Goal: Task Accomplishment & Management: Use online tool/utility

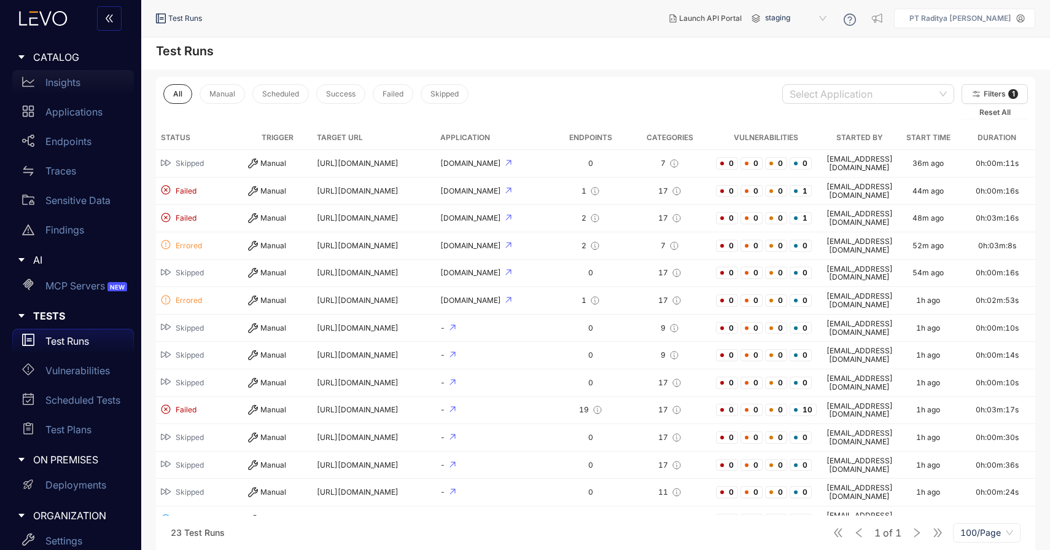
click at [103, 95] on link "Insights" at bounding box center [73, 84] width 122 height 29
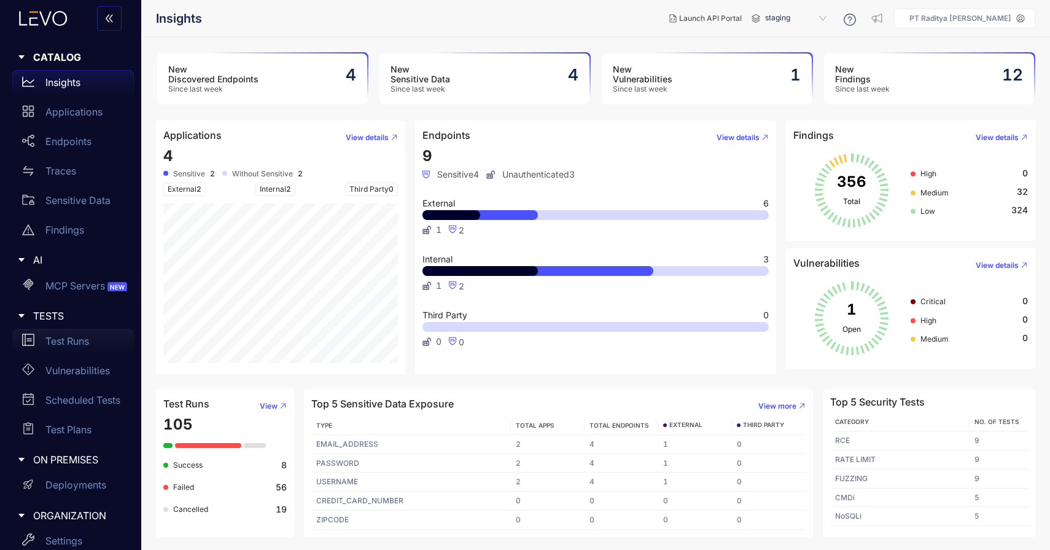
click at [97, 348] on div "Test Runs" at bounding box center [73, 341] width 122 height 25
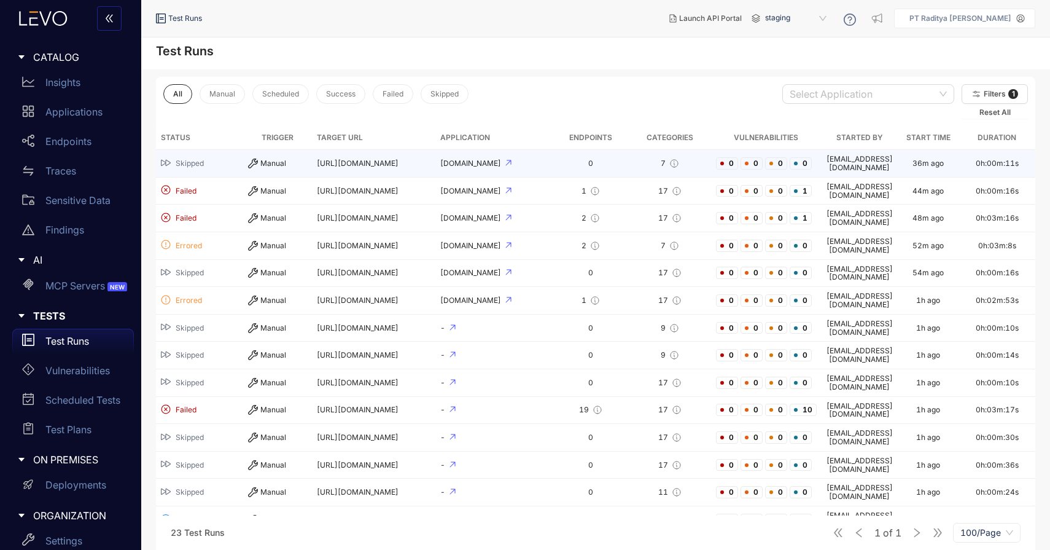
click at [429, 171] on td "[URL][DOMAIN_NAME]" at bounding box center [373, 164] width 123 height 28
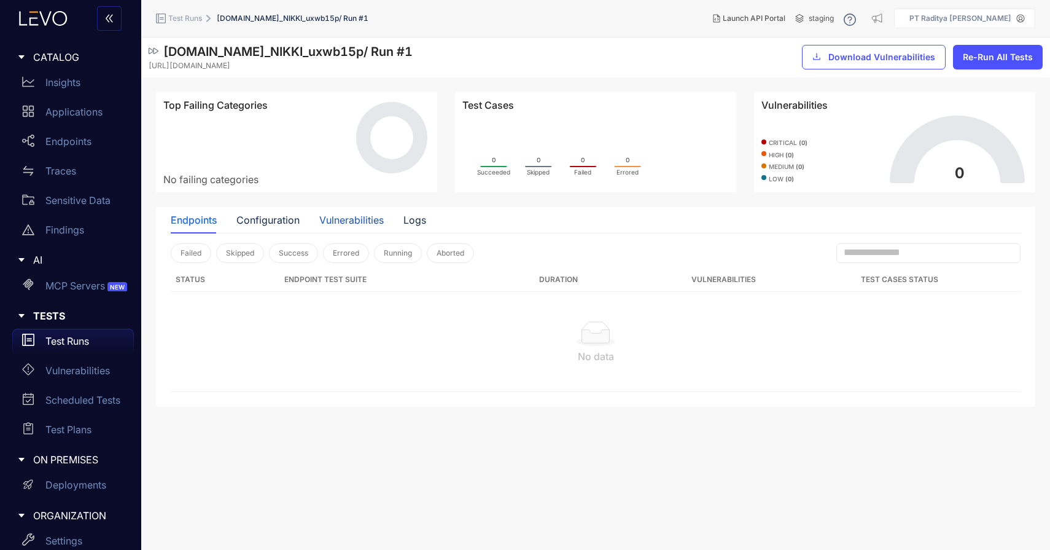
click at [336, 223] on div "Vulnerabilities" at bounding box center [351, 219] width 64 height 11
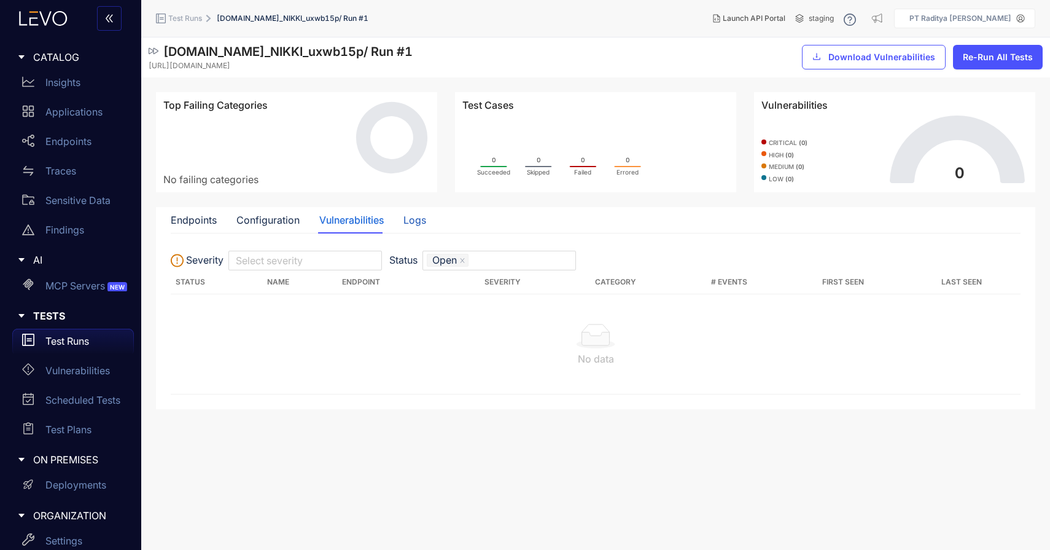
click at [405, 225] on div "Logs" at bounding box center [415, 219] width 23 height 11
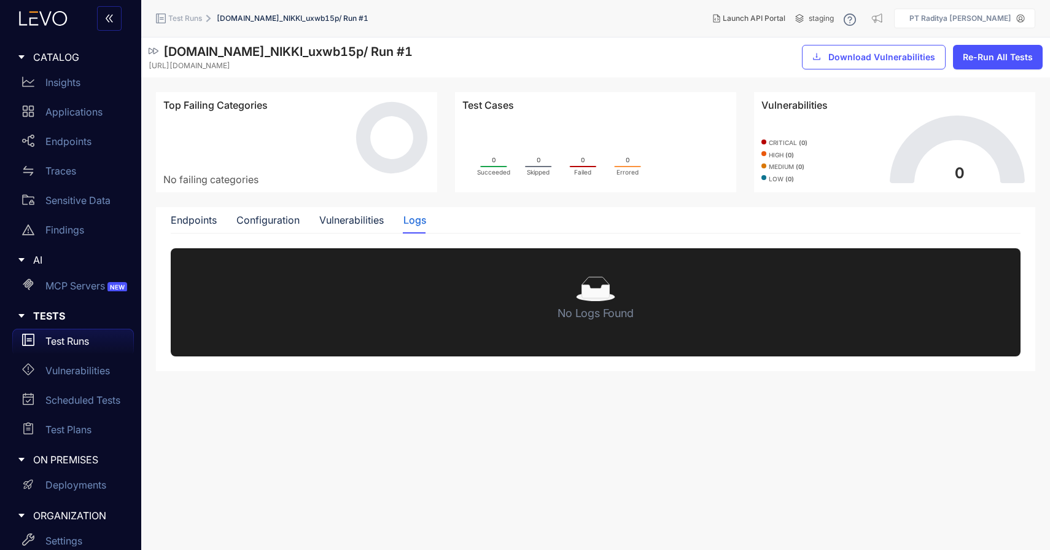
click at [217, 211] on div "Endpoints Configuration Vulnerabilities Logs" at bounding box center [299, 220] width 256 height 26
click at [87, 118] on div "Applications" at bounding box center [73, 112] width 122 height 25
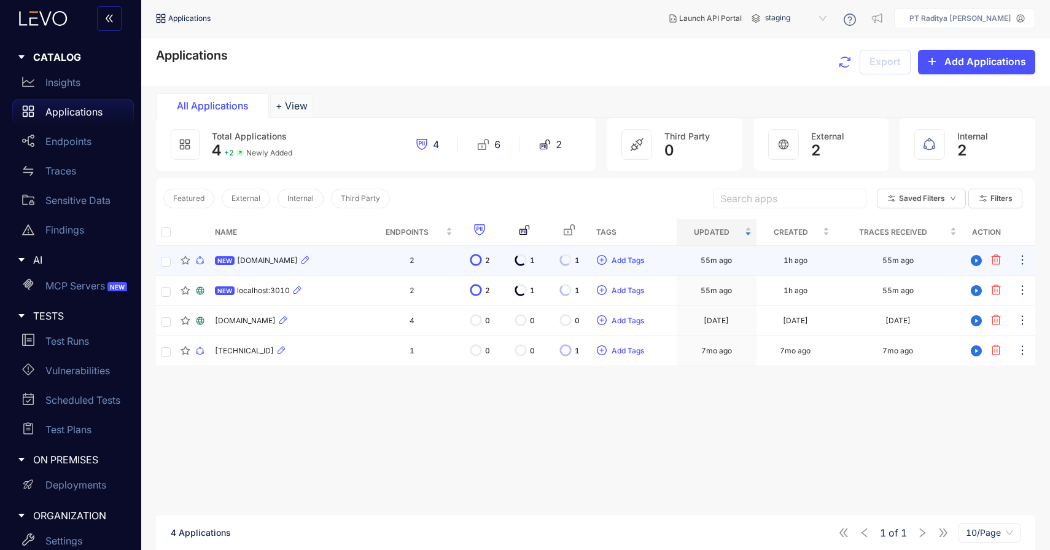
click at [369, 264] on td "2" at bounding box center [412, 261] width 90 height 30
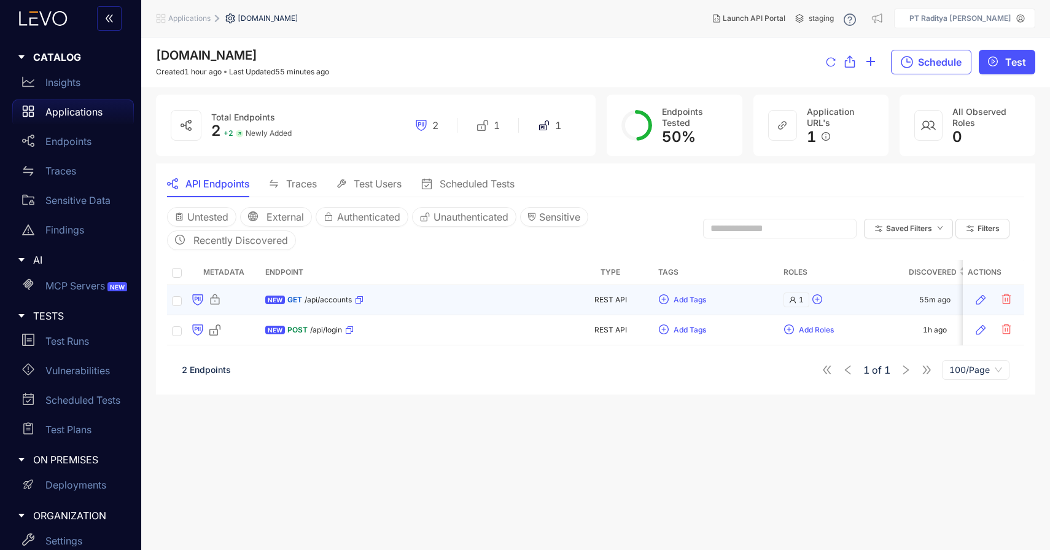
click at [512, 306] on div "NEW GET /api/accounts" at bounding box center [413, 300] width 297 height 20
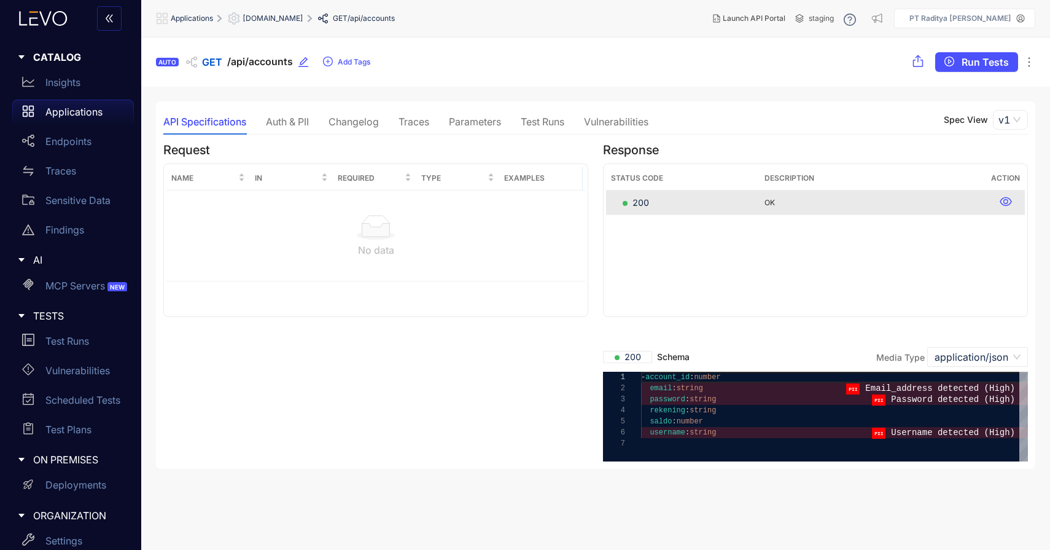
click at [336, 119] on div "Changelog" at bounding box center [354, 121] width 50 height 11
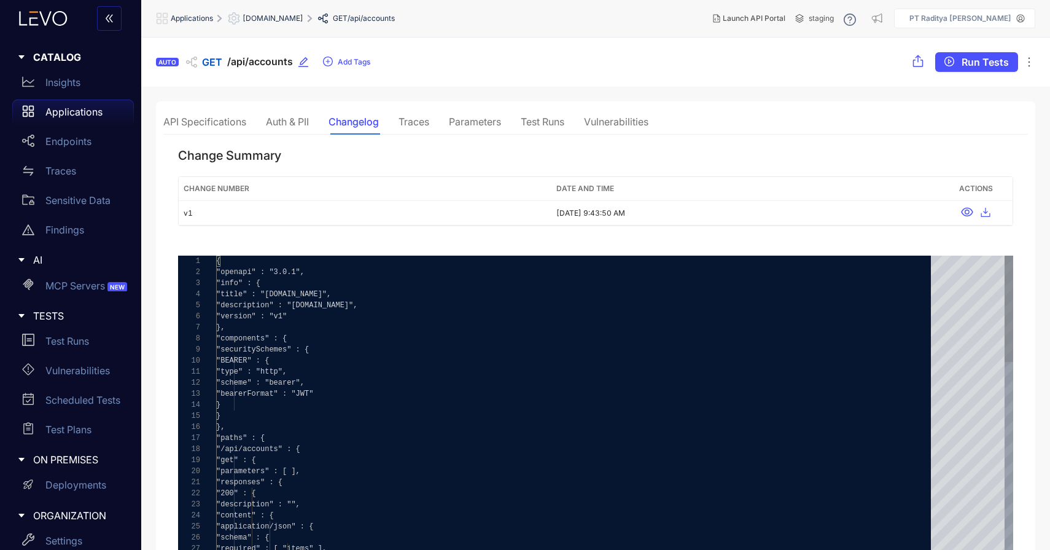
click at [471, 124] on div "Parameters" at bounding box center [475, 121] width 52 height 11
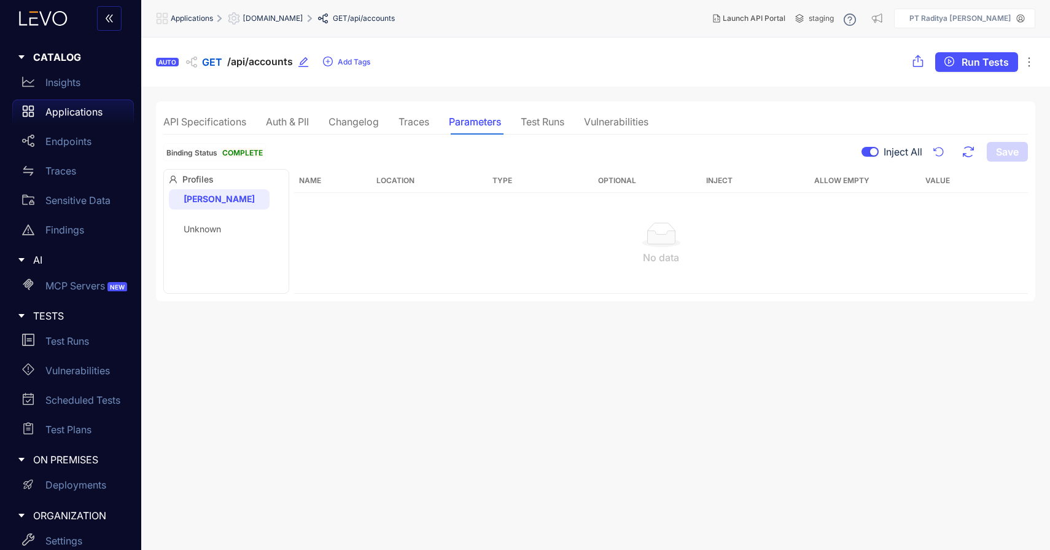
click at [540, 114] on div "Test Runs" at bounding box center [543, 122] width 44 height 26
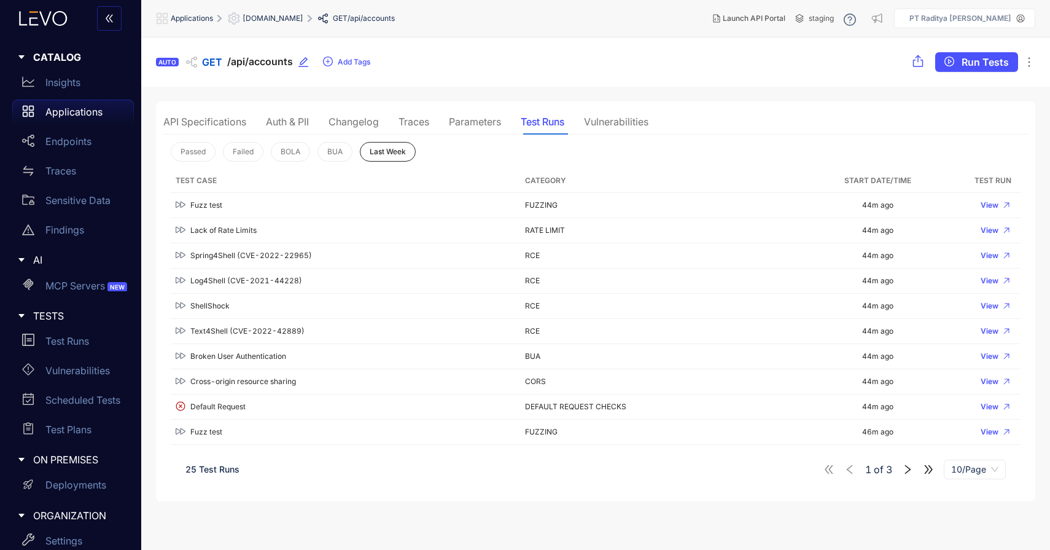
click at [474, 119] on div "Parameters" at bounding box center [475, 121] width 52 height 11
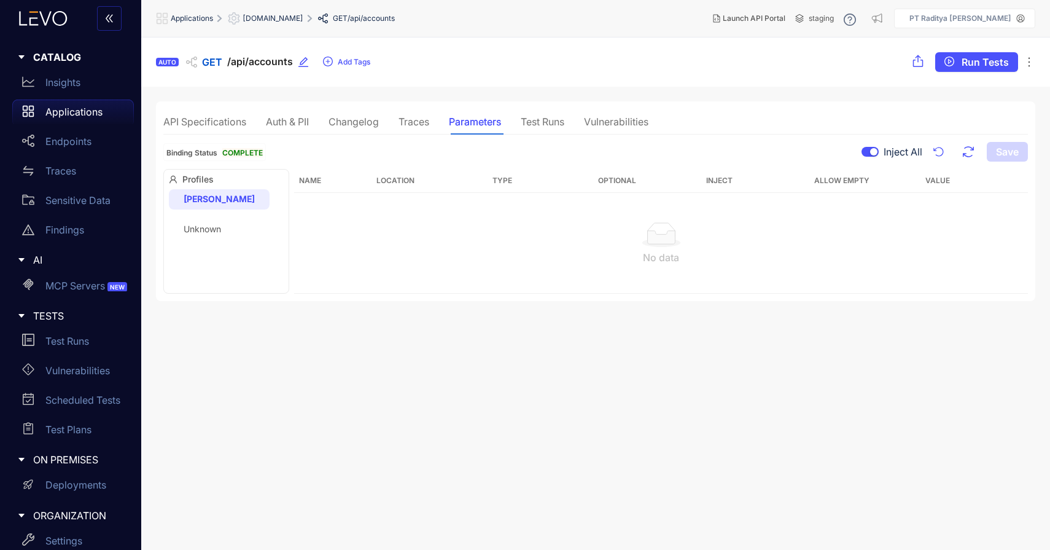
click at [219, 209] on div "NIKKI Unknown" at bounding box center [219, 213] width 101 height 49
click at [213, 200] on div "[PERSON_NAME]" at bounding box center [219, 199] width 101 height 20
click at [421, 121] on div "Traces" at bounding box center [414, 121] width 31 height 11
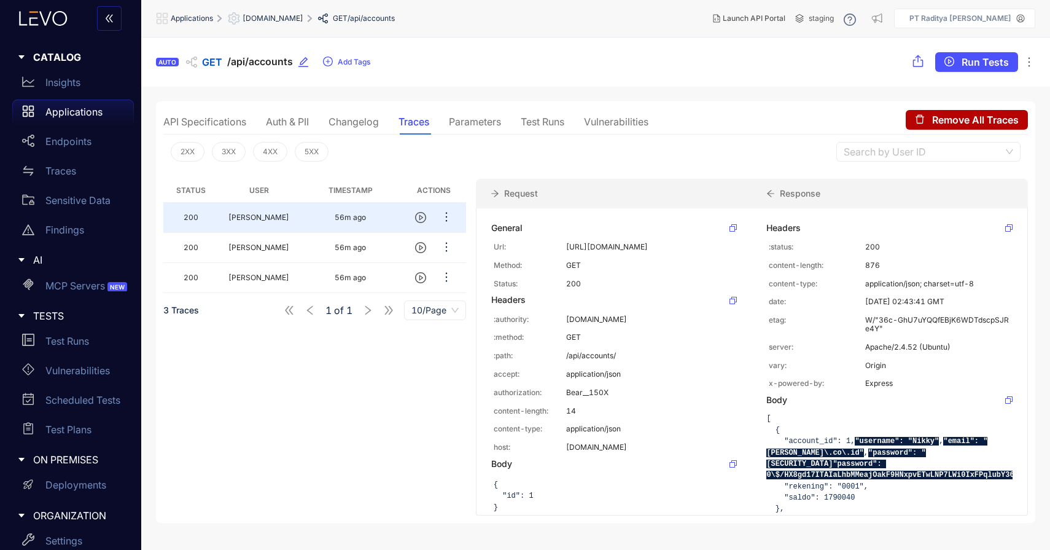
click at [491, 126] on div "Parameters" at bounding box center [475, 121] width 52 height 11
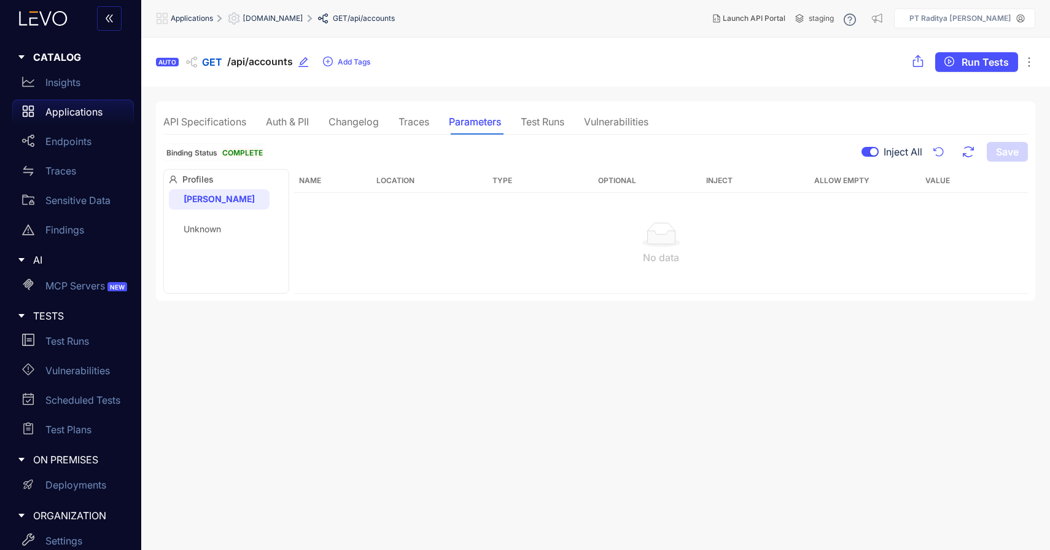
click at [356, 119] on div "Changelog" at bounding box center [354, 121] width 50 height 11
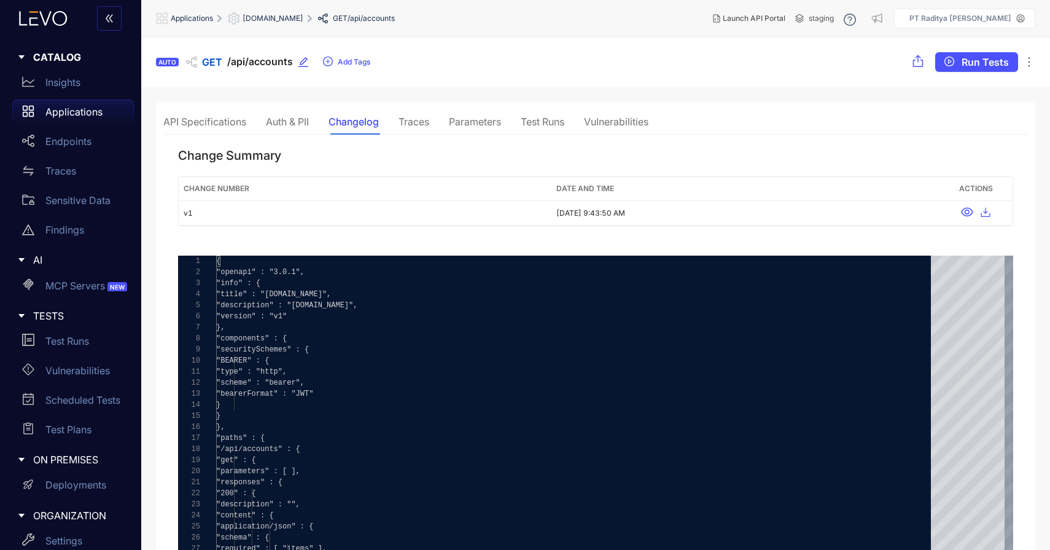
click at [541, 125] on div "Test Runs" at bounding box center [543, 121] width 44 height 11
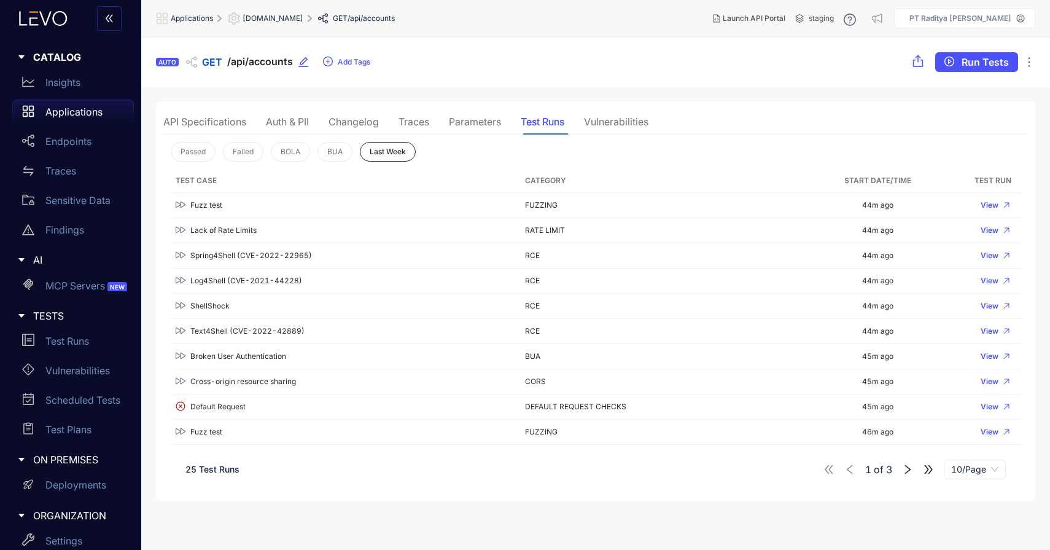
click at [492, 124] on div "Parameters" at bounding box center [475, 121] width 52 height 11
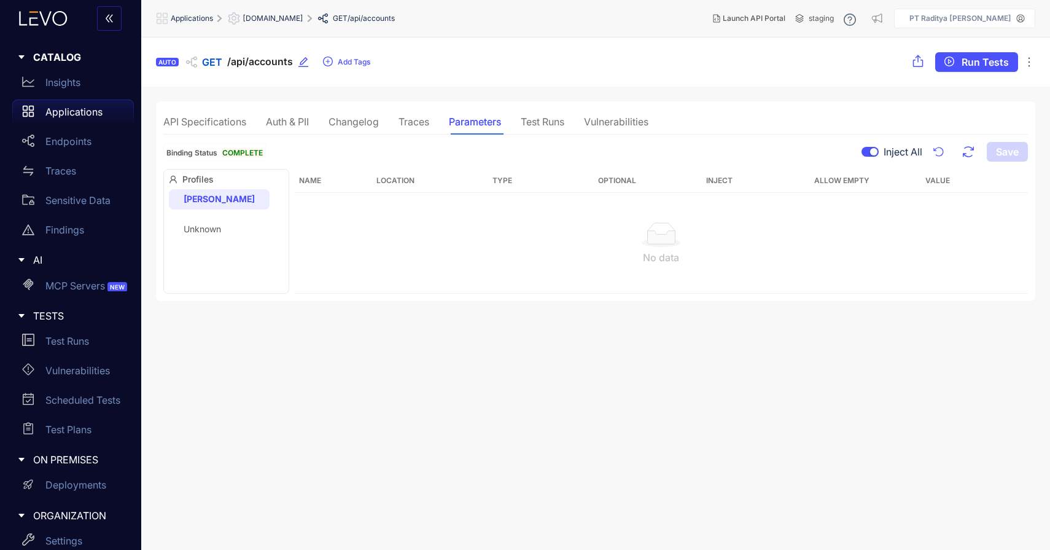
click at [313, 117] on div "API Specifications Auth & PII Changelog Traces Parameters Test Runs Vulnerabili…" at bounding box center [405, 122] width 485 height 26
click at [277, 120] on div "Auth & PII" at bounding box center [287, 121] width 43 height 11
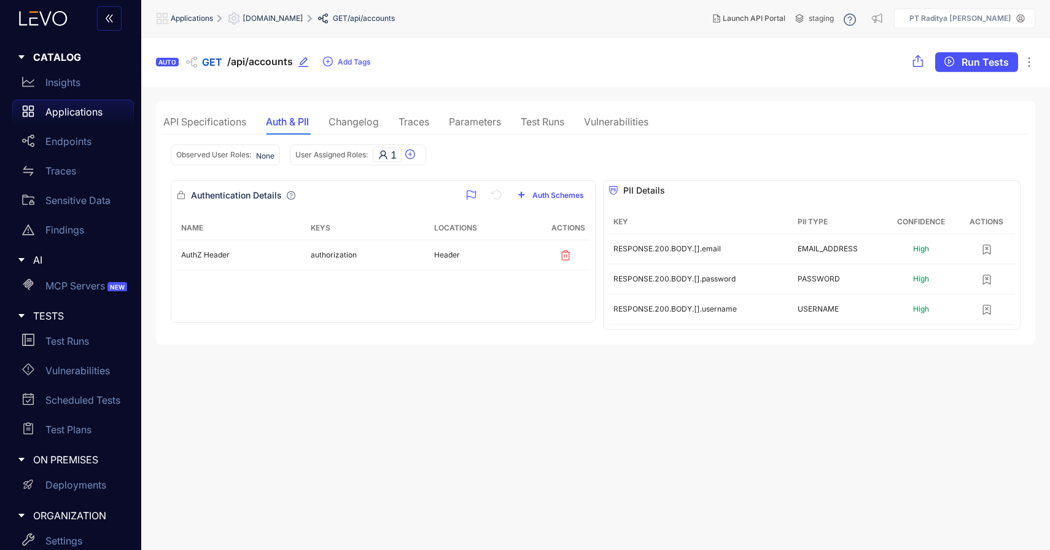
click at [229, 119] on div "API Specifications" at bounding box center [204, 121] width 83 height 11
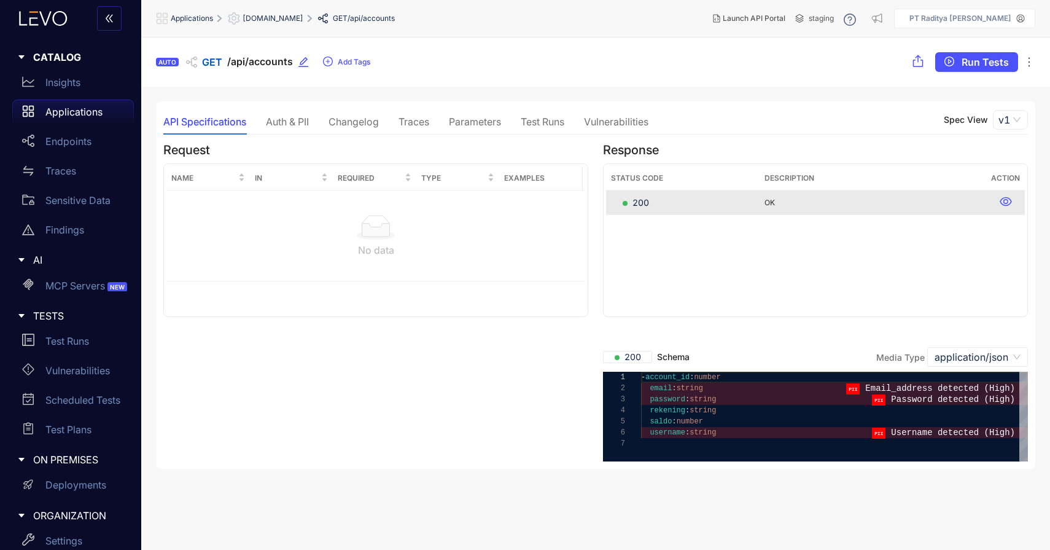
click at [1030, 61] on icon "ellipsis" at bounding box center [1029, 62] width 12 height 12
click at [994, 59] on span "Run Tests" at bounding box center [985, 62] width 47 height 11
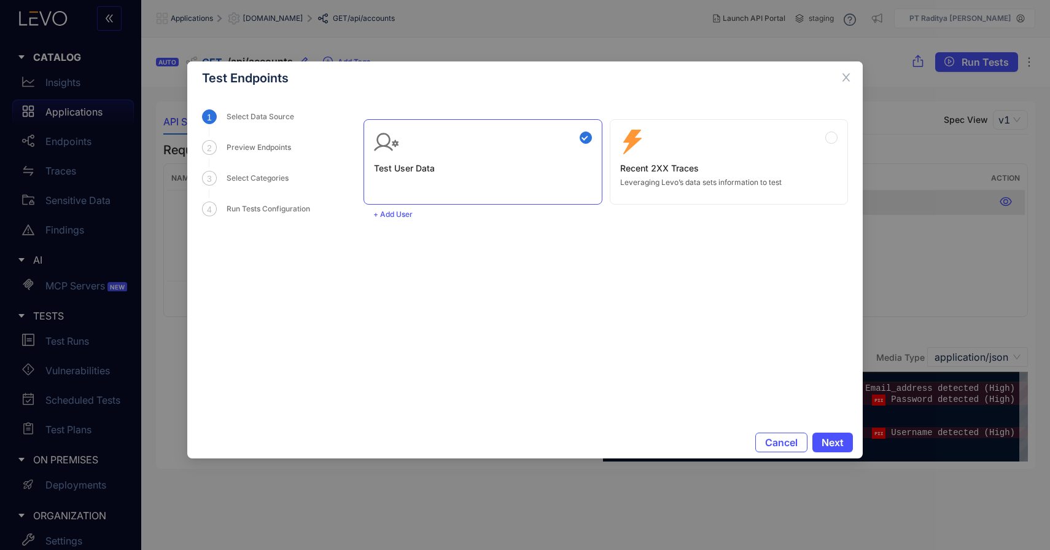
click at [754, 179] on p "Leveraging Levo’s data sets information to test" at bounding box center [729, 182] width 218 height 9
click at [822, 437] on span "Next" at bounding box center [833, 442] width 22 height 11
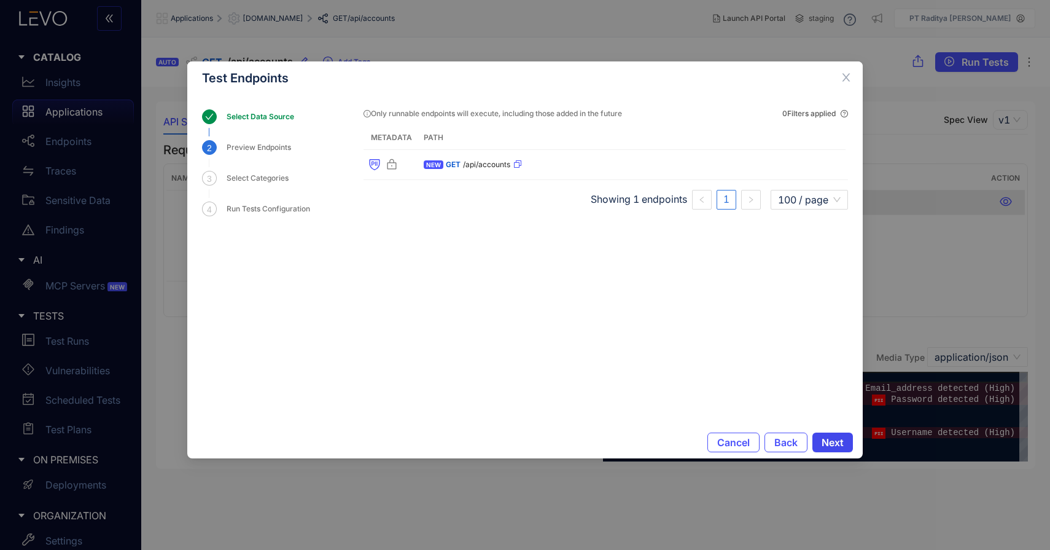
click at [822, 437] on span "Next" at bounding box center [833, 442] width 22 height 11
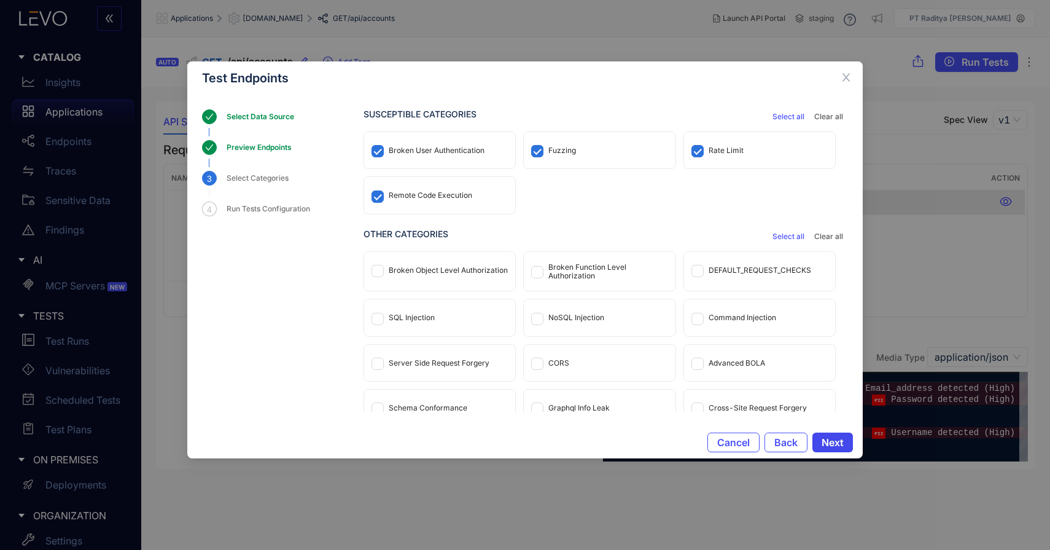
click at [822, 437] on span "Next" at bounding box center [833, 442] width 22 height 11
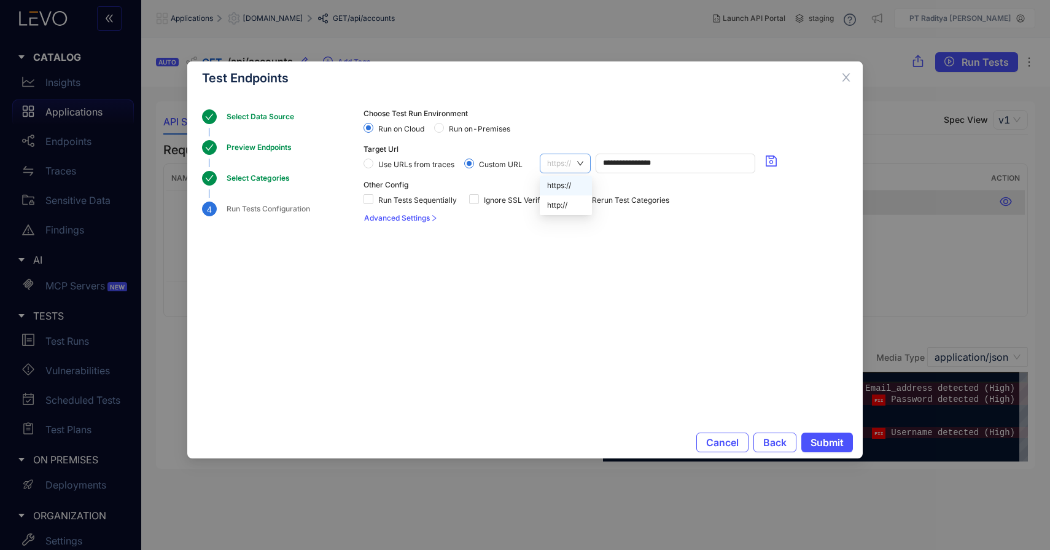
click at [555, 161] on span "https://" at bounding box center [565, 163] width 36 height 18
click at [563, 206] on div "http://" at bounding box center [565, 205] width 37 height 14
click at [835, 440] on span "Submit" at bounding box center [827, 442] width 33 height 11
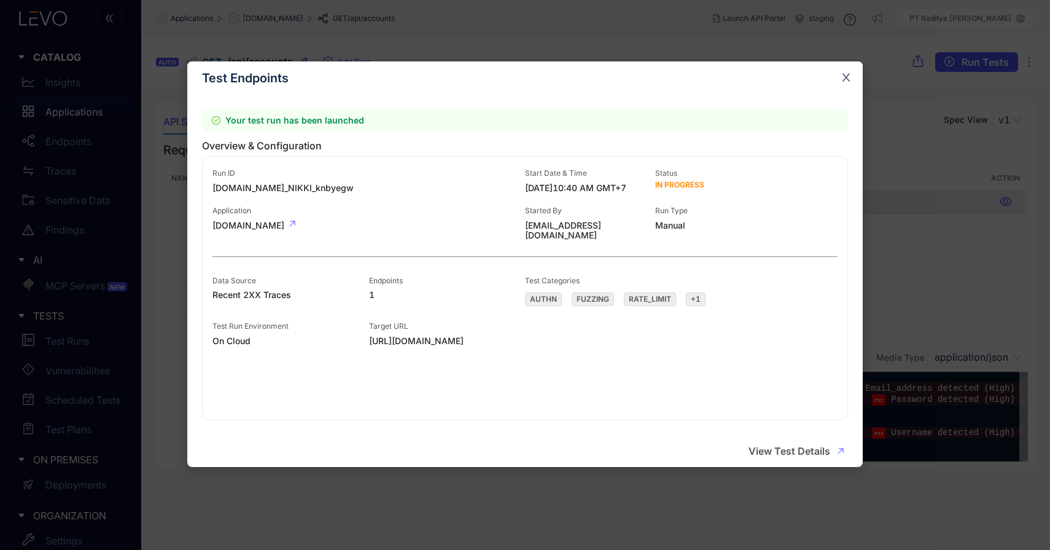
click at [848, 79] on icon "close" at bounding box center [846, 77] width 11 height 11
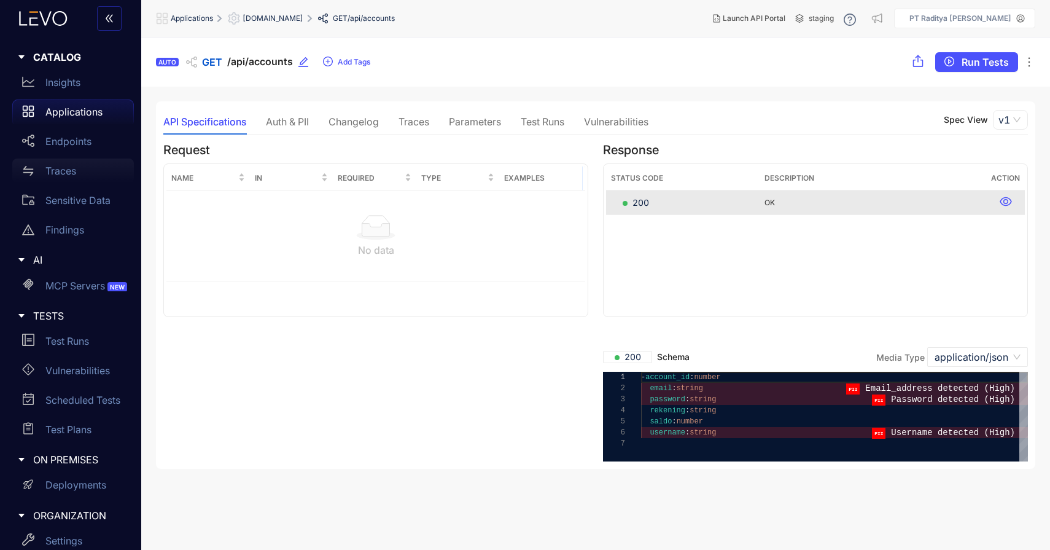
click at [98, 162] on div "Traces" at bounding box center [73, 170] width 122 height 25
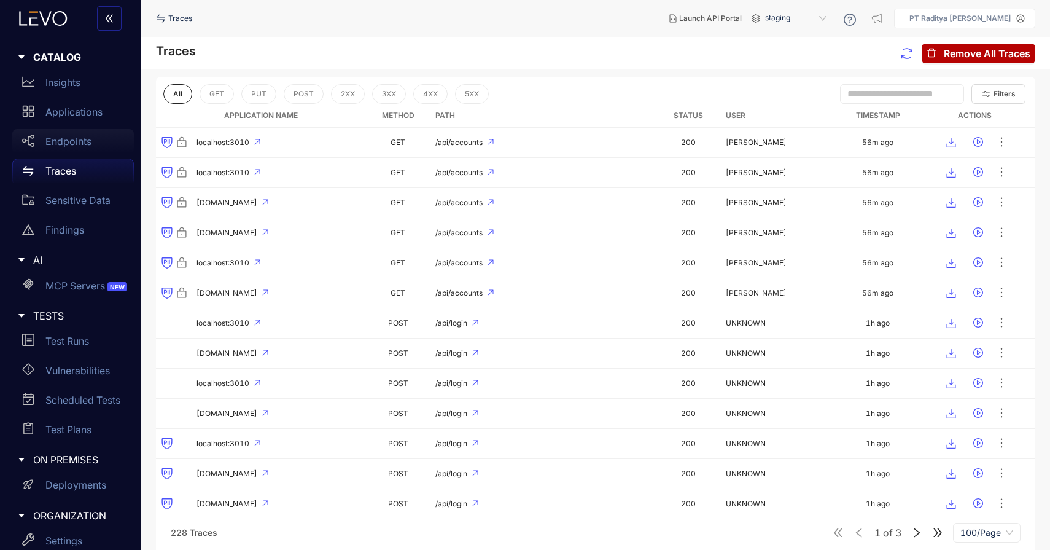
click at [111, 146] on div "Endpoints" at bounding box center [73, 141] width 122 height 25
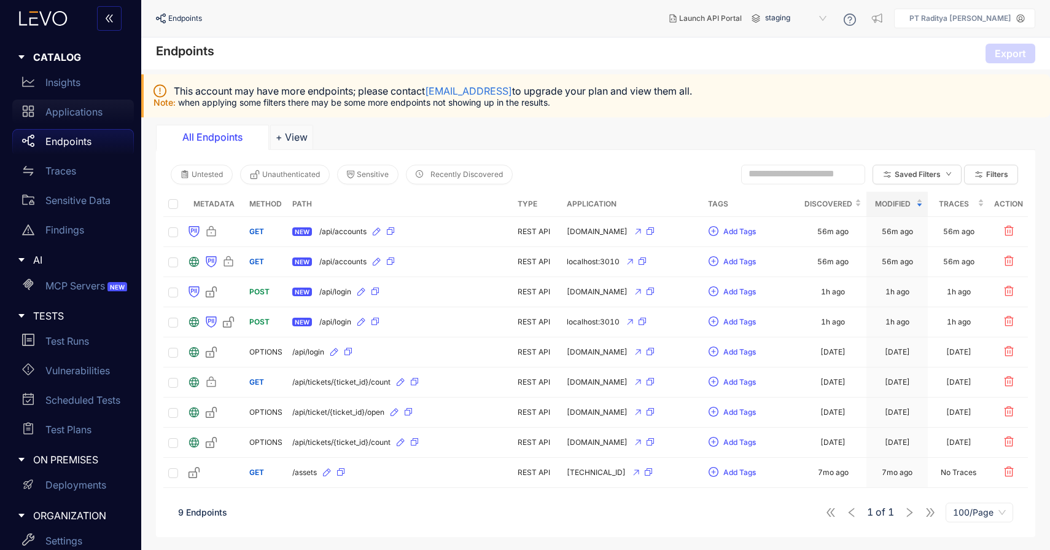
click at [103, 123] on div "Applications" at bounding box center [73, 112] width 122 height 25
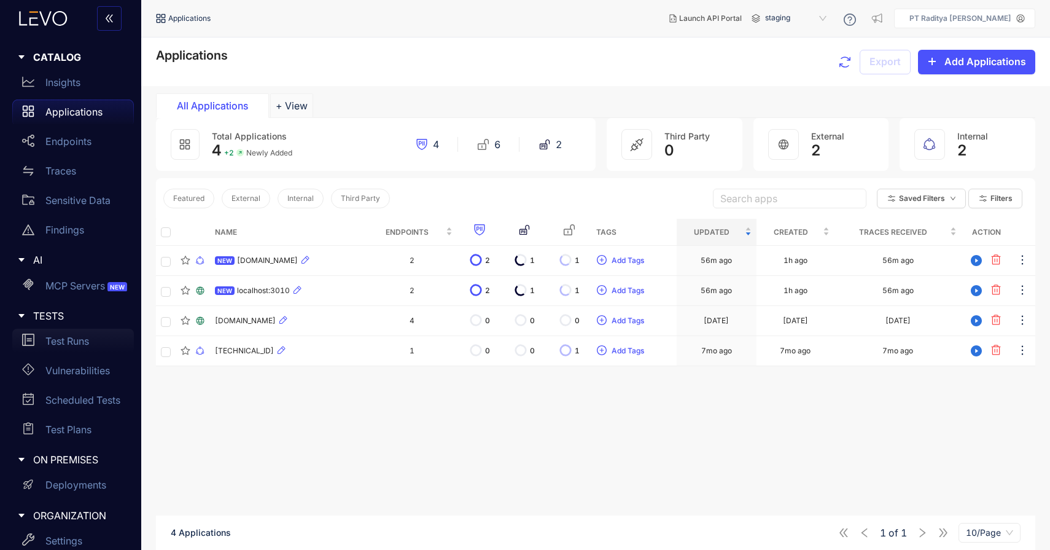
click at [96, 338] on div "Test Runs" at bounding box center [73, 341] width 122 height 25
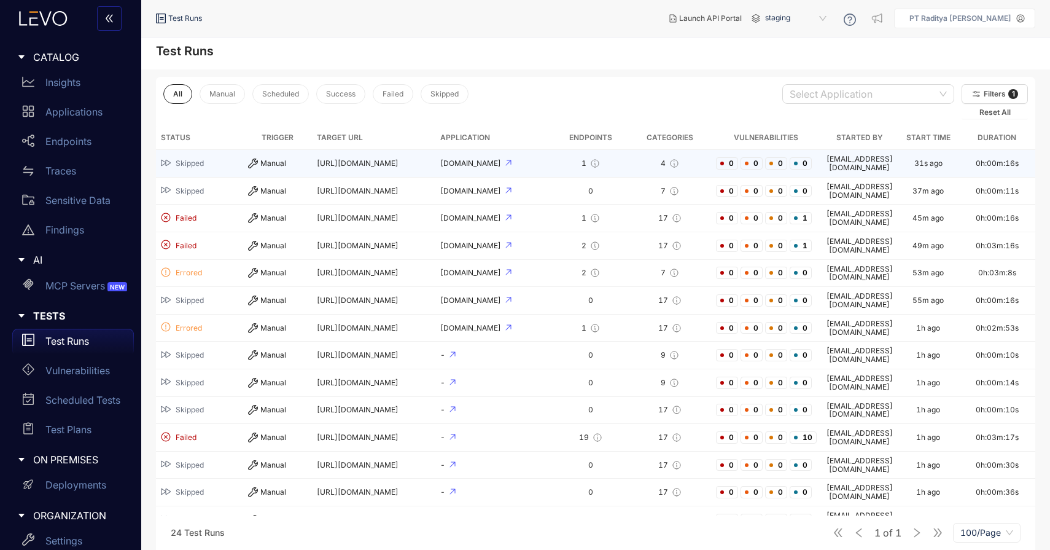
click at [406, 165] on td "[URL][DOMAIN_NAME]" at bounding box center [373, 164] width 123 height 28
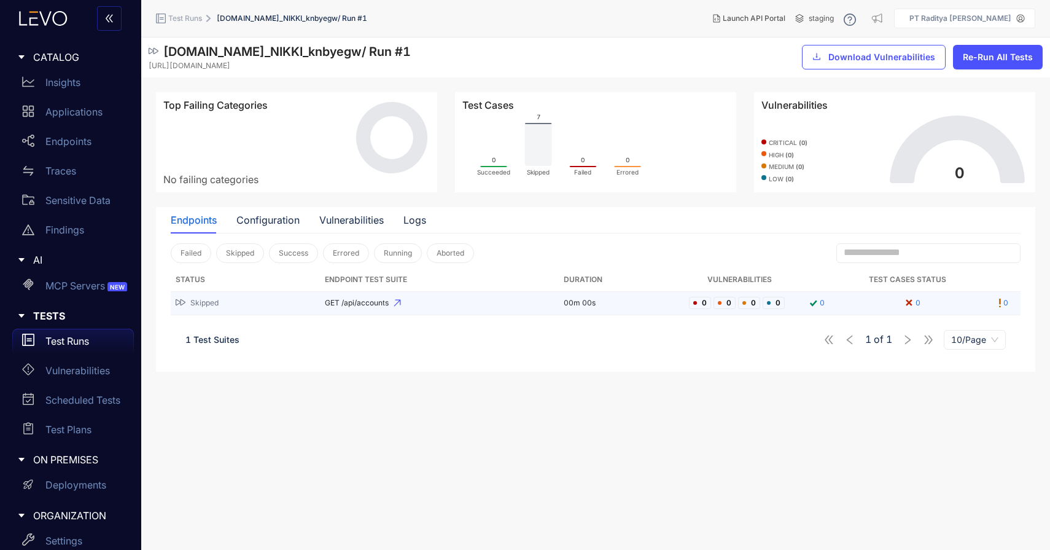
click at [497, 301] on span "GET /api/accounts" at bounding box center [439, 303] width 229 height 9
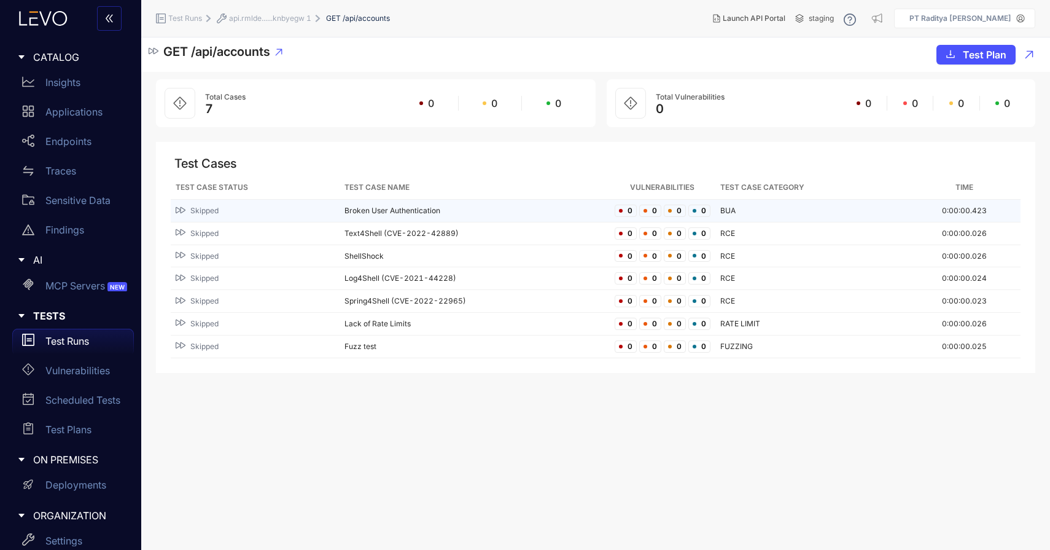
click at [361, 211] on td "Broken User Authentication" at bounding box center [475, 211] width 270 height 23
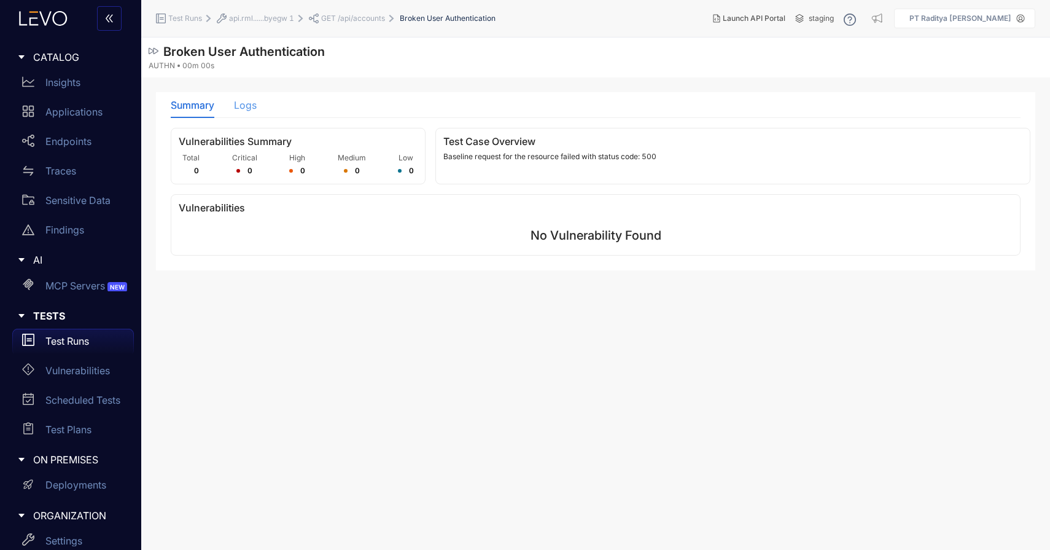
click at [254, 111] on div "Logs" at bounding box center [245, 105] width 23 height 26
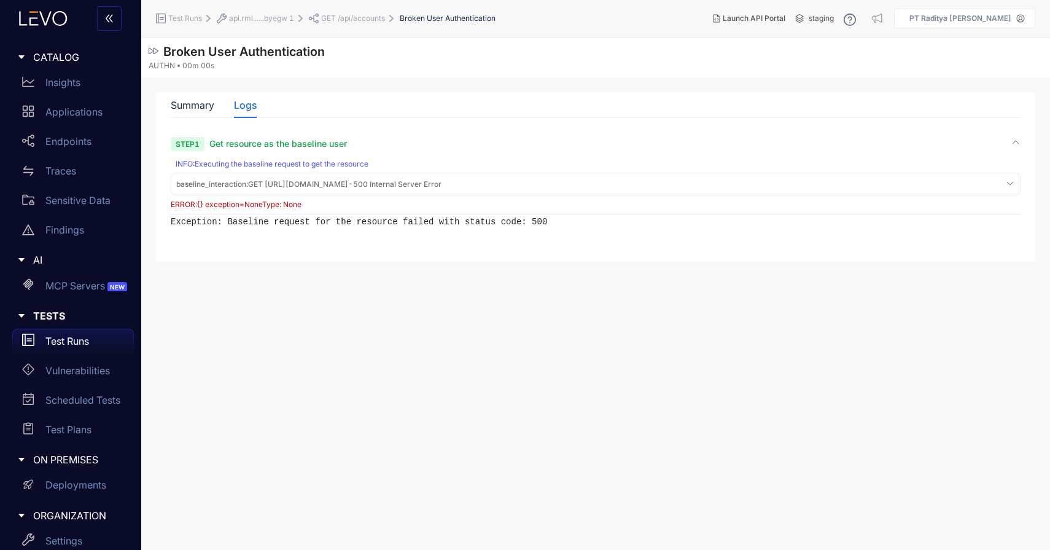
click at [299, 212] on div "Step 1 Get resource as the baseline user INFO : Executing the baseline request …" at bounding box center [596, 176] width 850 height 77
click at [266, 21] on span "api.rml......byegw 1" at bounding box center [261, 18] width 65 height 9
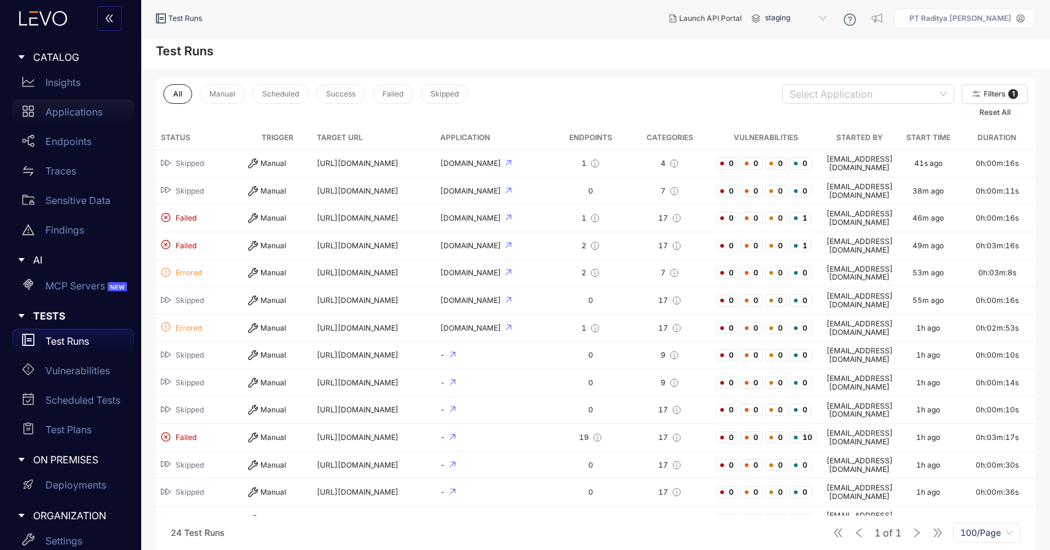
click at [102, 120] on div "Applications" at bounding box center [73, 112] width 122 height 25
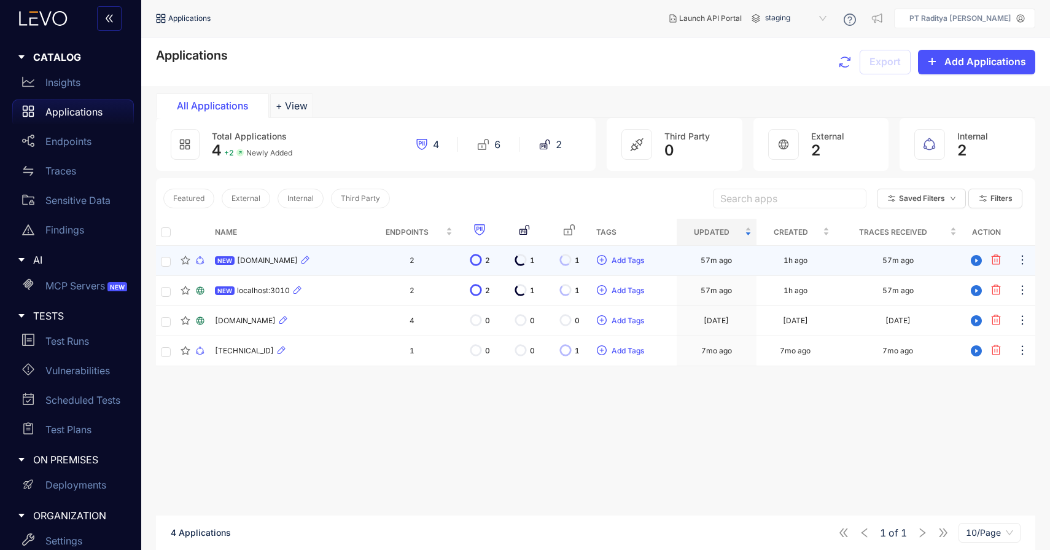
click at [354, 257] on div "NEW [DOMAIN_NAME]" at bounding box center [288, 260] width 147 height 15
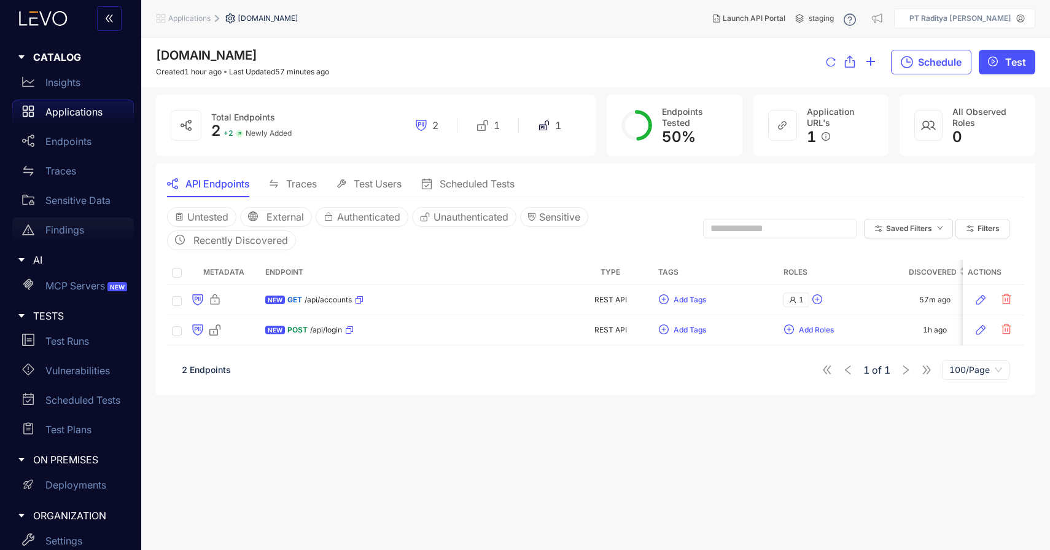
click at [102, 229] on div "Findings" at bounding box center [73, 229] width 122 height 25
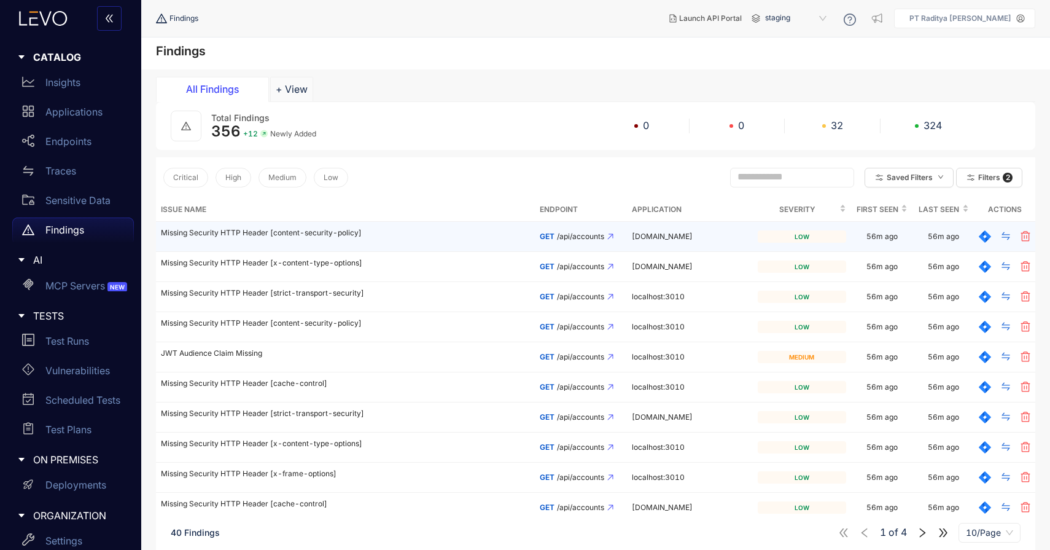
click at [438, 239] on td "Missing Security HTTP Header [content-security-policy]" at bounding box center [345, 237] width 379 height 30
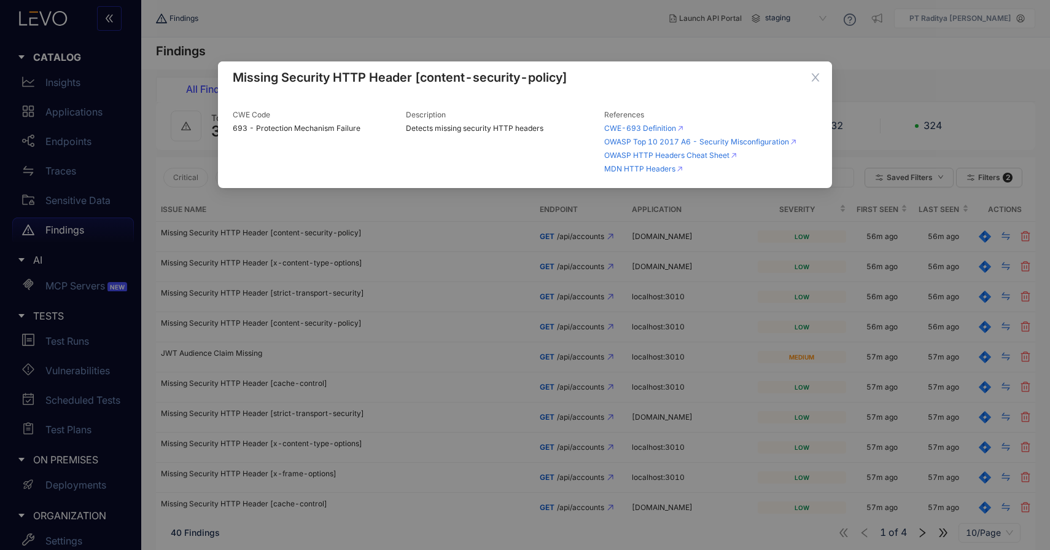
click at [410, 305] on div "Missing Security HTTP Header [content-security-policy] CWE Code 693 - Protectio…" at bounding box center [525, 275] width 1050 height 550
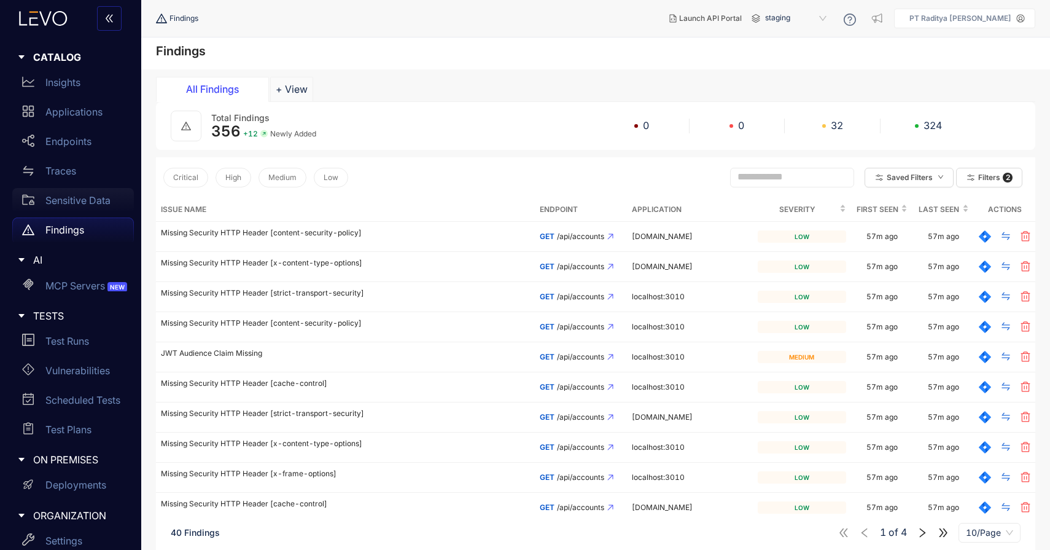
click at [90, 195] on p "Sensitive Data" at bounding box center [77, 200] width 65 height 11
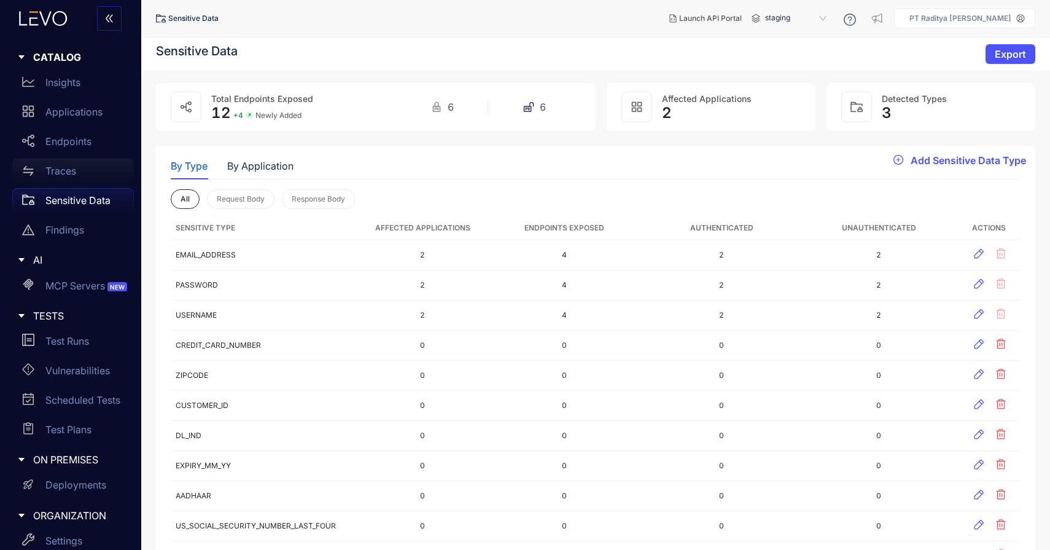
click at [98, 173] on div "Traces" at bounding box center [73, 170] width 122 height 25
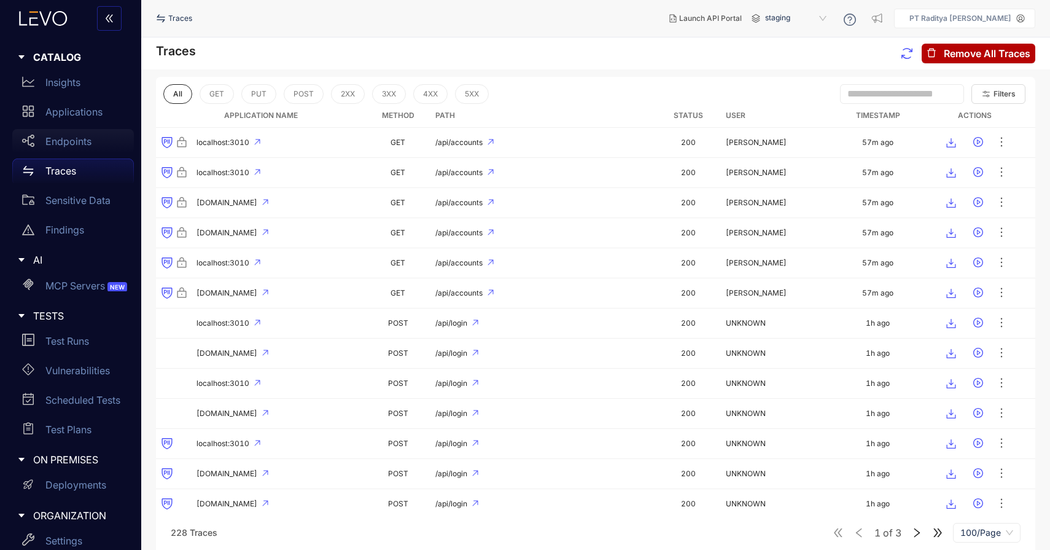
click at [104, 140] on div "Endpoints" at bounding box center [73, 141] width 122 height 25
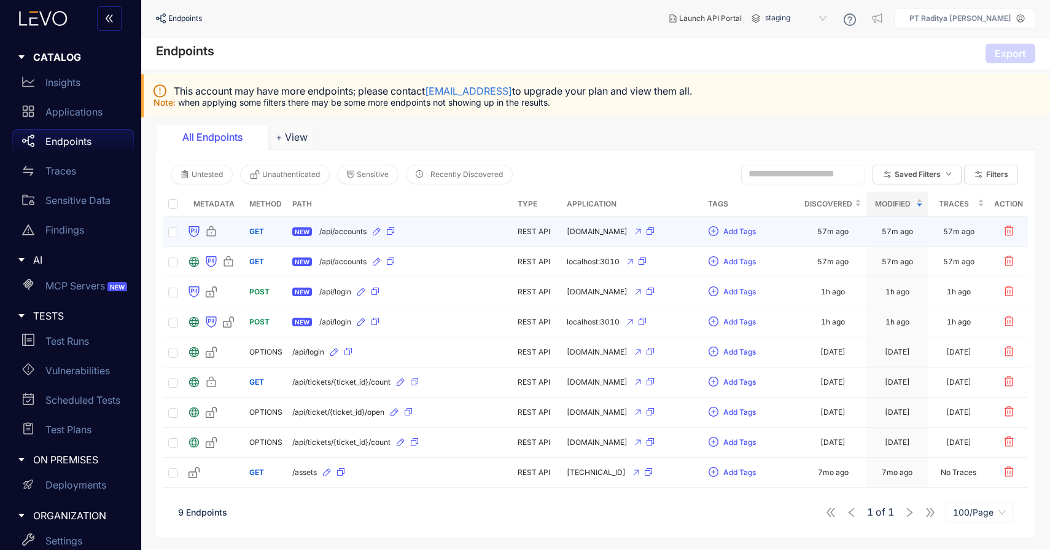
click at [456, 225] on div "NEW /api/accounts" at bounding box center [400, 232] width 216 height 20
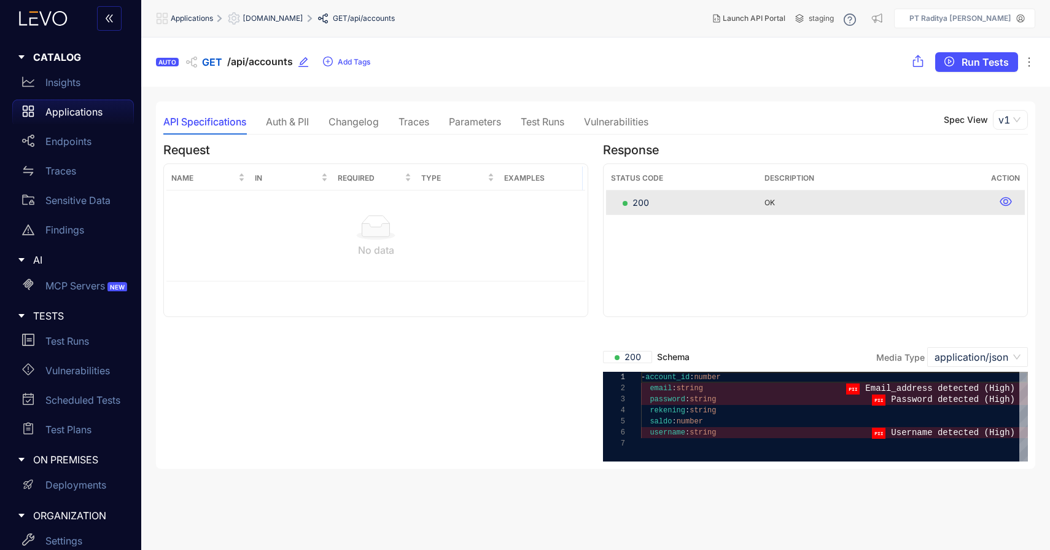
click at [480, 125] on div "Parameters" at bounding box center [475, 121] width 52 height 11
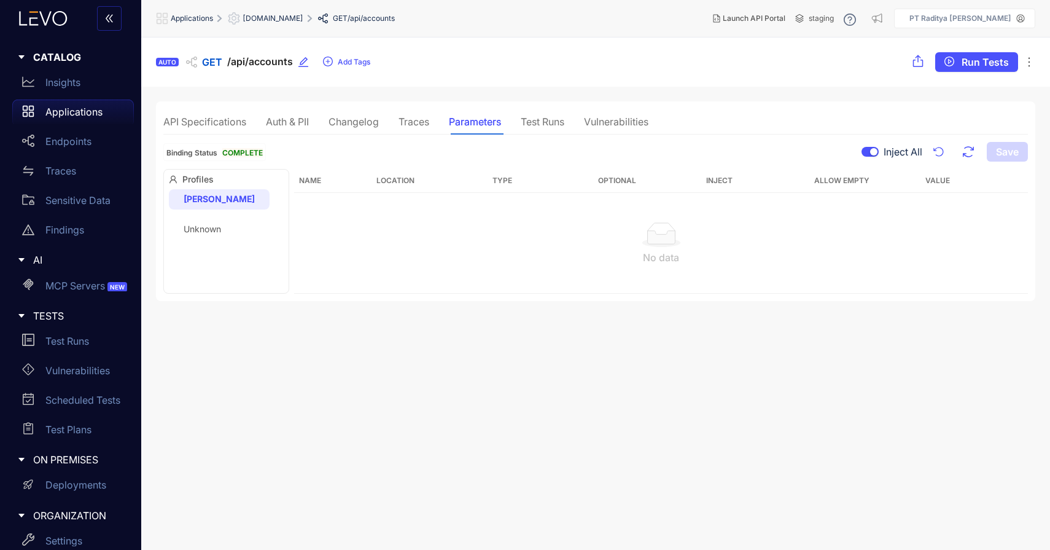
click at [206, 234] on span "Unknown" at bounding box center [202, 229] width 37 height 10
click at [195, 213] on div "NIKKI Unknown" at bounding box center [219, 213] width 100 height 49
click at [200, 206] on div "[PERSON_NAME]" at bounding box center [219, 199] width 100 height 20
click at [209, 221] on div "Unknown" at bounding box center [219, 229] width 101 height 20
click at [209, 221] on div "Unknown" at bounding box center [219, 229] width 100 height 20
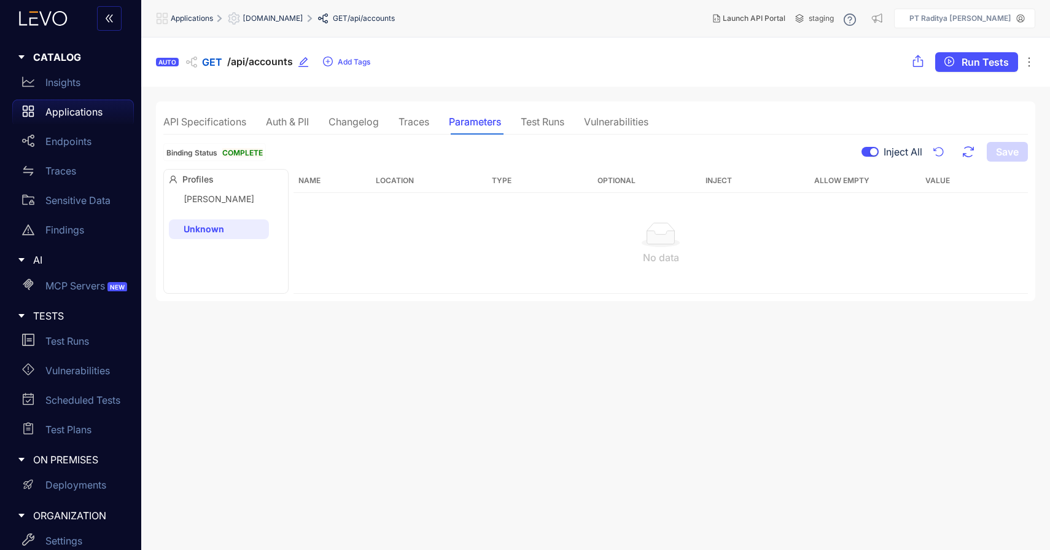
click at [206, 183] on span "Profiles" at bounding box center [226, 179] width 114 height 10
click at [251, 121] on div "API Specifications Auth & PII Changelog Traces Parameters Test Runs Vulnerabili…" at bounding box center [405, 122] width 485 height 26
click at [553, 119] on div "Test Runs" at bounding box center [543, 121] width 44 height 11
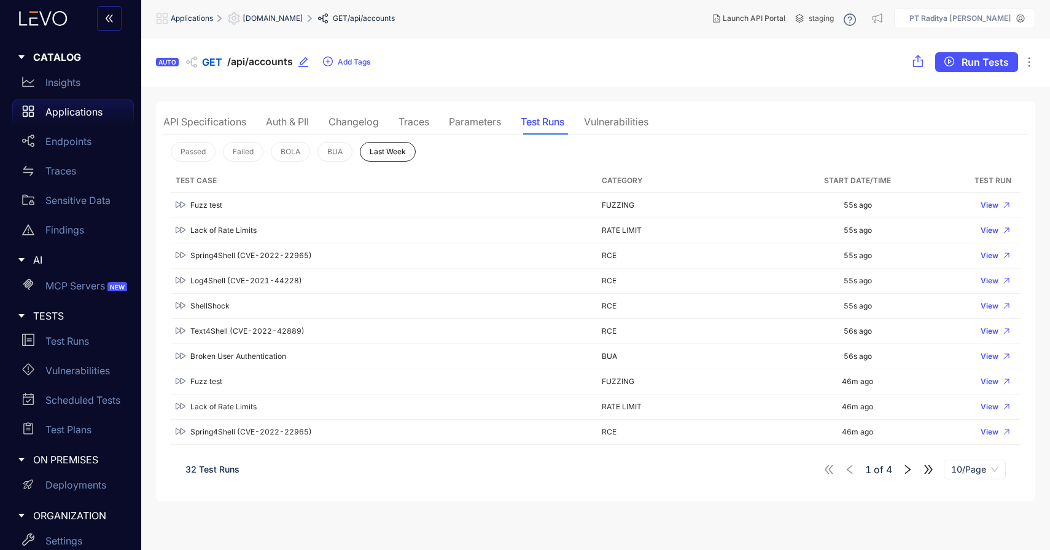
click at [438, 123] on div "API Specifications Auth & PII Changelog Traces Parameters Test Runs Vulnerabili…" at bounding box center [405, 122] width 485 height 26
click at [399, 126] on div "API Specifications Auth & PII Changelog Traces Parameters Test Runs Vulnerabili…" at bounding box center [405, 122] width 485 height 26
click at [363, 125] on div "Changelog" at bounding box center [354, 121] width 50 height 11
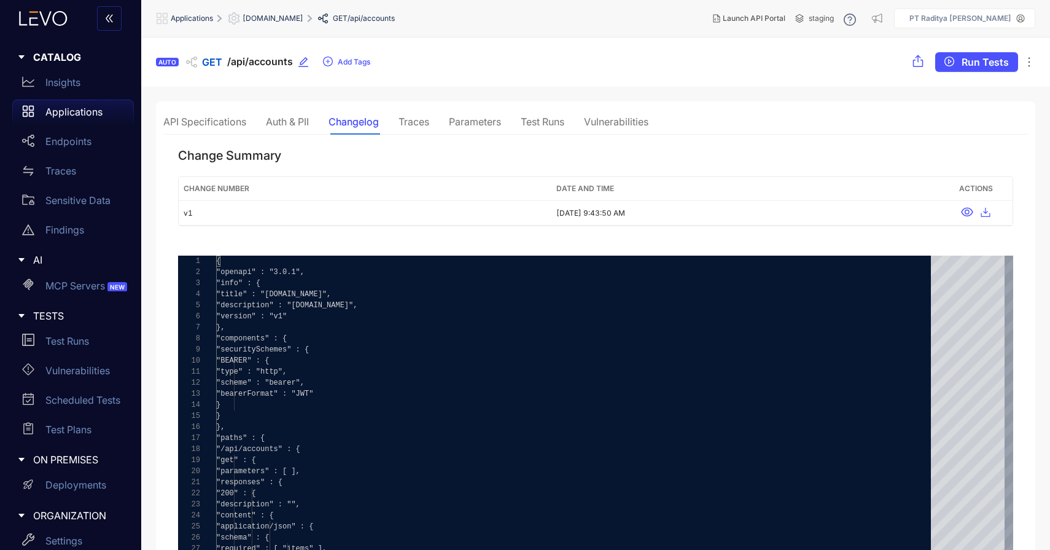
click at [413, 121] on div "Traces" at bounding box center [414, 121] width 31 height 11
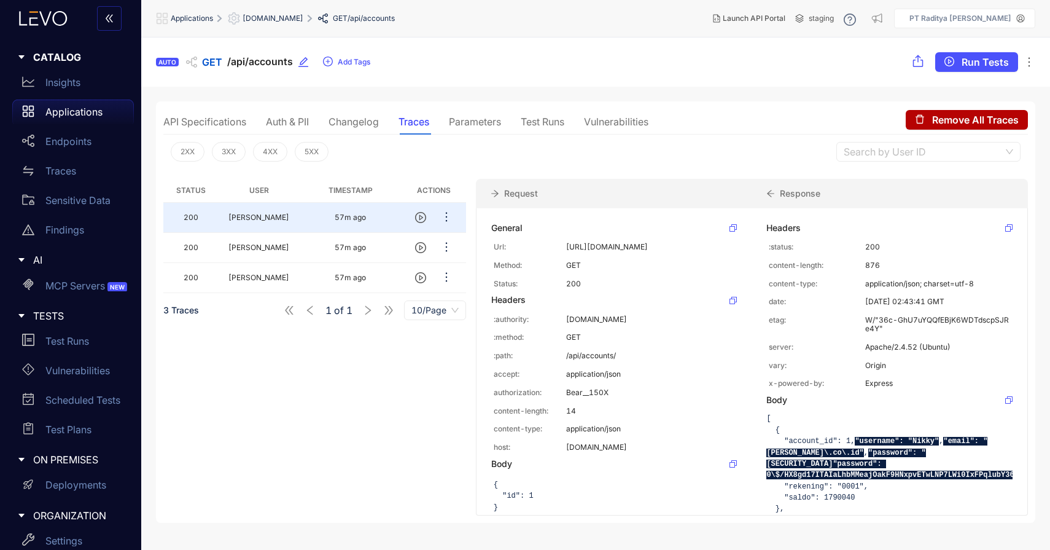
click at [311, 115] on div "API Specifications Auth & PII Changelog Traces Parameters Test Runs Vulnerabili…" at bounding box center [405, 122] width 485 height 26
click at [294, 123] on div "Auth & PII" at bounding box center [287, 121] width 43 height 11
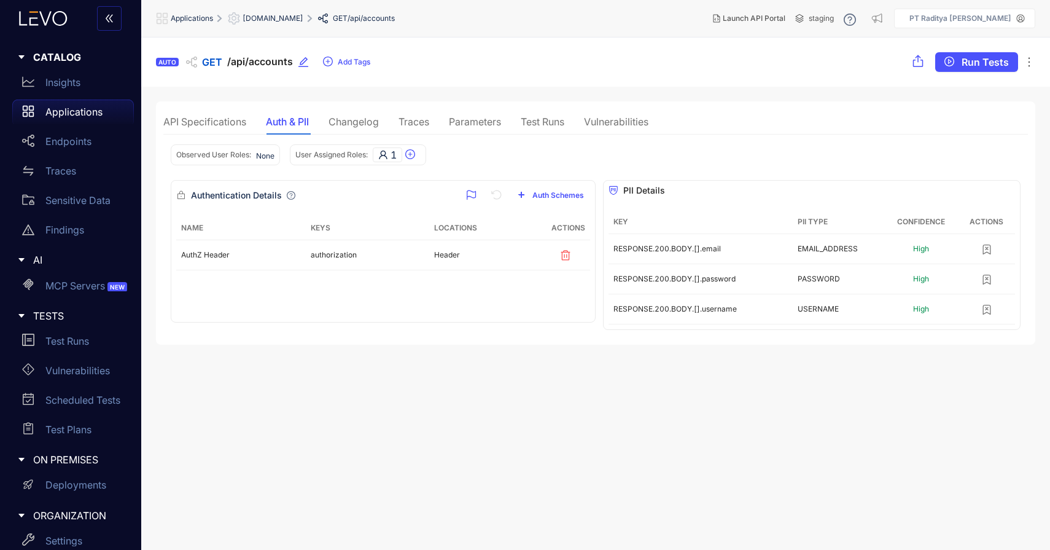
click at [217, 125] on div "API Specifications" at bounding box center [204, 121] width 83 height 11
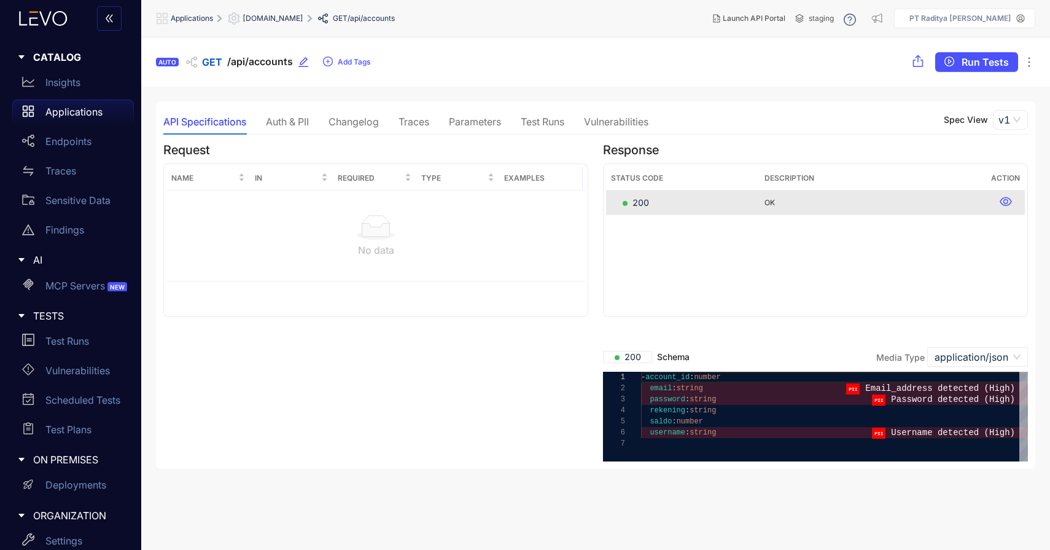
click at [268, 125] on div "Auth & PII" at bounding box center [287, 121] width 43 height 11
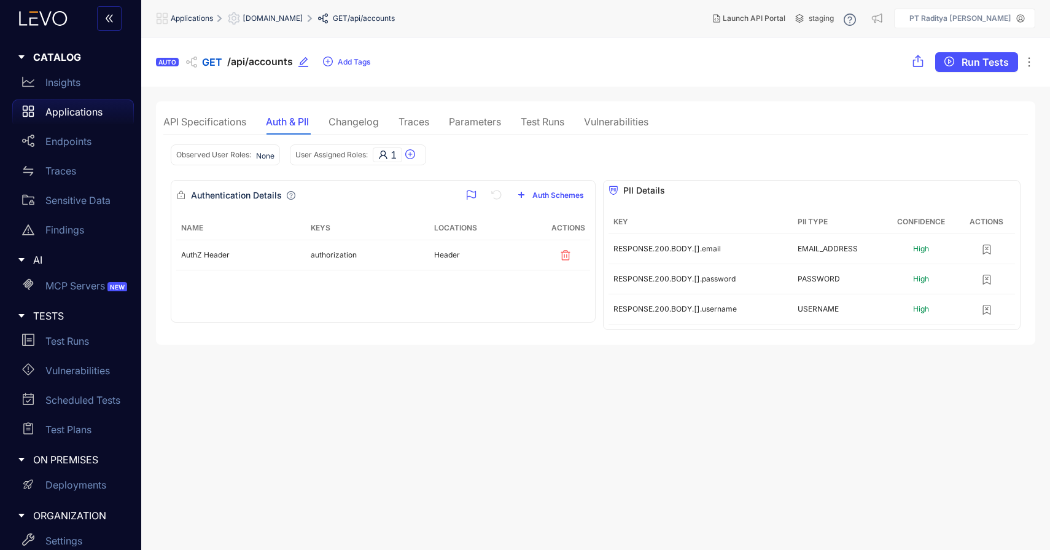
click at [474, 125] on div "Parameters" at bounding box center [475, 121] width 52 height 11
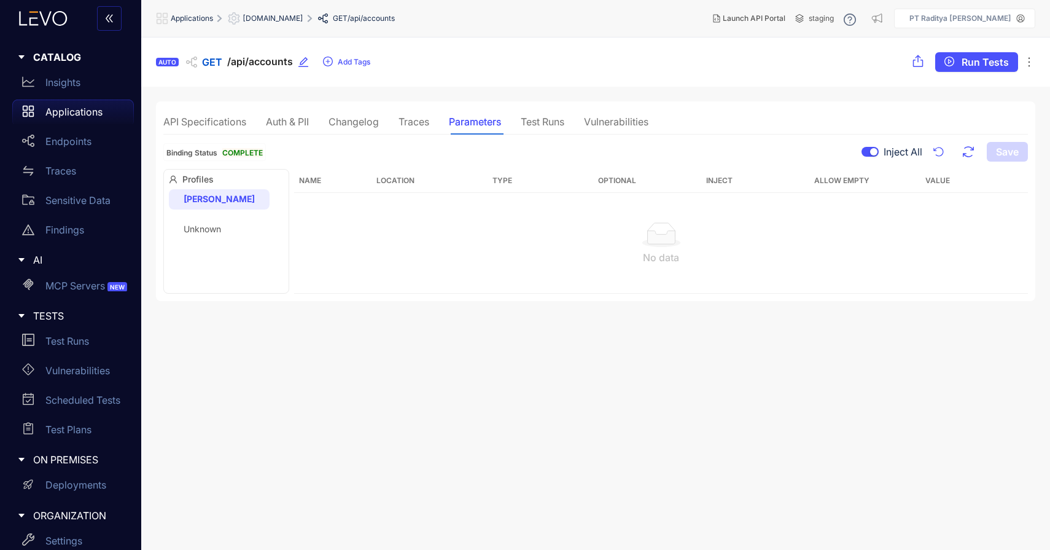
click at [211, 217] on div "NIKKI Unknown" at bounding box center [219, 213] width 101 height 49
click at [211, 222] on div "Unknown" at bounding box center [219, 229] width 101 height 20
click at [58, 111] on p "Applications" at bounding box center [73, 111] width 57 height 11
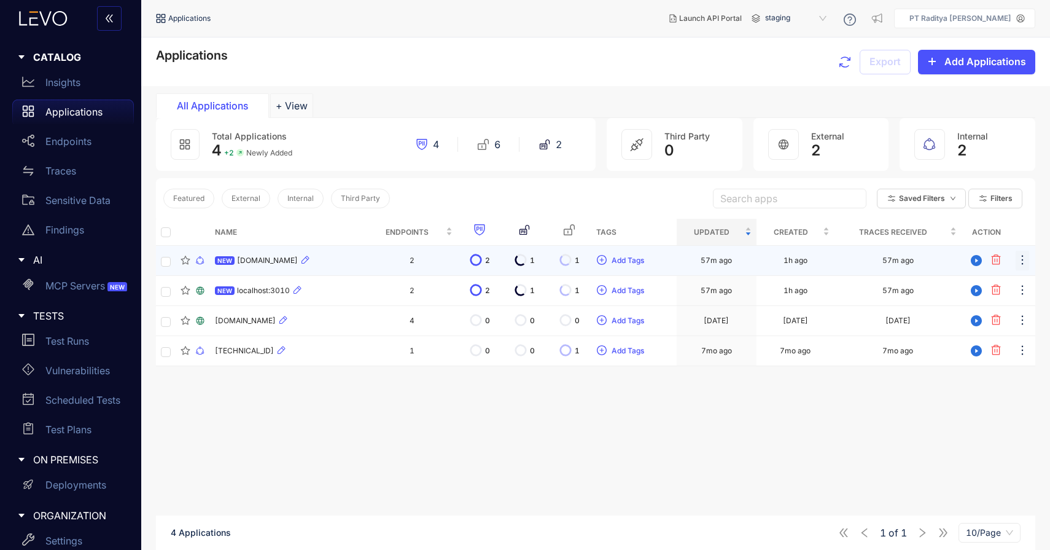
click at [1020, 267] on span "ellipsis" at bounding box center [1023, 261] width 12 height 14
click at [872, 256] on td "57m ago" at bounding box center [898, 261] width 127 height 30
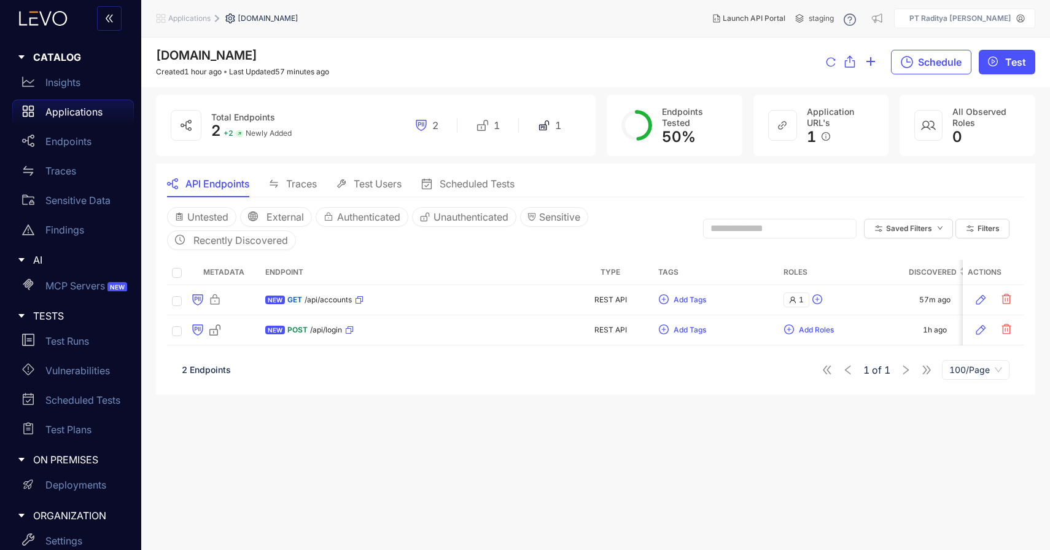
click at [380, 190] on div "Test Users" at bounding box center [369, 184] width 65 height 26
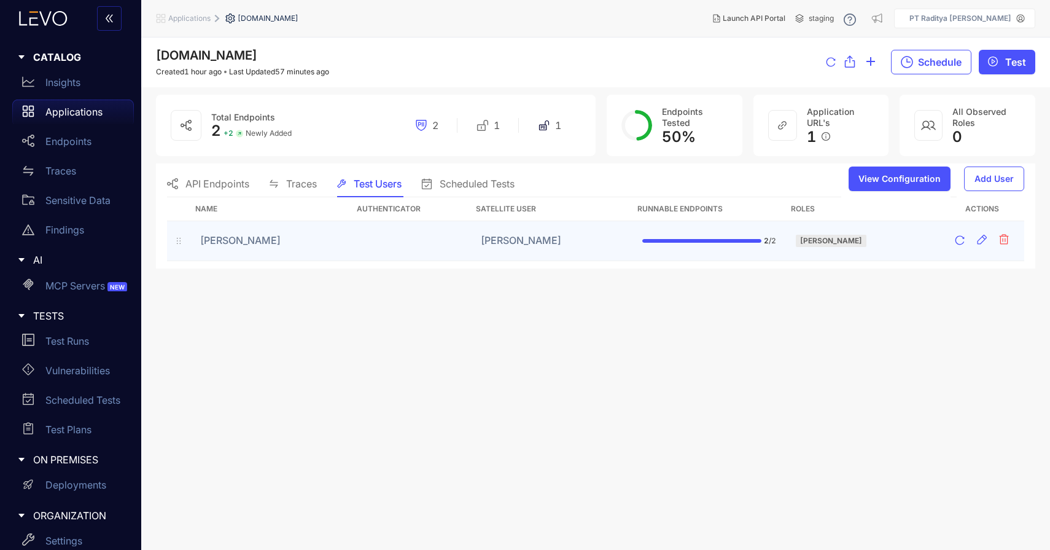
click at [786, 248] on td "2 / 2" at bounding box center [710, 241] width 154 height 40
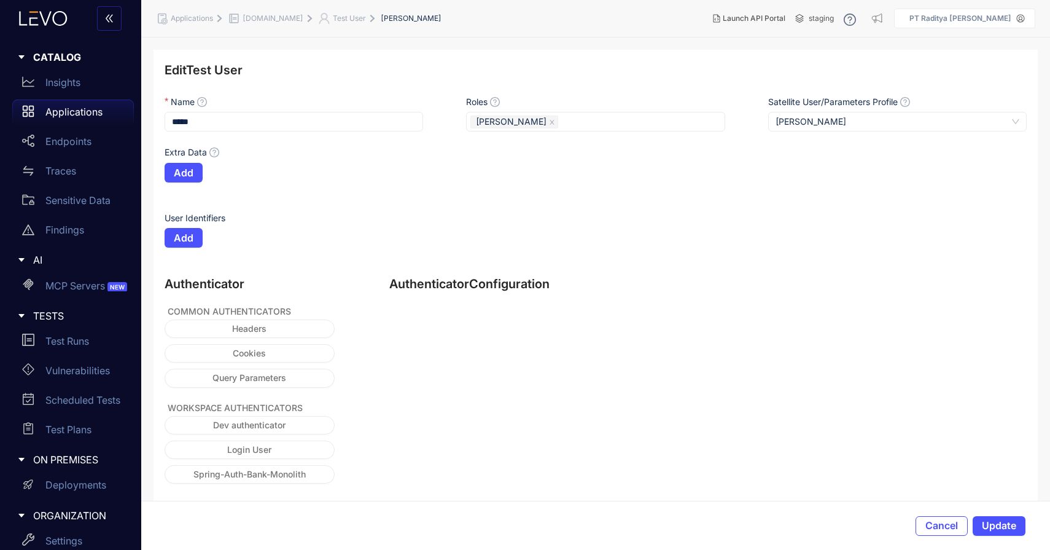
scroll to position [17, 0]
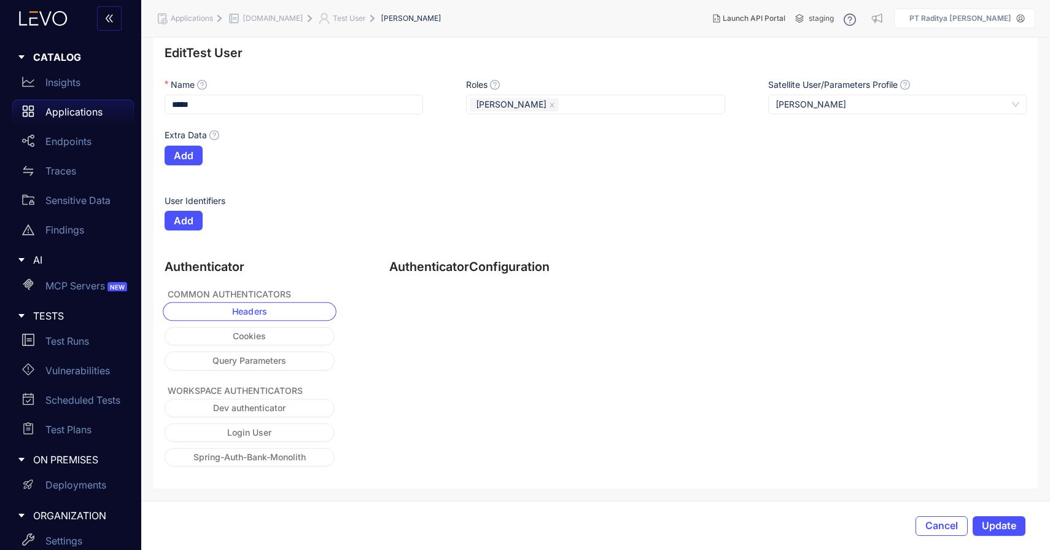
click at [311, 306] on button "Headers" at bounding box center [249, 311] width 173 height 19
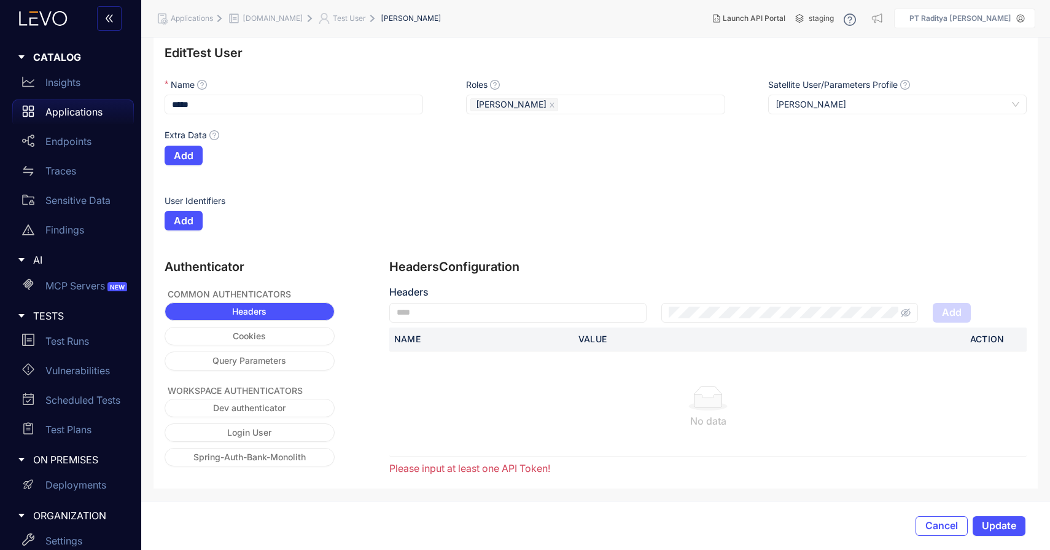
click at [506, 345] on th "Name" at bounding box center [481, 339] width 184 height 24
click at [534, 313] on input "text" at bounding box center [517, 313] width 257 height 20
click at [544, 310] on input "text" at bounding box center [517, 313] width 257 height 20
click at [313, 409] on button "Dev authenticator" at bounding box center [249, 407] width 173 height 19
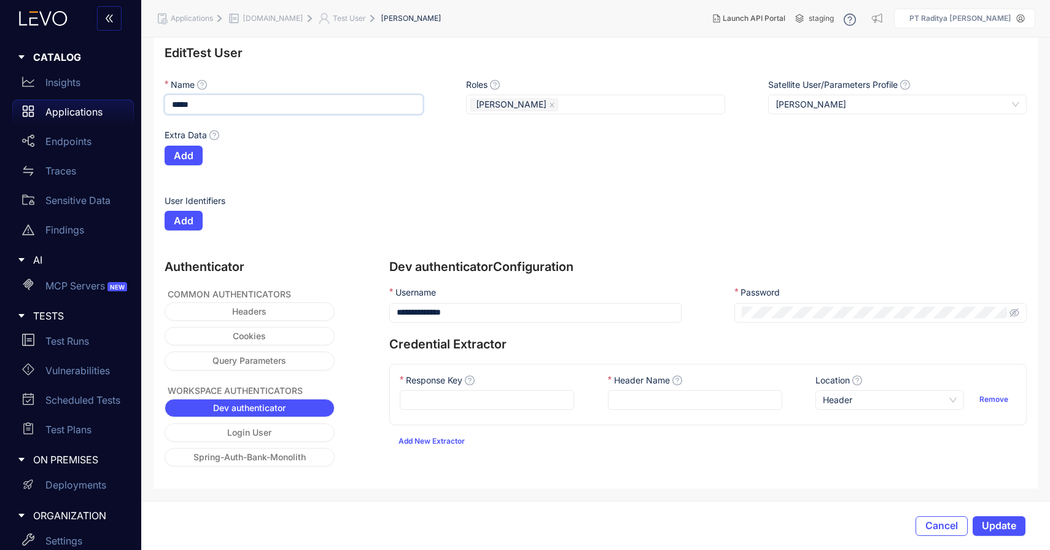
click at [354, 103] on input "*****" at bounding box center [294, 105] width 259 height 20
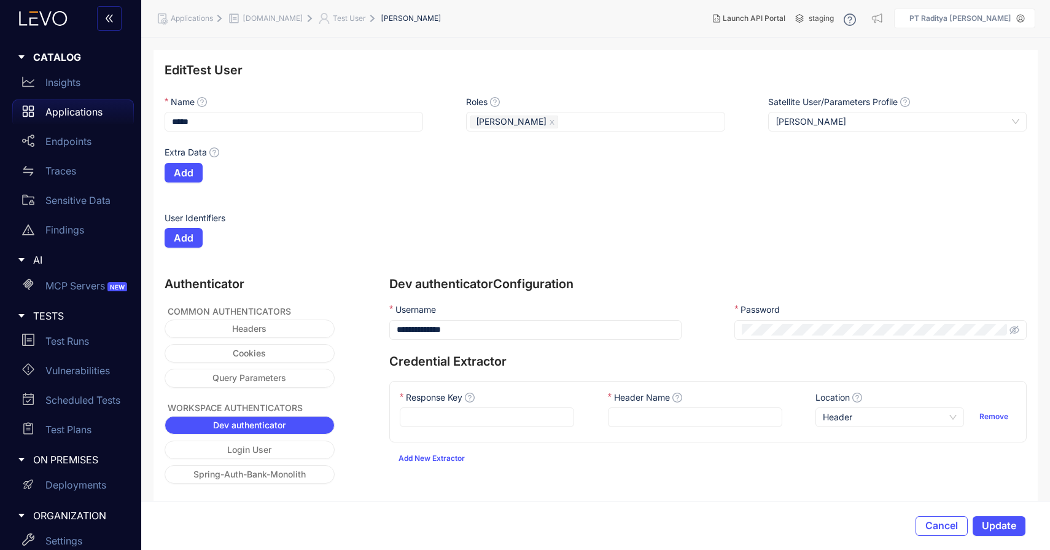
click at [346, 18] on span "Test User" at bounding box center [349, 18] width 33 height 9
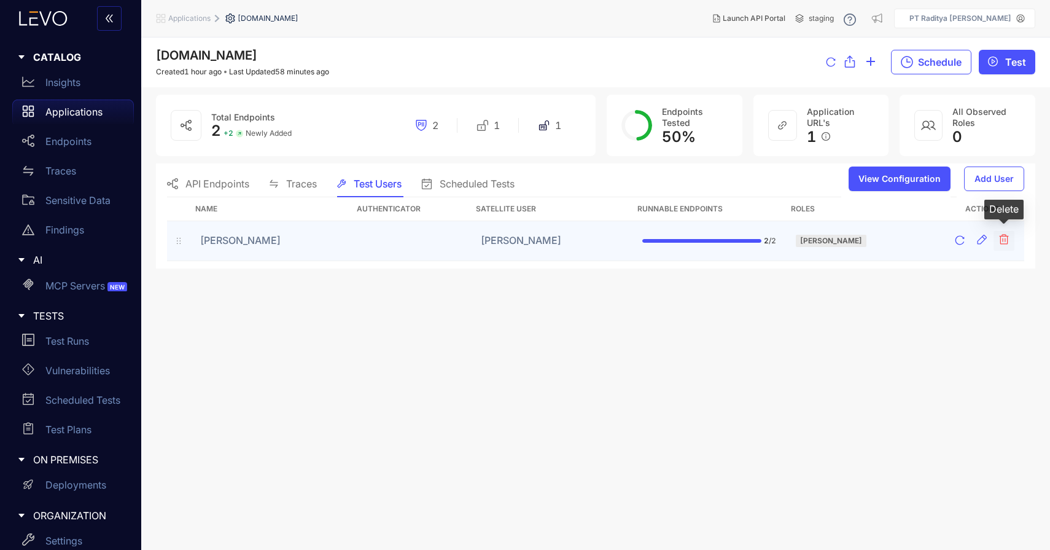
click at [1008, 241] on icon "button" at bounding box center [1004, 240] width 9 height 10
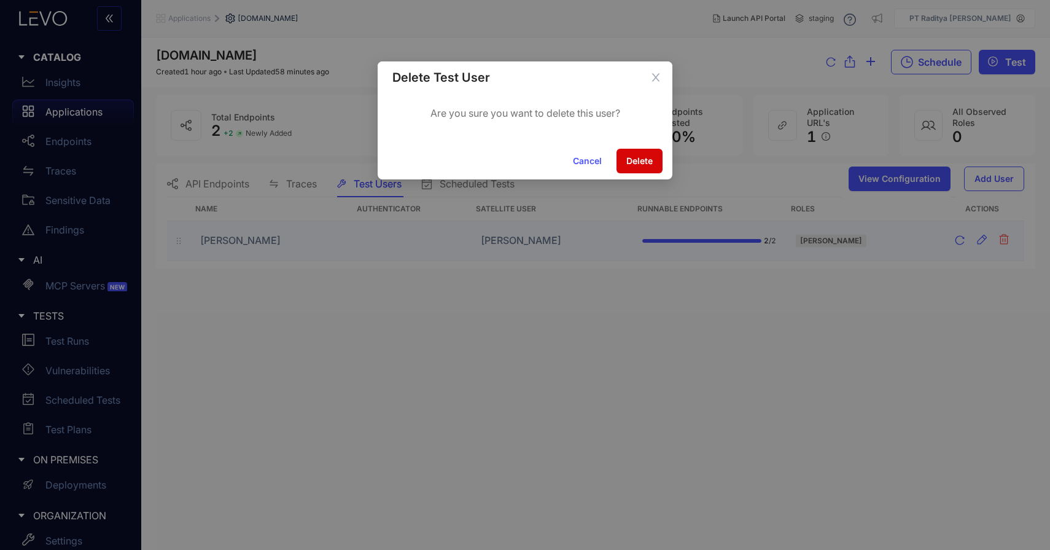
click at [635, 156] on span "Delete" at bounding box center [640, 161] width 26 height 10
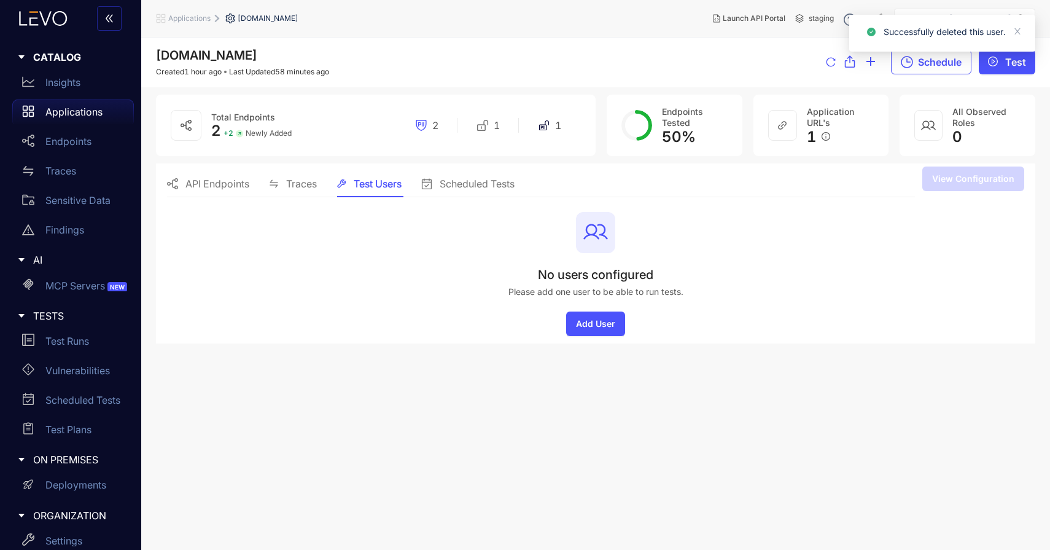
click at [657, 246] on section "No users configured Please add one user to be able to run tests. Add User" at bounding box center [596, 274] width 858 height 124
click at [464, 190] on div "Scheduled Tests" at bounding box center [467, 184] width 93 height 26
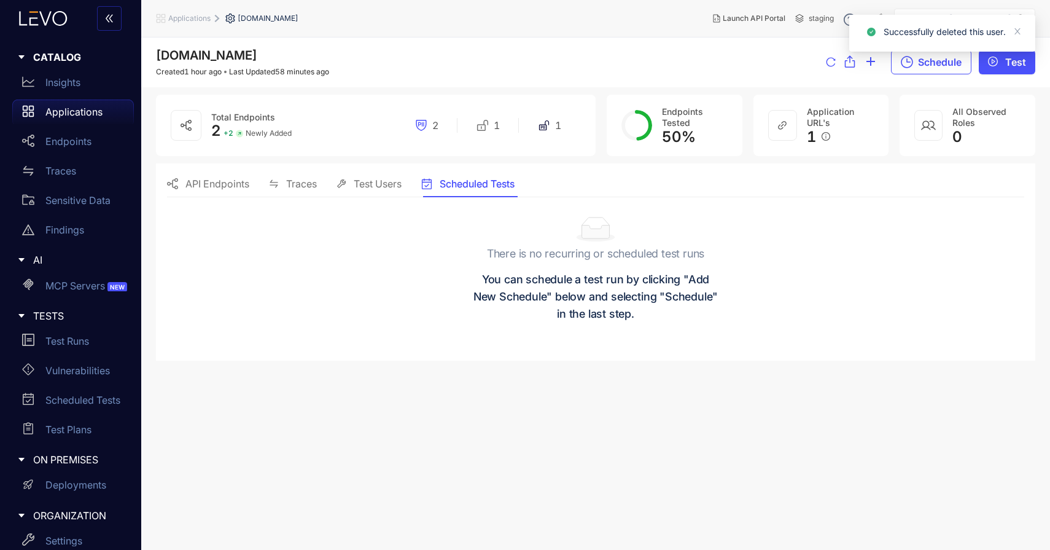
click at [383, 187] on span "Test Users" at bounding box center [378, 183] width 48 height 11
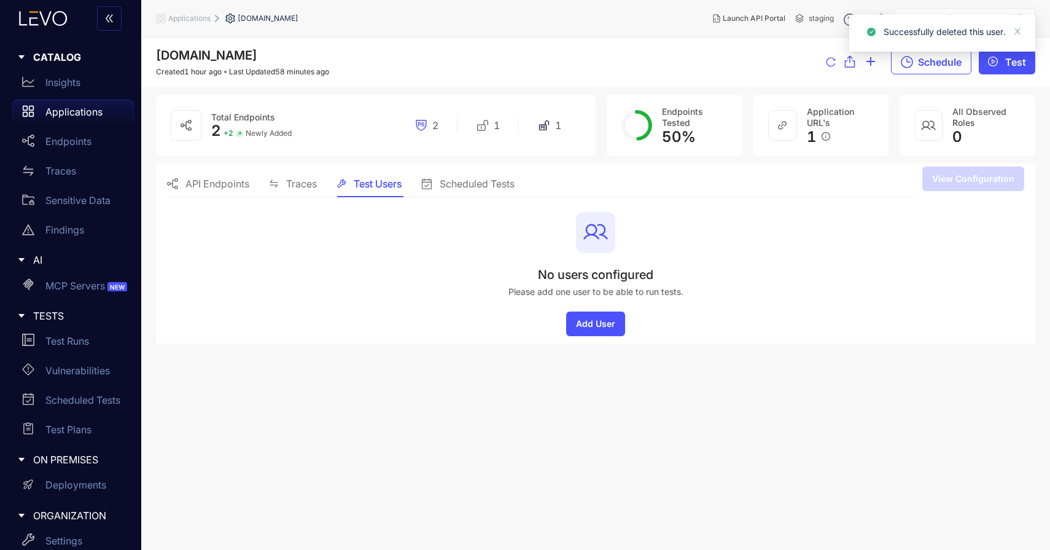
click at [305, 190] on div "Traces" at bounding box center [293, 184] width 48 height 26
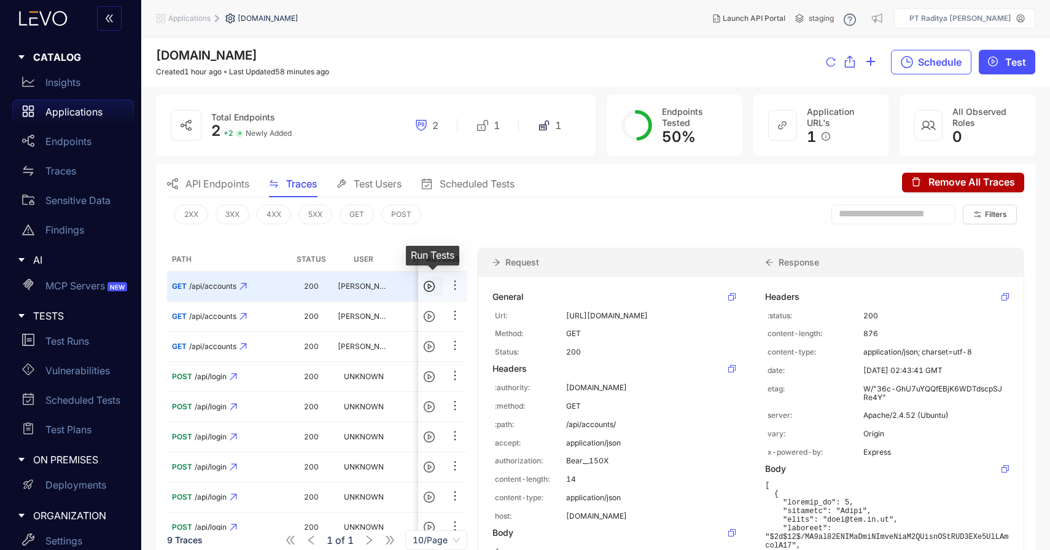
click at [434, 287] on icon "play-circle" at bounding box center [429, 286] width 11 height 11
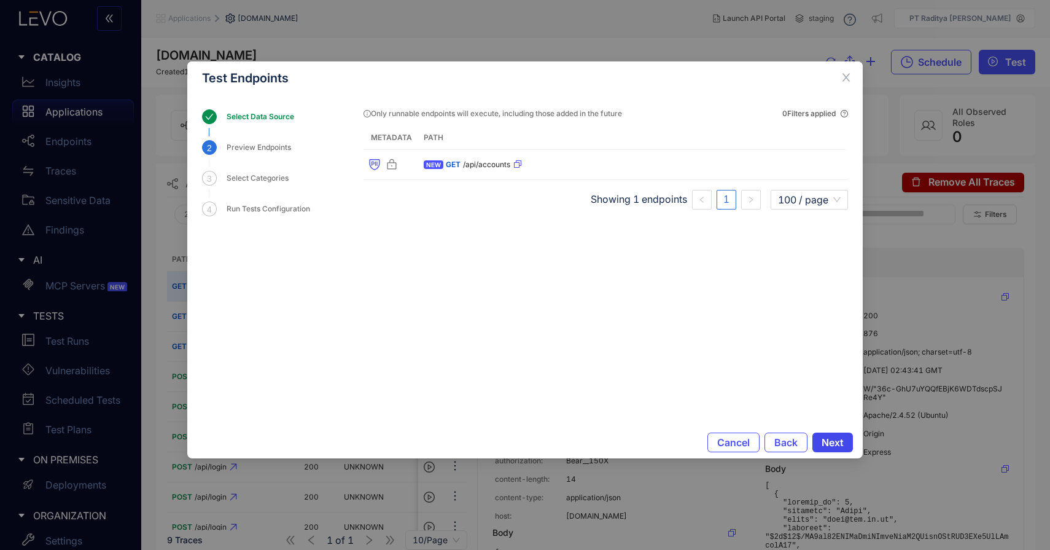
click at [834, 447] on span "Next" at bounding box center [833, 442] width 22 height 11
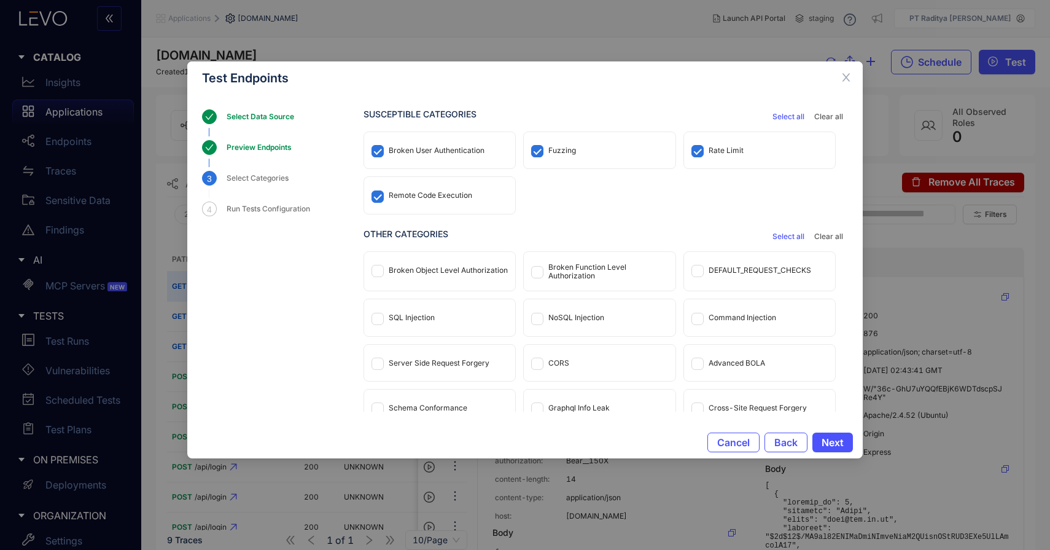
click at [793, 237] on span "Select all" at bounding box center [789, 236] width 32 height 9
click at [838, 437] on span "Next" at bounding box center [833, 442] width 22 height 11
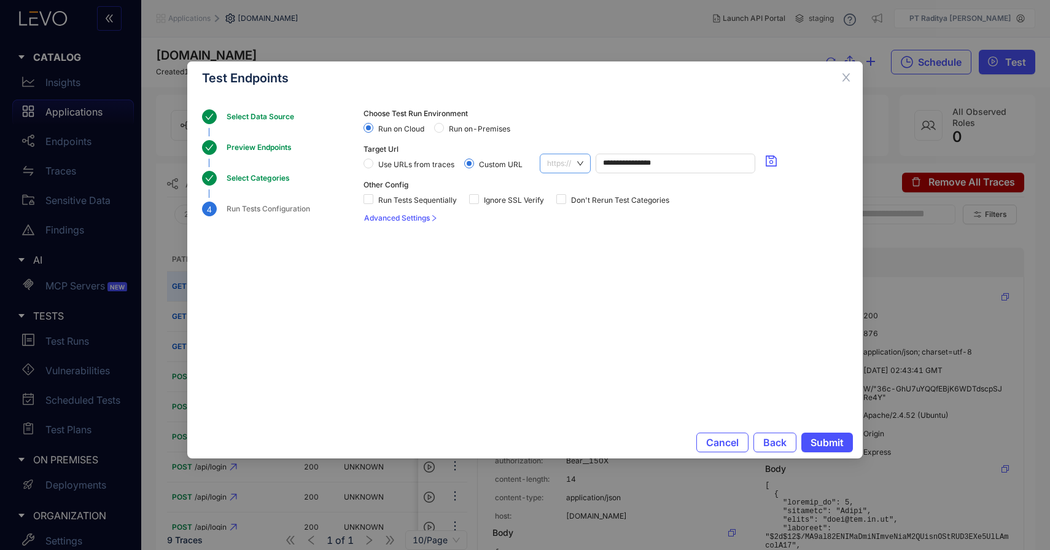
click at [560, 172] on span "https://" at bounding box center [565, 163] width 36 height 18
click at [560, 205] on div "http://" at bounding box center [565, 205] width 37 height 14
click at [834, 440] on span "Submit" at bounding box center [827, 442] width 33 height 11
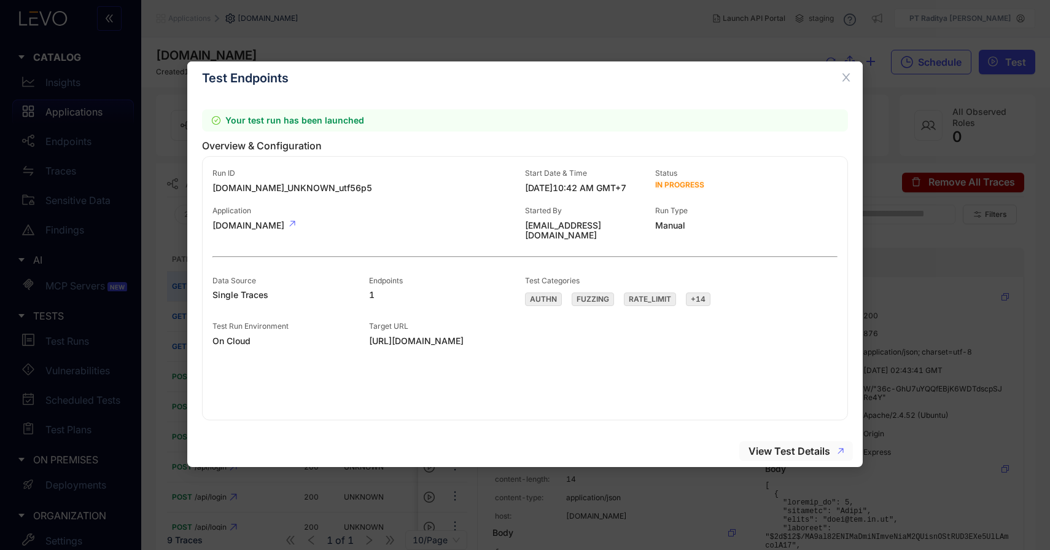
click at [797, 446] on span "View Test Details" at bounding box center [790, 450] width 82 height 11
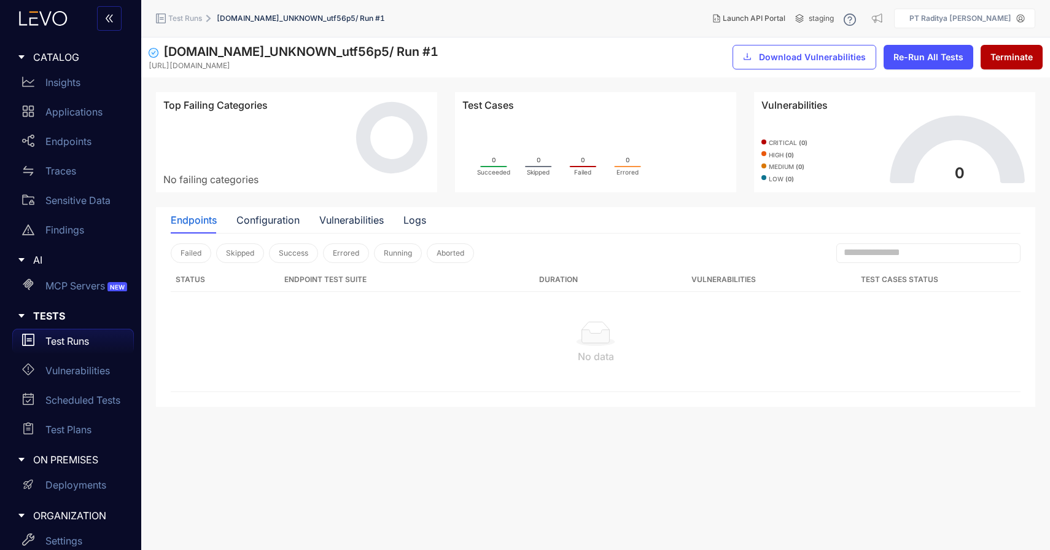
click at [81, 352] on div "Test Runs" at bounding box center [73, 341] width 122 height 25
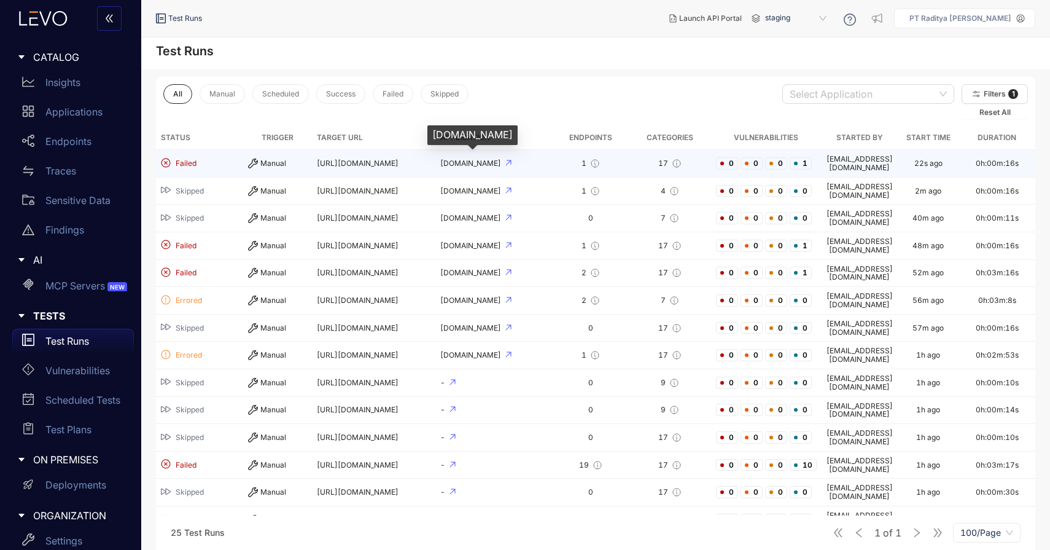
click at [474, 162] on span "[DOMAIN_NAME]" at bounding box center [471, 162] width 63 height 9
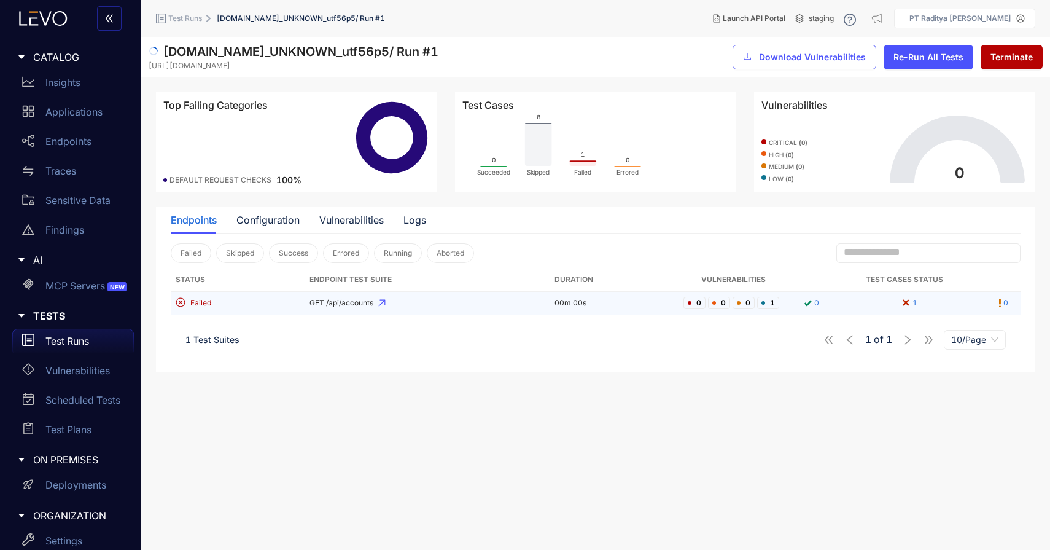
click at [466, 300] on span "GET /api/accounts" at bounding box center [427, 303] width 235 height 9
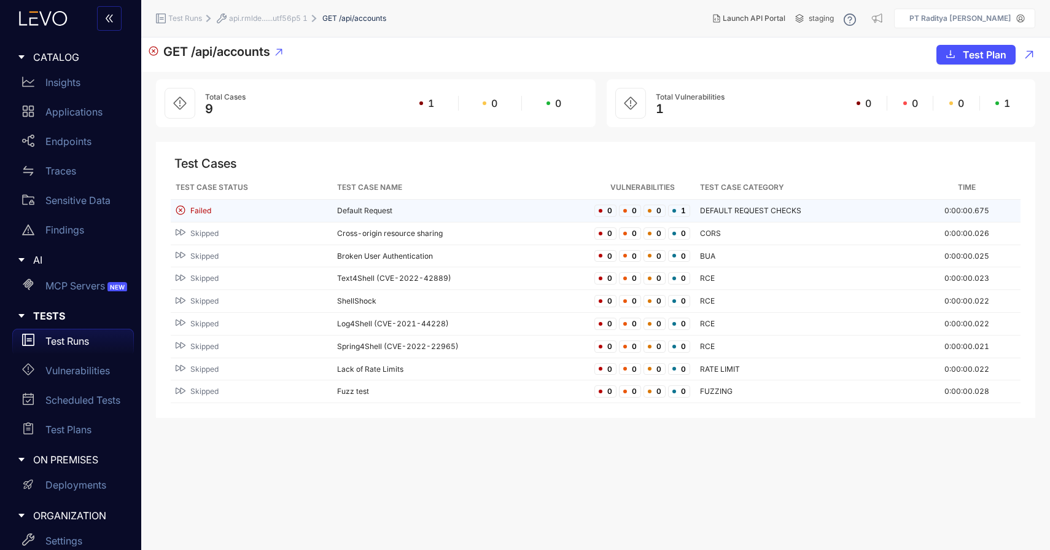
click at [467, 209] on td "Default Request" at bounding box center [461, 211] width 258 height 23
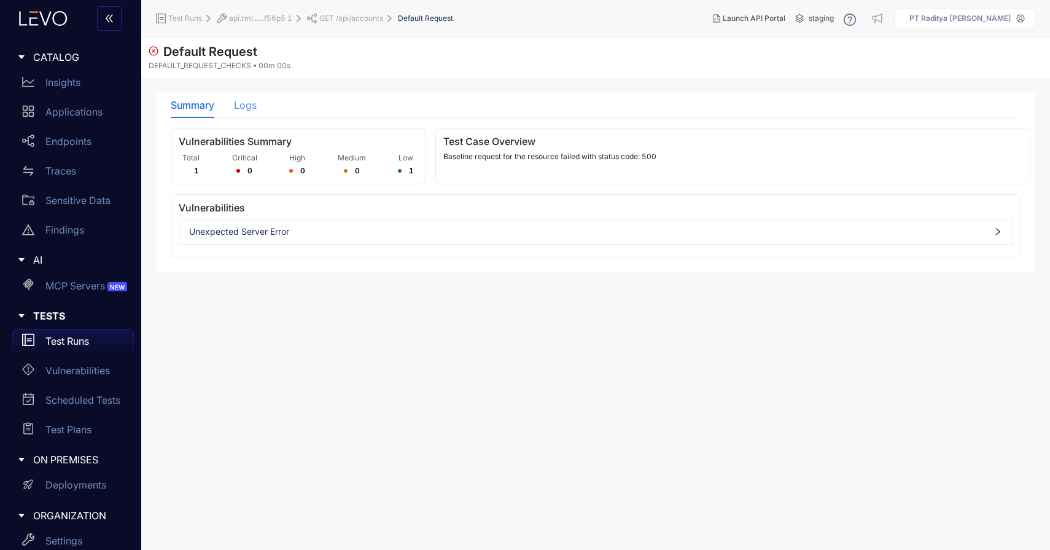
click at [245, 98] on div "Logs" at bounding box center [245, 105] width 23 height 26
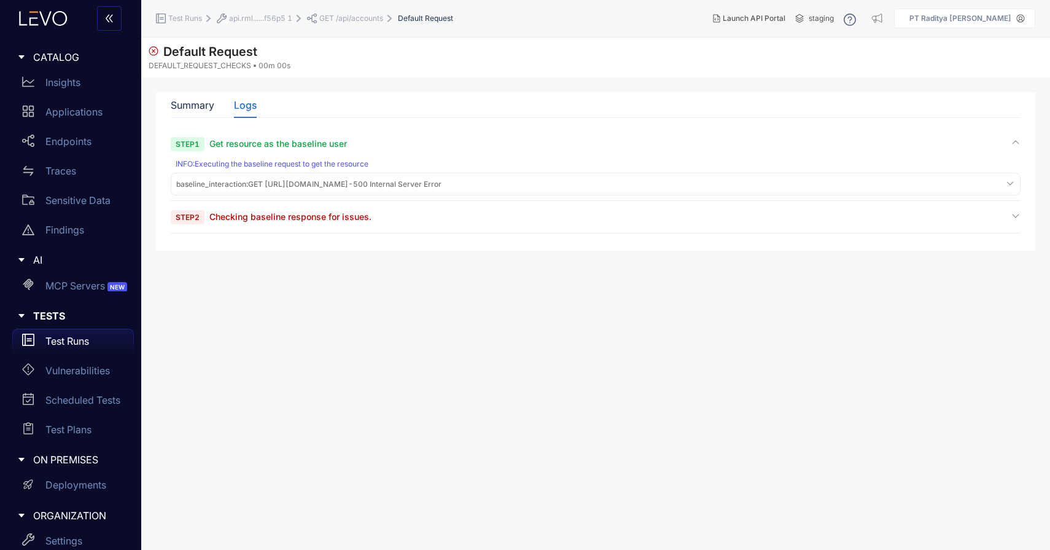
click at [353, 221] on span "Checking baseline response for issues." at bounding box center [290, 216] width 162 height 10
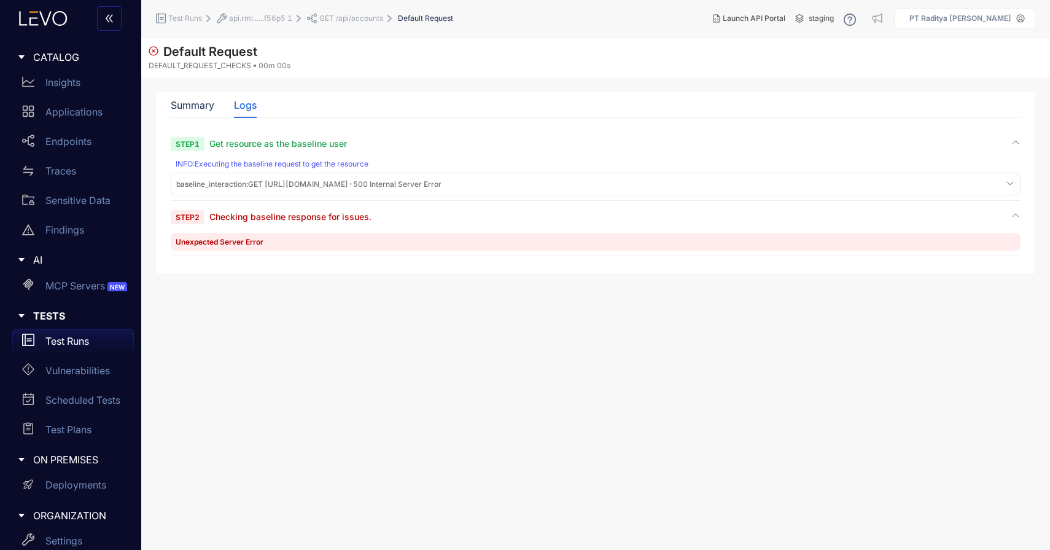
click at [364, 238] on div "Unexpected Server Error" at bounding box center [596, 242] width 850 height 18
click at [397, 182] on span "baseline_interaction : GET [URL][DOMAIN_NAME] - 500 Internal Server Error" at bounding box center [308, 184] width 265 height 9
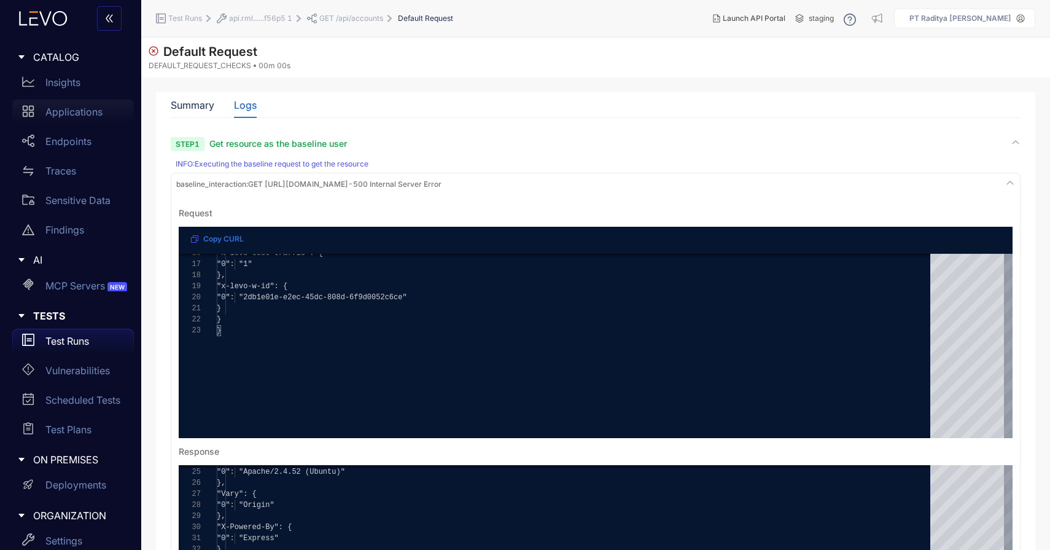
click at [91, 109] on p "Applications" at bounding box center [73, 111] width 57 height 11
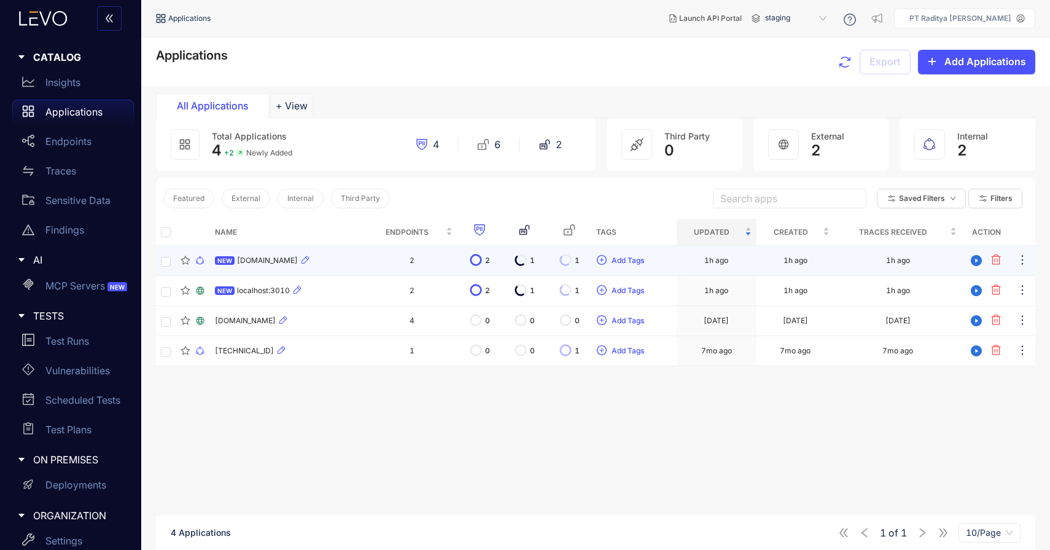
click at [350, 267] on div "NEW [DOMAIN_NAME]" at bounding box center [288, 260] width 147 height 15
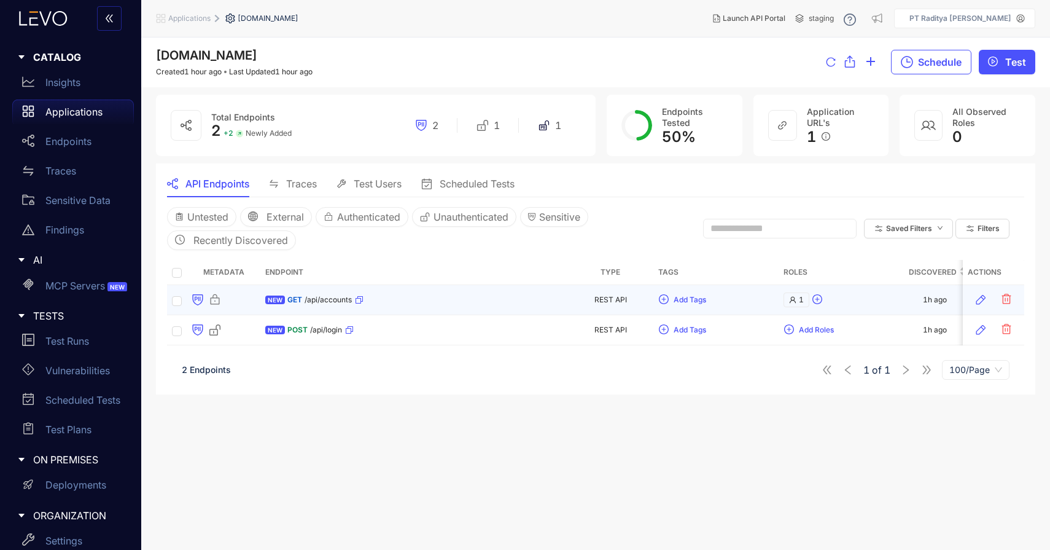
click at [450, 301] on div "NEW GET /api/accounts" at bounding box center [413, 300] width 297 height 20
click at [799, 302] on div "1" at bounding box center [797, 299] width 26 height 15
click at [837, 270] on icon "close" at bounding box center [840, 271] width 6 height 6
click at [470, 304] on div "NEW GET /api/accounts" at bounding box center [413, 300] width 297 height 20
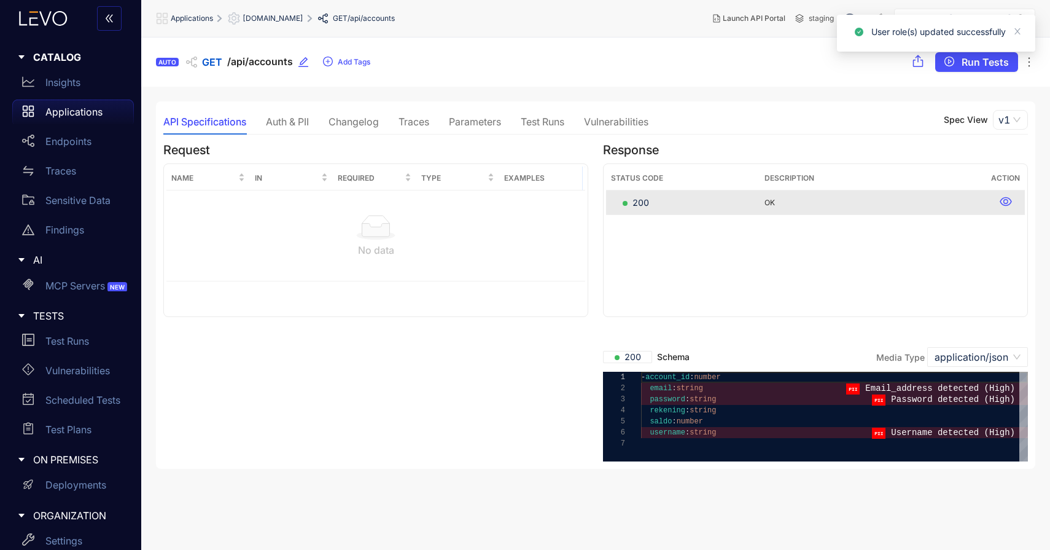
click at [296, 120] on div "Auth & PII" at bounding box center [287, 121] width 43 height 11
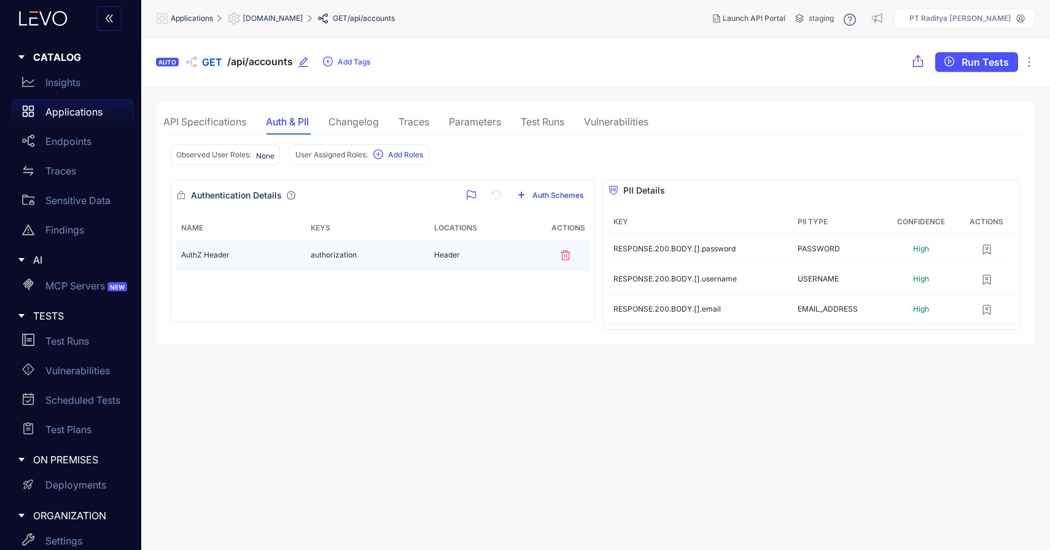
click at [282, 255] on div "AuthZ Header" at bounding box center [241, 255] width 120 height 9
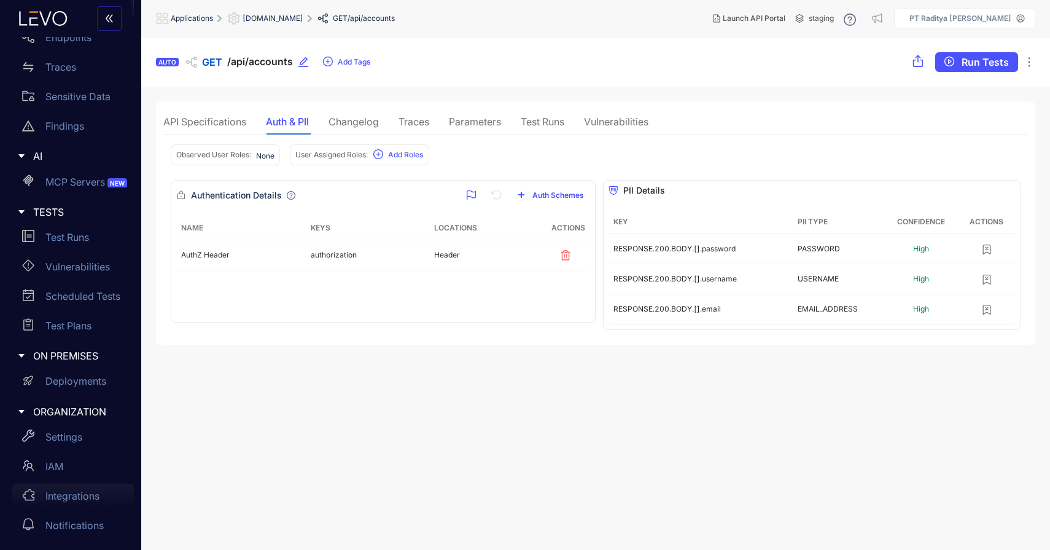
click at [84, 494] on p "Integrations" at bounding box center [72, 495] width 54 height 11
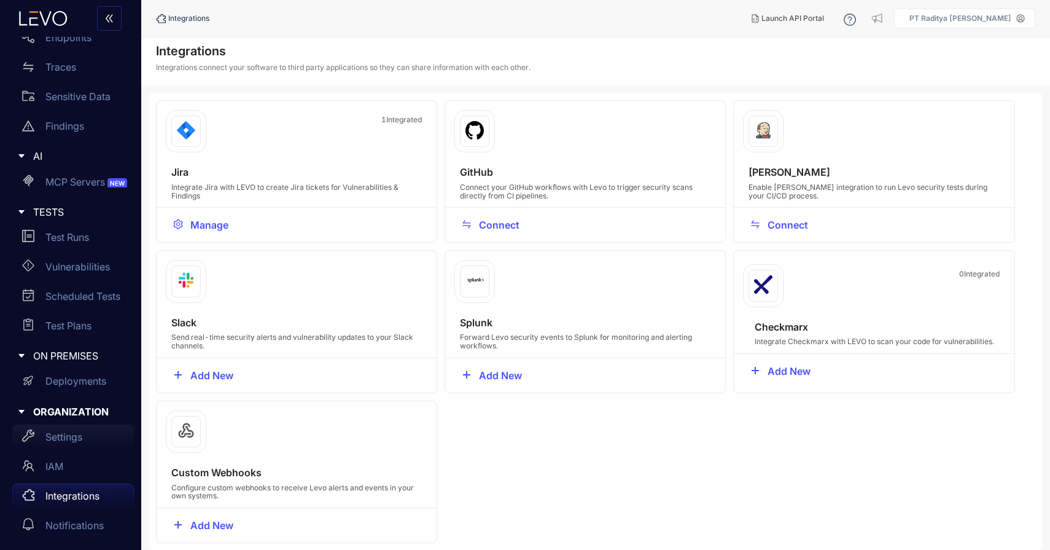
click at [87, 437] on div "Settings" at bounding box center [73, 436] width 122 height 25
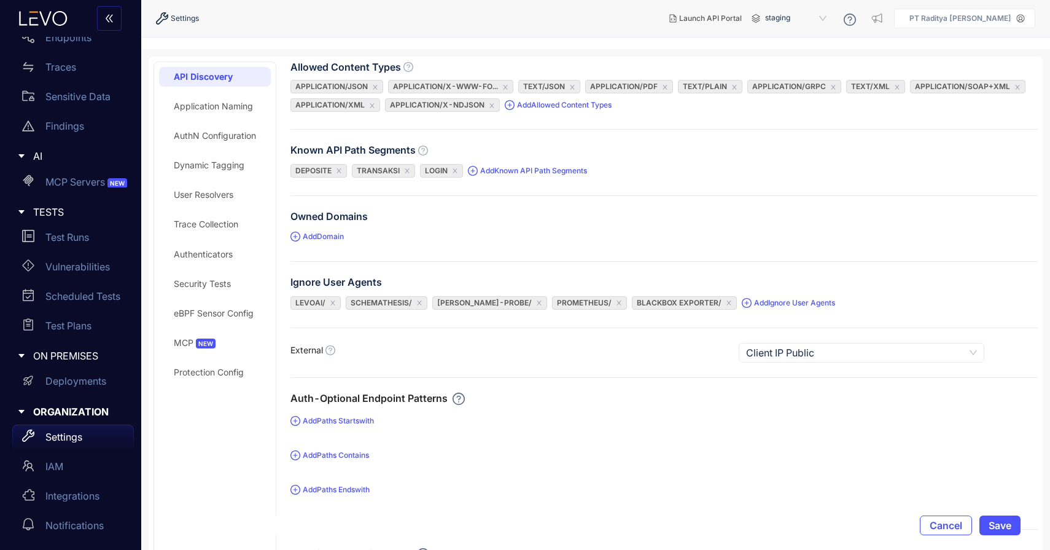
scroll to position [40, 0]
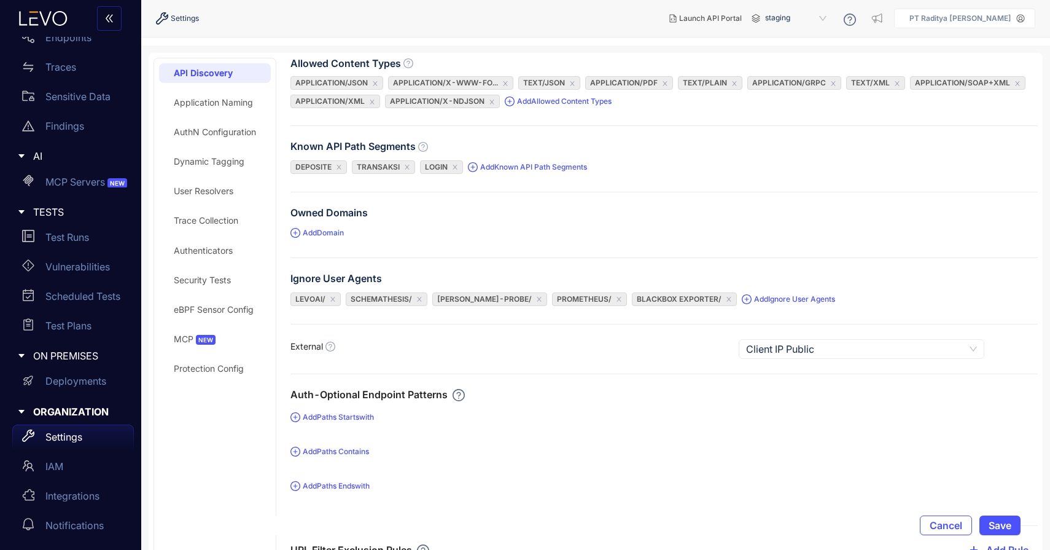
click at [236, 191] on div "User Resolvers" at bounding box center [215, 191] width 112 height 20
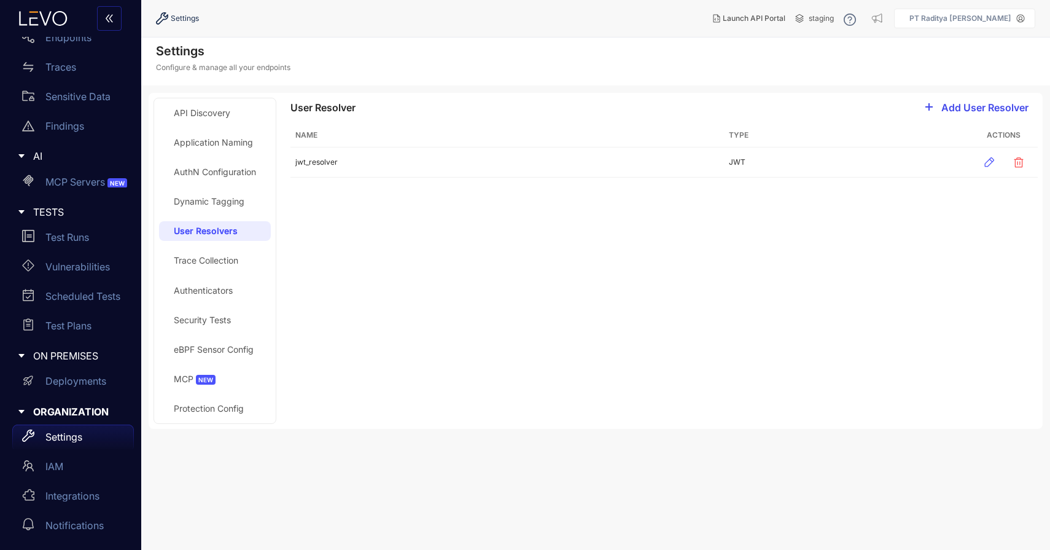
click at [993, 110] on span "Add User Resolver" at bounding box center [985, 107] width 87 height 11
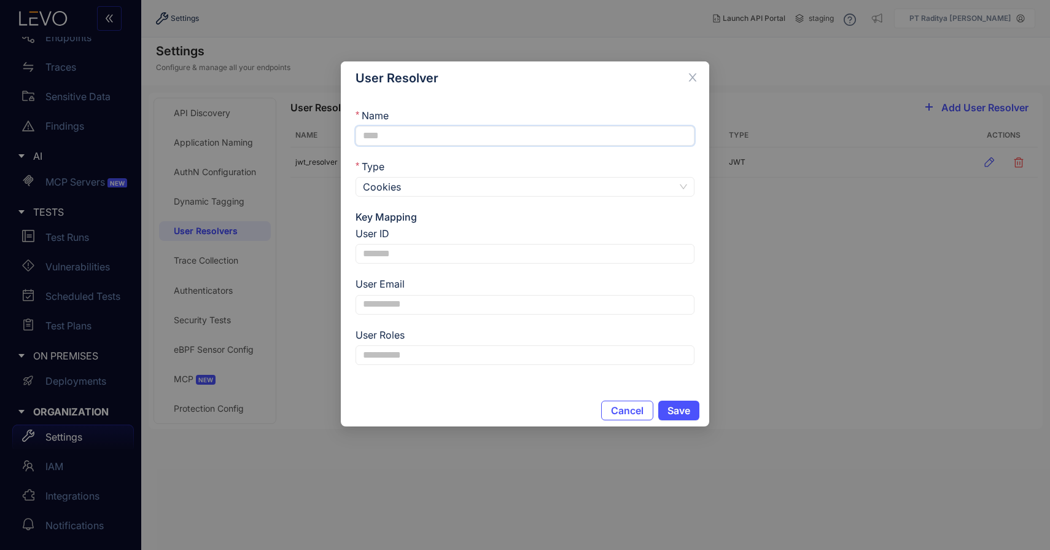
click at [587, 144] on input "Name" at bounding box center [525, 136] width 339 height 20
type input "*"
type input "**********"
click at [552, 175] on div "Type" at bounding box center [525, 168] width 339 height 17
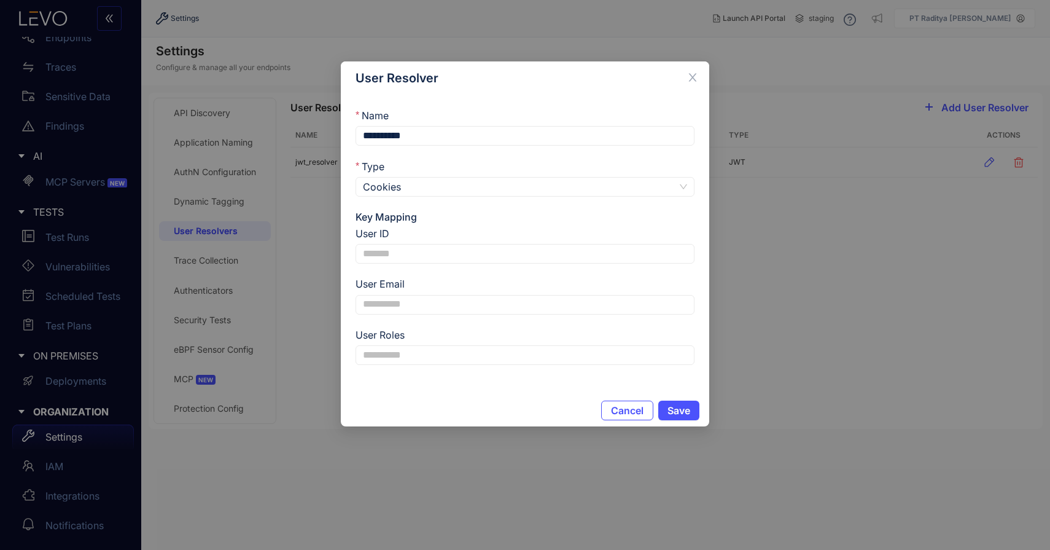
click at [551, 183] on span "Cookies" at bounding box center [525, 187] width 324 height 18
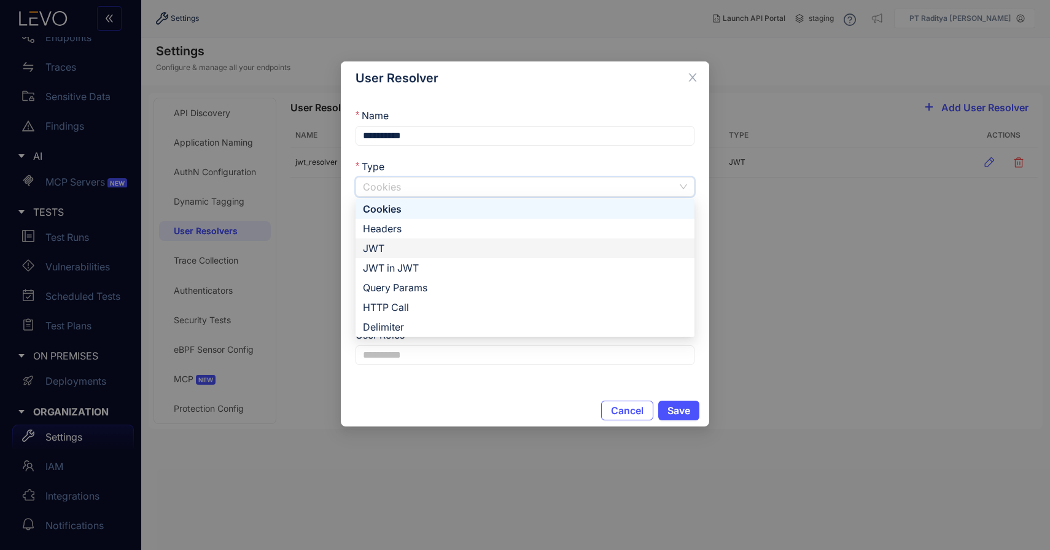
click at [549, 252] on div "JWT" at bounding box center [525, 248] width 324 height 14
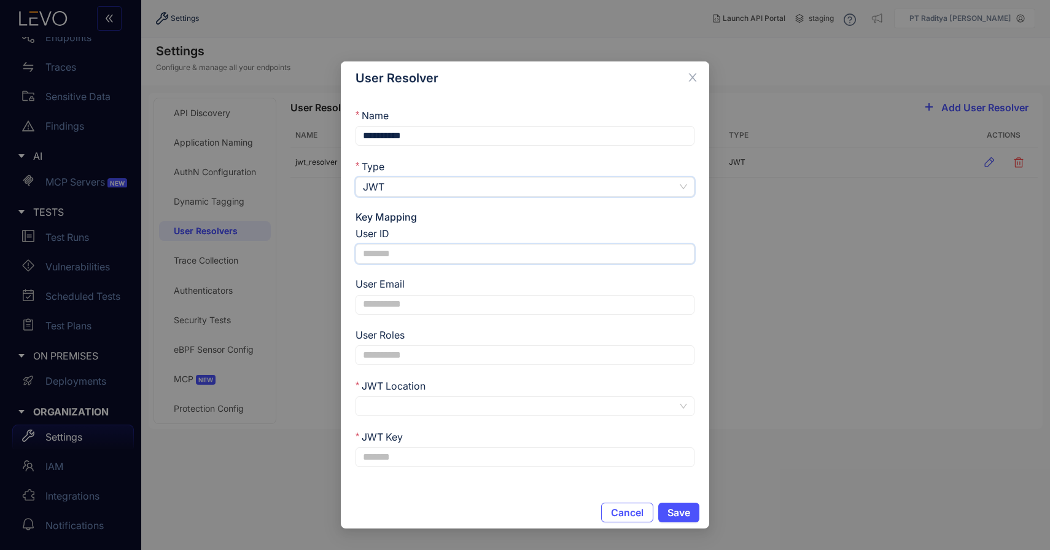
click at [549, 250] on input "User ID" at bounding box center [525, 254] width 339 height 20
type input "*"
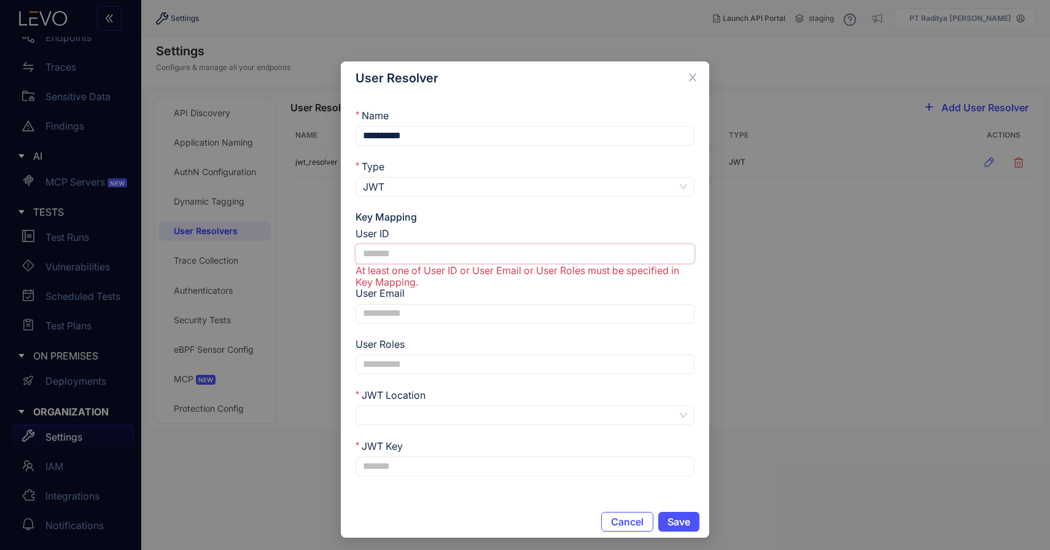
type input "*"
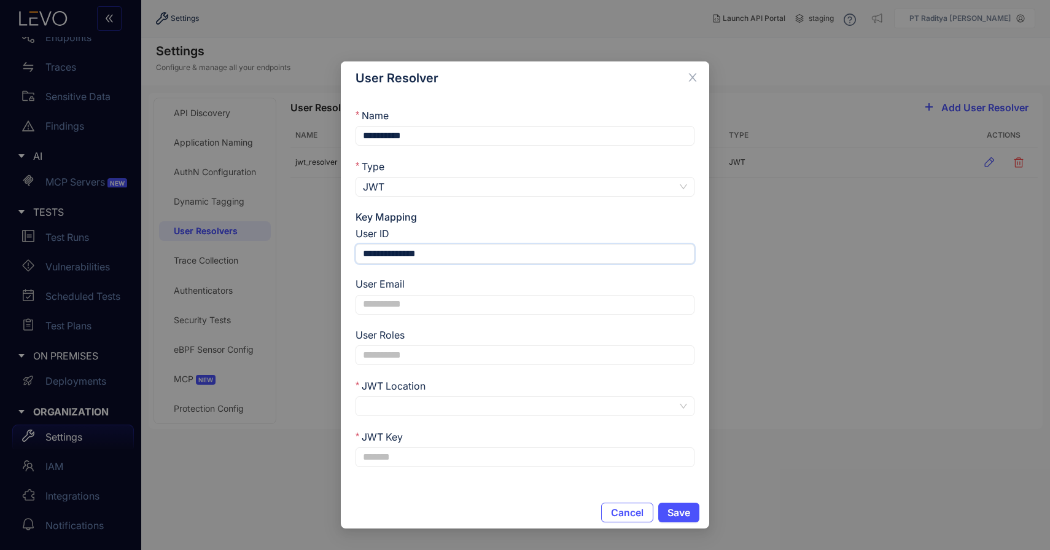
type input "**********"
click at [523, 359] on input "User Roles" at bounding box center [525, 355] width 339 height 20
type input "*****"
click at [520, 397] on input "JWT Location" at bounding box center [520, 406] width 315 height 18
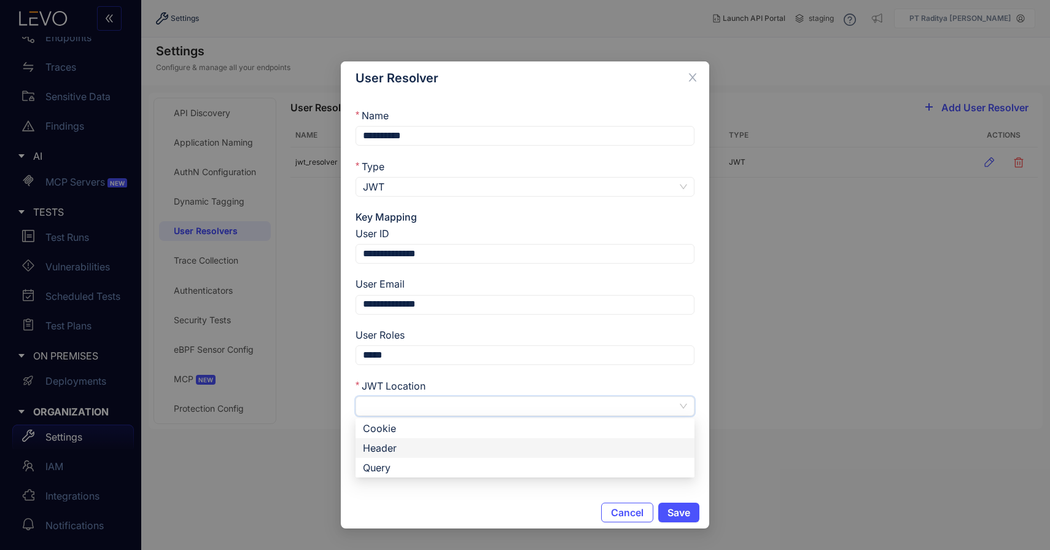
click at [523, 450] on div "Header" at bounding box center [525, 448] width 324 height 14
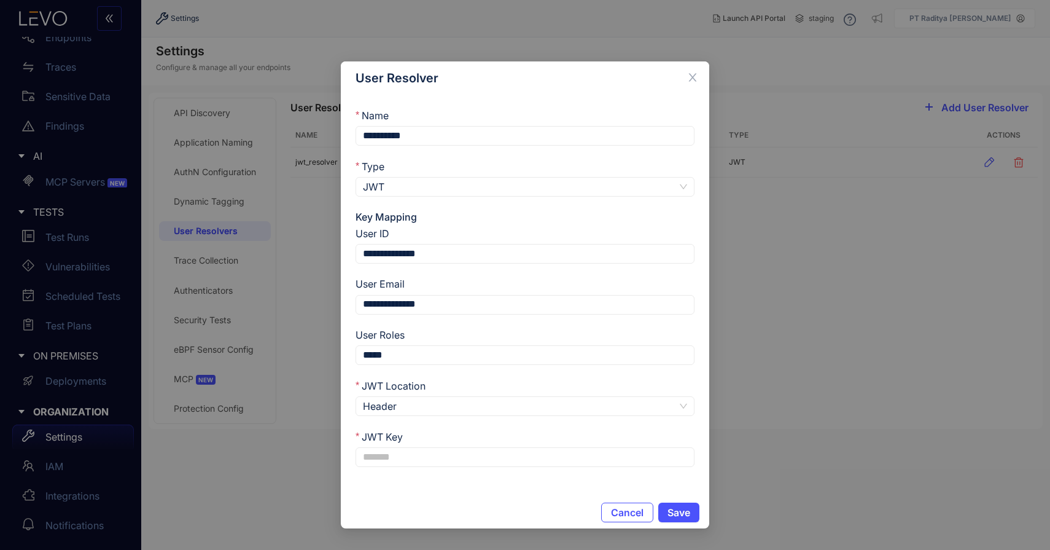
click at [513, 466] on div "**********" at bounding box center [525, 296] width 369 height 402
click at [513, 459] on input "JWT Key" at bounding box center [525, 457] width 339 height 20
type input "*"
paste input "**********"
click at [370, 458] on input "**********" at bounding box center [525, 457] width 339 height 20
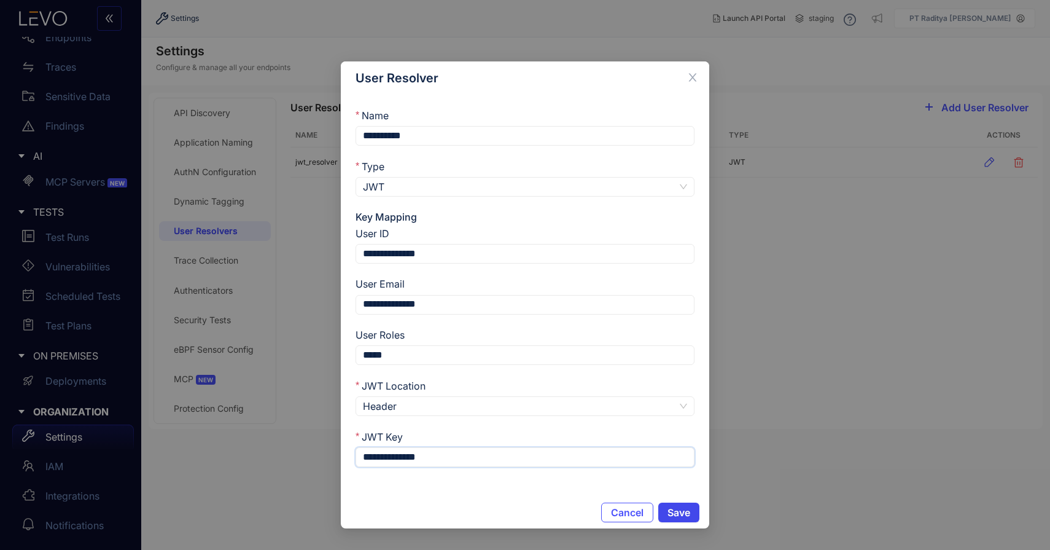
type input "**********"
click at [678, 514] on span "Save" at bounding box center [679, 512] width 23 height 11
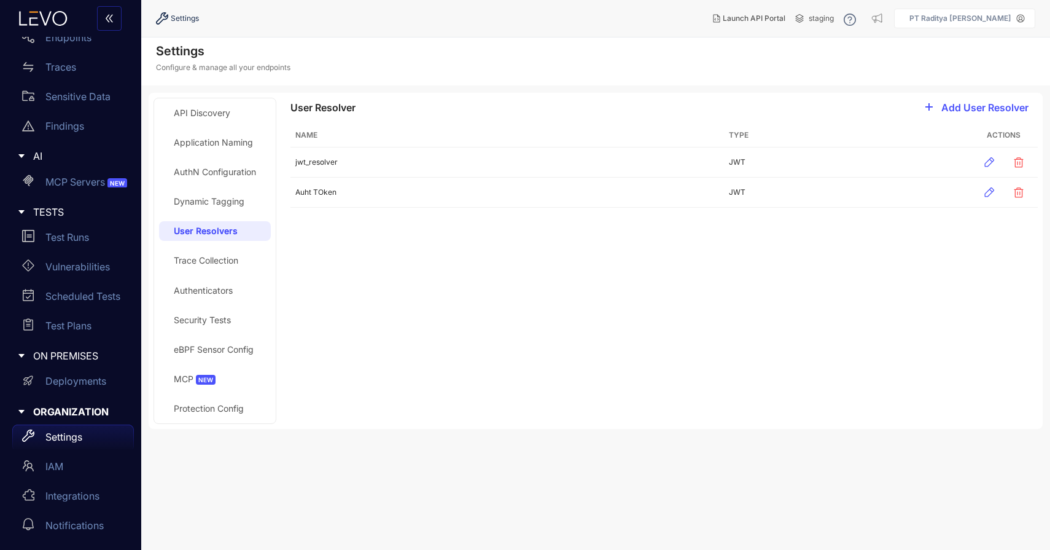
click at [225, 256] on div "Trace Collection" at bounding box center [206, 261] width 64 height 10
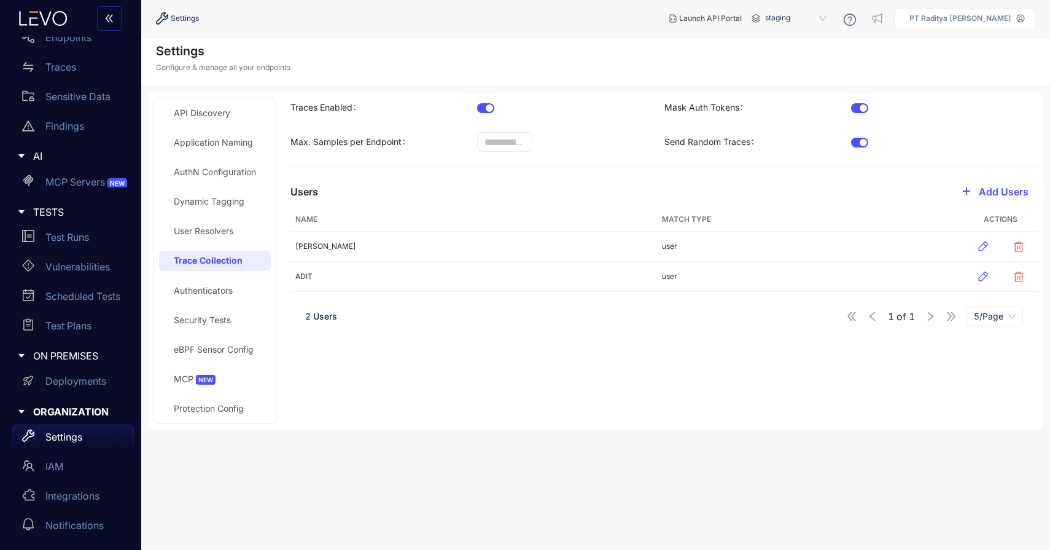
click at [229, 238] on div "User Resolvers" at bounding box center [215, 231] width 112 height 20
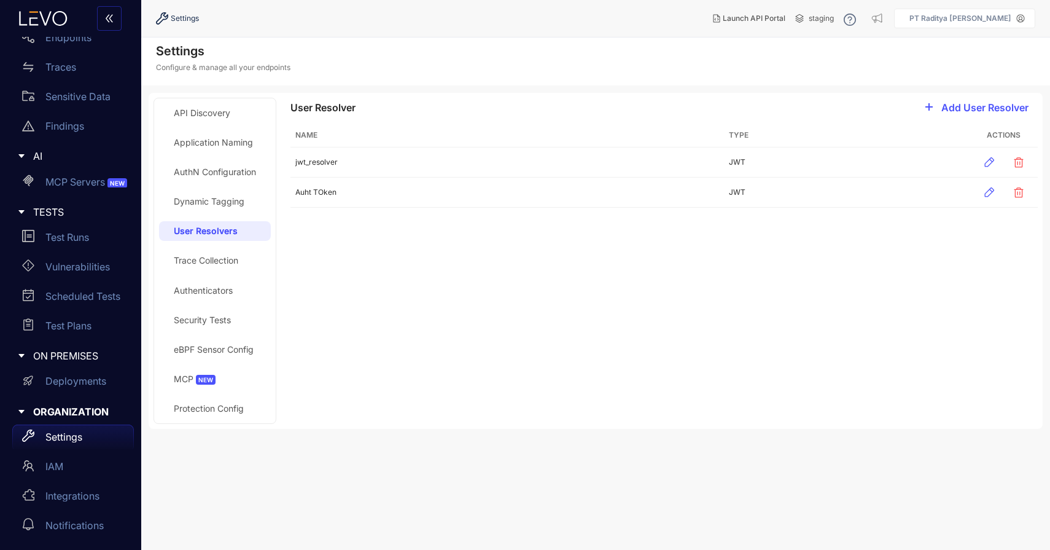
click at [239, 171] on div "AuthN Configuration" at bounding box center [215, 172] width 82 height 10
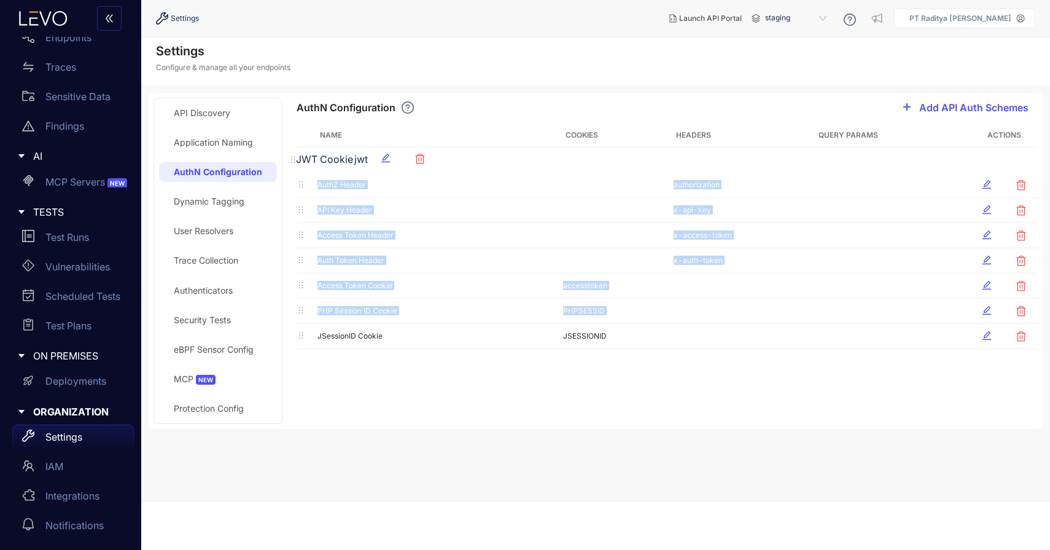
drag, startPoint x: 300, startPoint y: 335, endPoint x: 296, endPoint y: 160, distance: 175.7
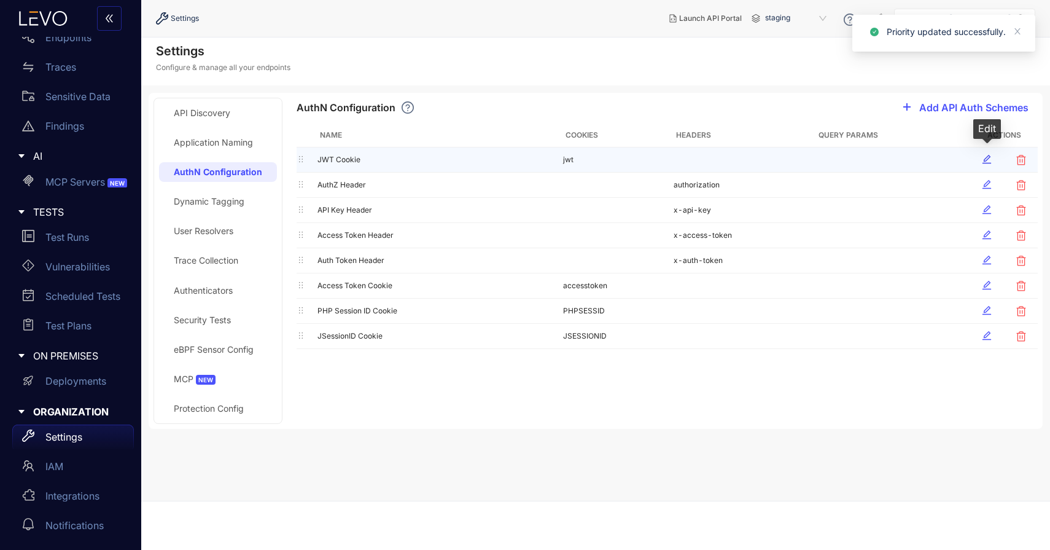
click at [988, 160] on icon "edit" at bounding box center [987, 159] width 10 height 10
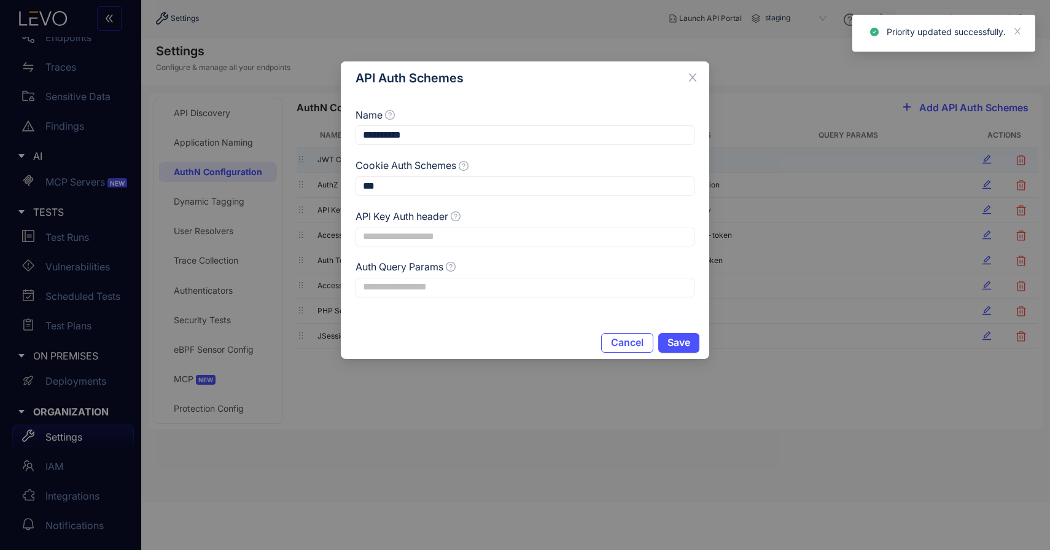
click at [545, 225] on div "API Key Auth header" at bounding box center [525, 219] width 339 height 16
click at [545, 240] on input "API Key Auth header" at bounding box center [525, 237] width 339 height 20
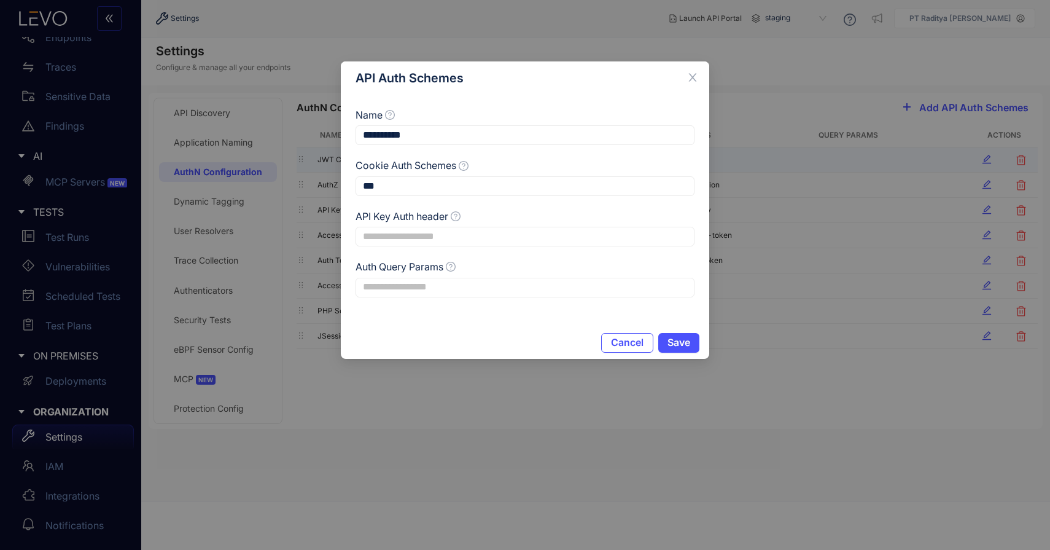
click at [552, 170] on div "Cookie Auth Schemes" at bounding box center [525, 168] width 339 height 16
click at [632, 345] on span "Cancel" at bounding box center [627, 342] width 33 height 11
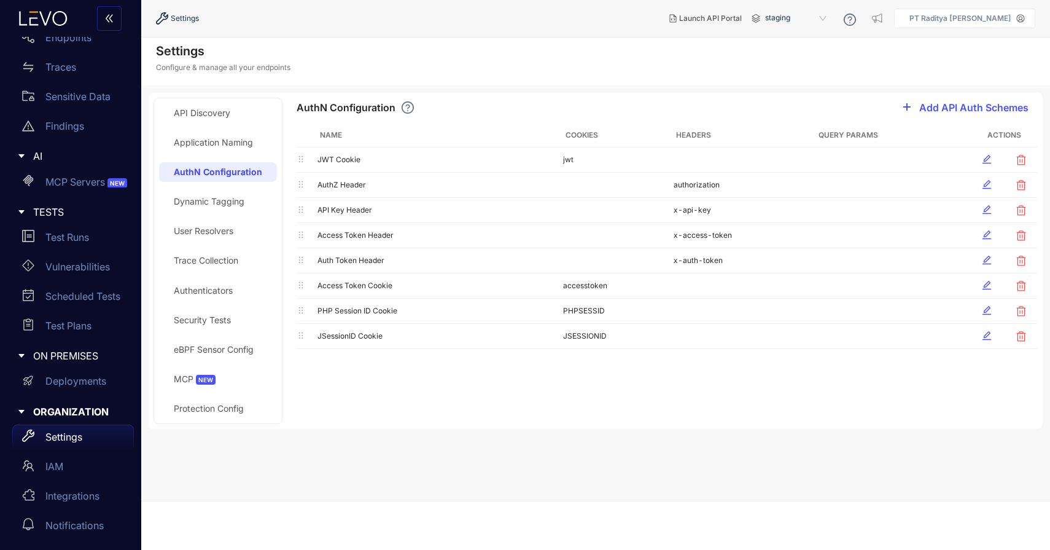
click at [233, 200] on div "Dynamic Tagging" at bounding box center [209, 202] width 71 height 10
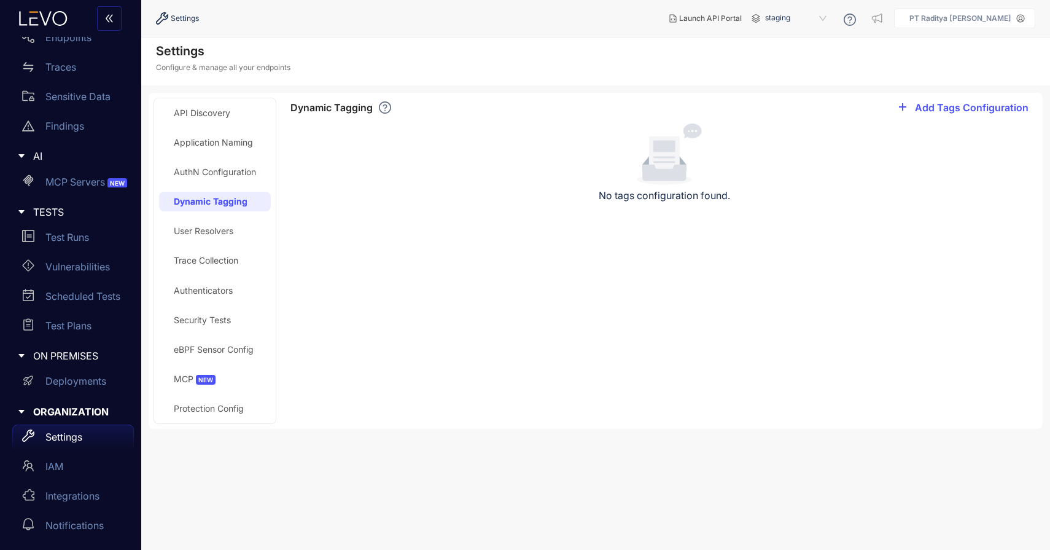
click at [232, 232] on div "User Resolvers" at bounding box center [204, 231] width 60 height 10
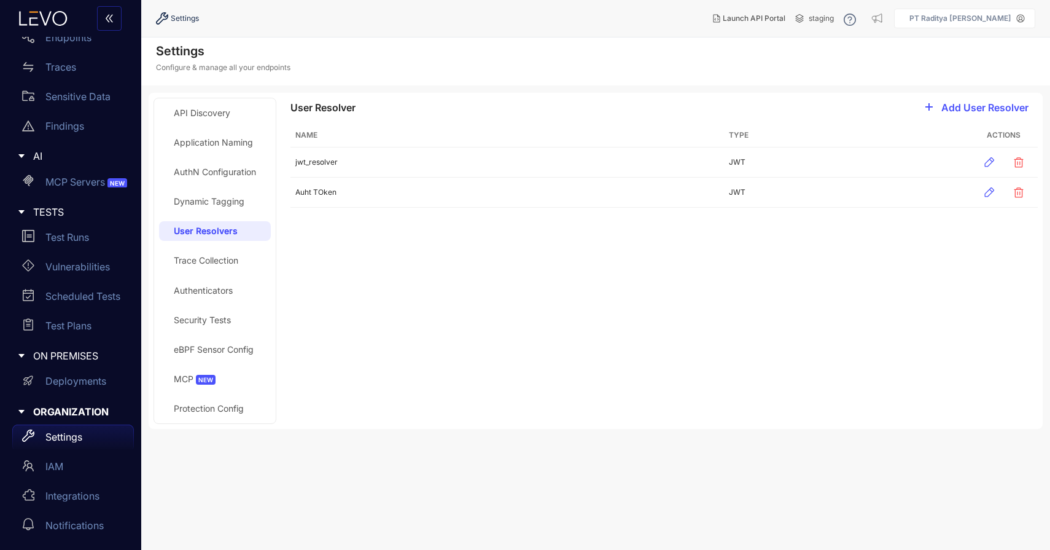
click at [225, 267] on div "Trace Collection" at bounding box center [215, 261] width 112 height 20
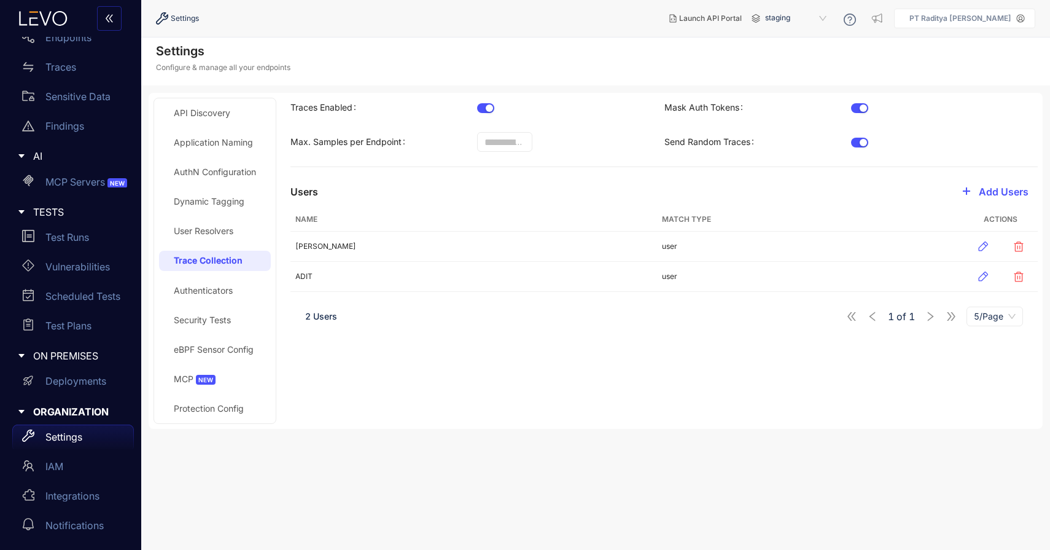
click at [224, 309] on div "API Discovery Application Naming AuthN Configuration Dynamic Tagging User Resol…" at bounding box center [215, 260] width 112 height 315
click at [222, 321] on div "Security Tests" at bounding box center [202, 320] width 57 height 10
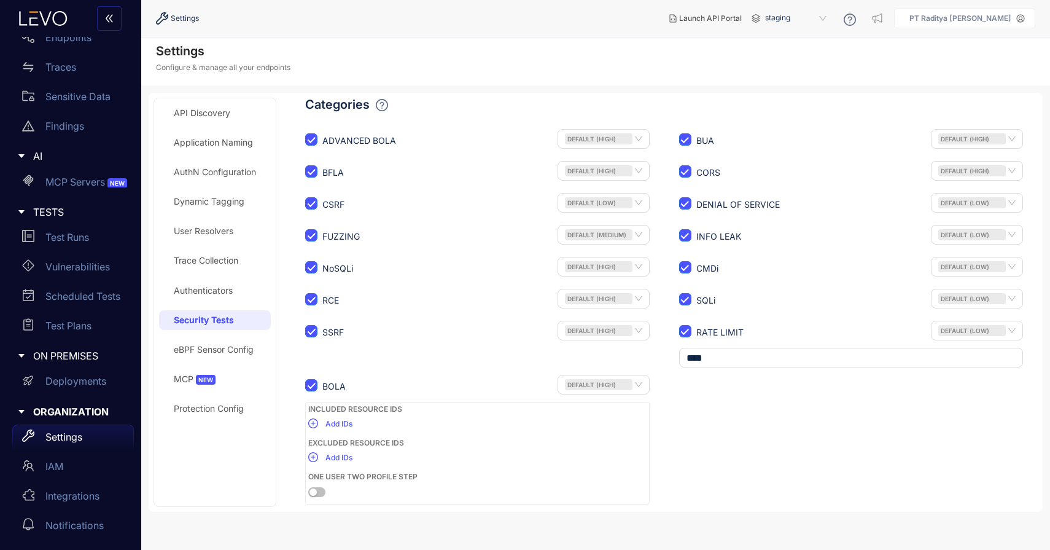
click at [220, 407] on div "Protection Config" at bounding box center [209, 409] width 70 height 10
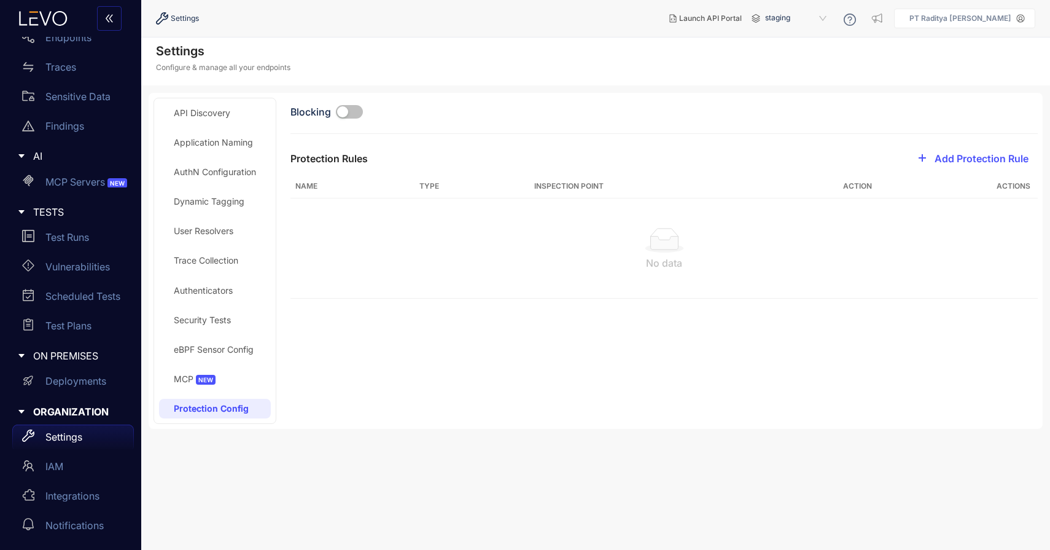
click at [227, 318] on div "Security Tests" at bounding box center [202, 320] width 57 height 10
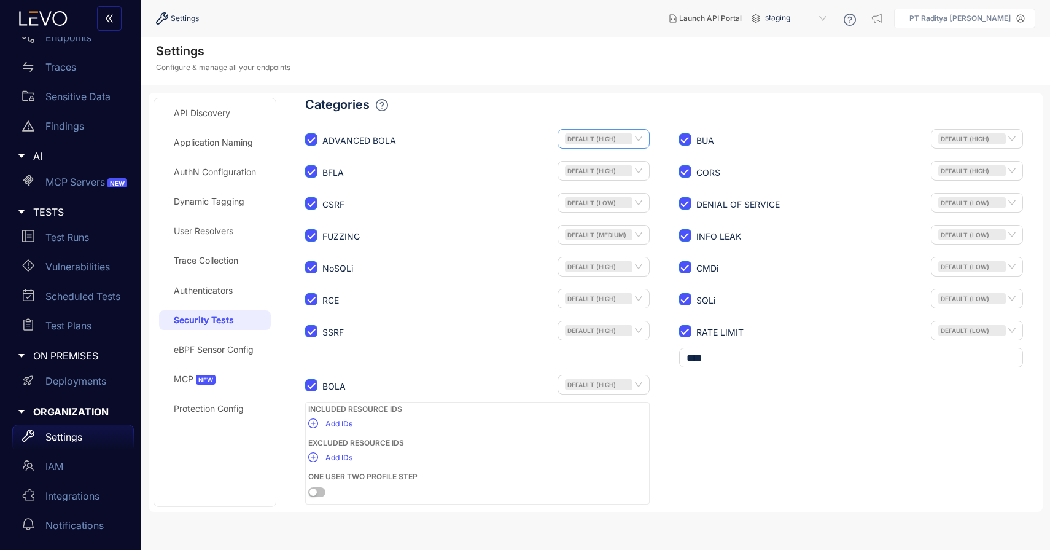
click at [630, 143] on span "Default (High)" at bounding box center [599, 138] width 68 height 11
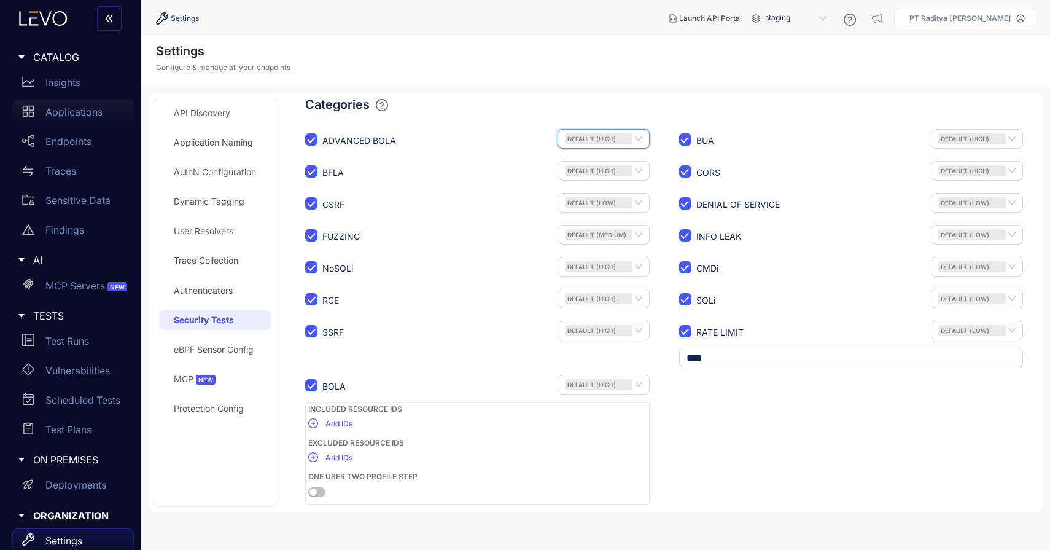
click at [87, 121] on div "Applications" at bounding box center [73, 112] width 122 height 25
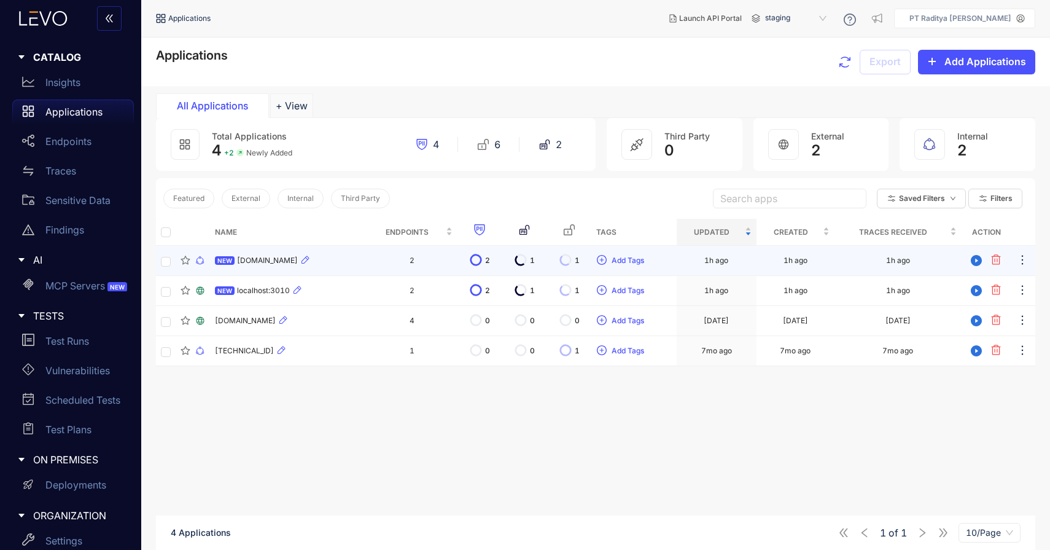
click at [372, 265] on td "2" at bounding box center [412, 261] width 90 height 30
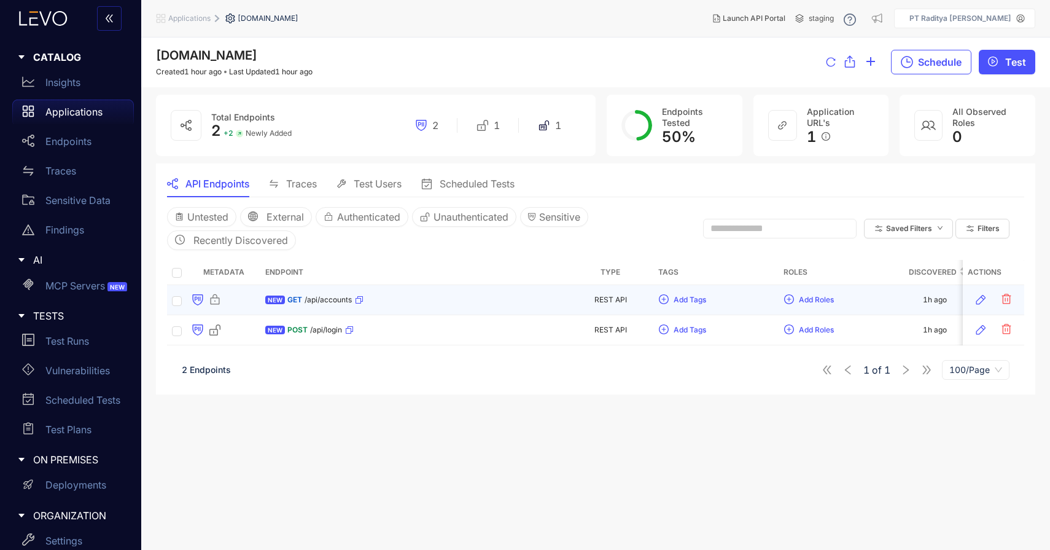
click at [421, 303] on div "NEW GET /api/accounts" at bounding box center [413, 300] width 297 height 20
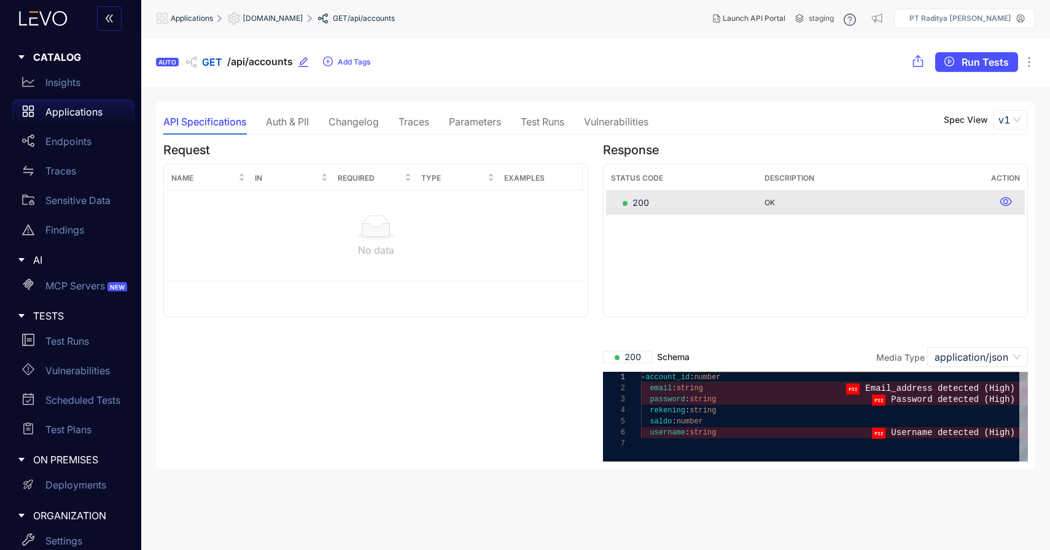
click at [470, 123] on div "Parameters" at bounding box center [475, 121] width 52 height 11
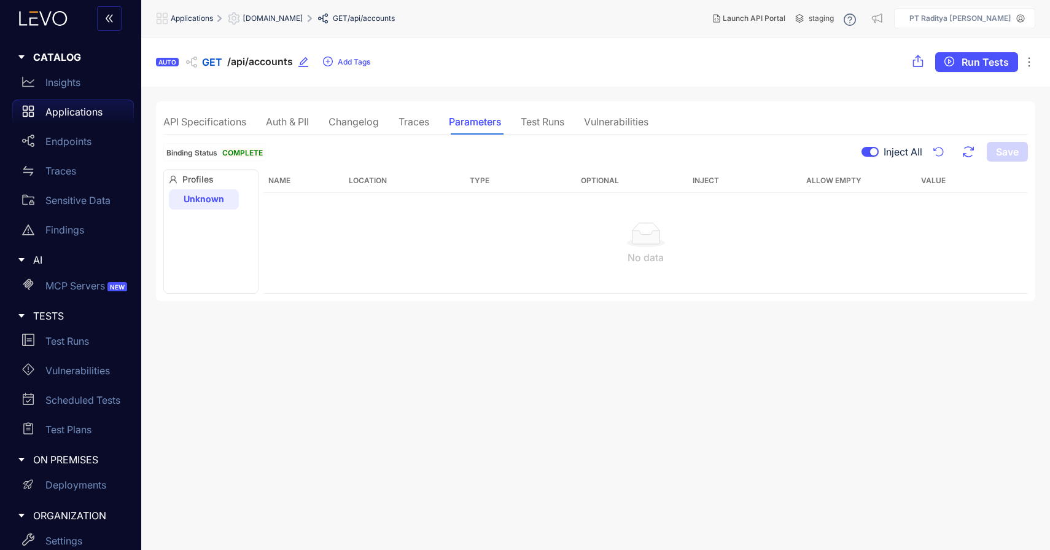
click at [524, 124] on div "Test Runs" at bounding box center [543, 121] width 44 height 11
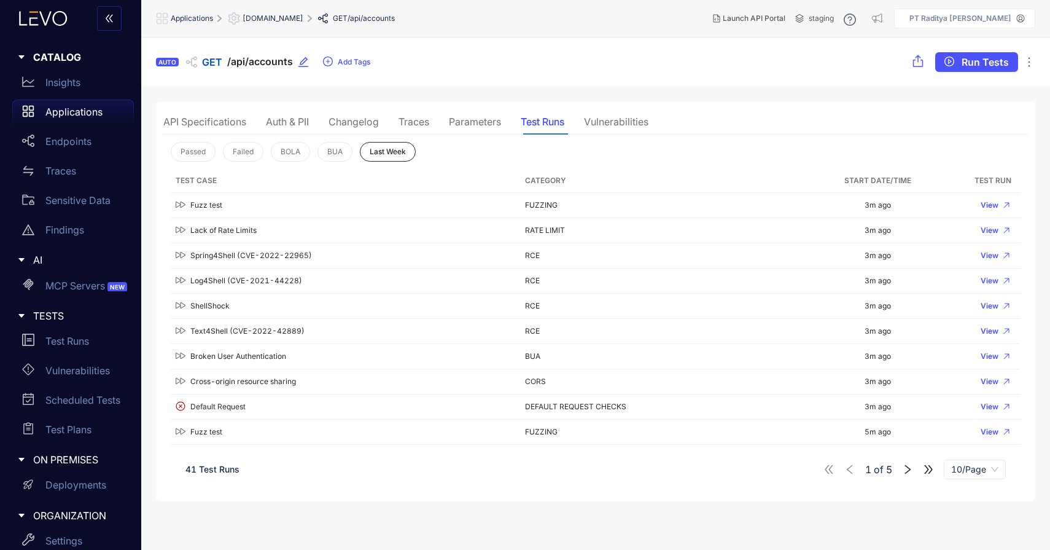
click at [602, 136] on section "Passed Failed [PERSON_NAME] Last Week Test Case Category Start Date/Time Test R…" at bounding box center [595, 314] width 865 height 359
click at [613, 122] on div "Vulnerabilities" at bounding box center [616, 121] width 64 height 11
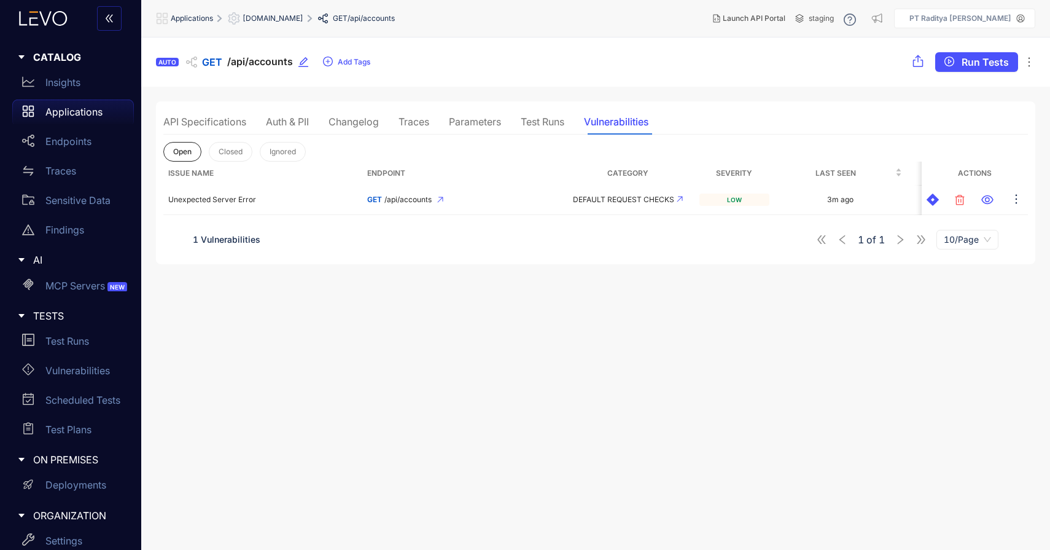
click at [428, 125] on div "Traces" at bounding box center [414, 121] width 31 height 11
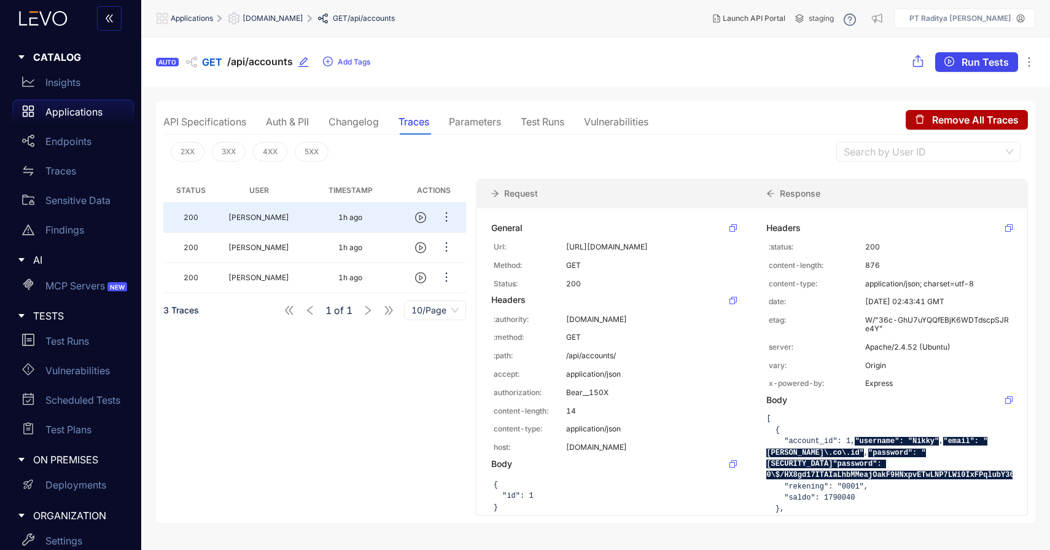
click at [979, 65] on span "Run Tests" at bounding box center [985, 62] width 47 height 11
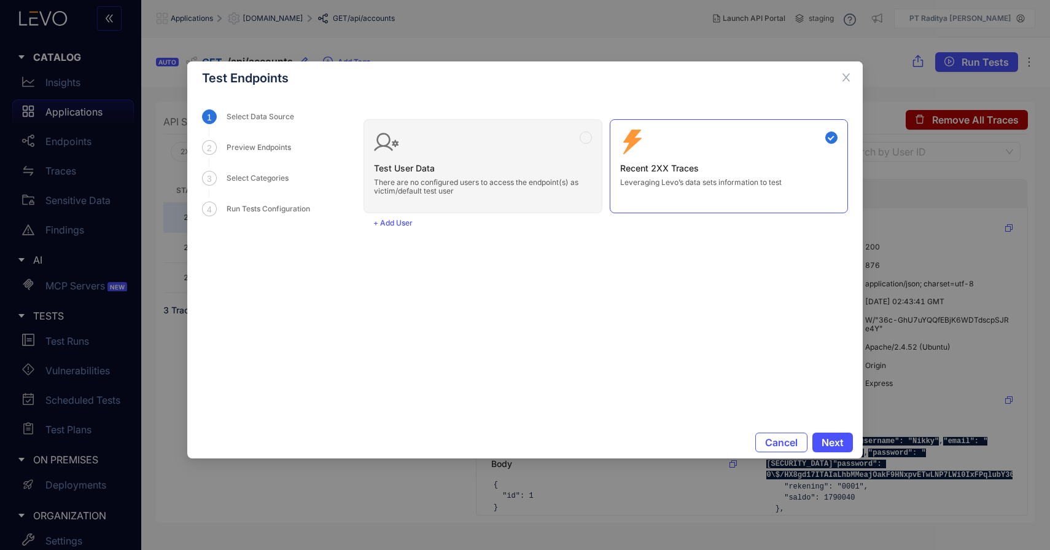
click at [592, 140] on div "Test User Data There are no configured users to access the endpoint(s) as victi…" at bounding box center [606, 161] width 485 height 104
click at [585, 137] on div "Test User Data There are no configured users to access the endpoint(s) as victi…" at bounding box center [606, 161] width 485 height 104
click at [833, 443] on span "Next" at bounding box center [833, 442] width 22 height 11
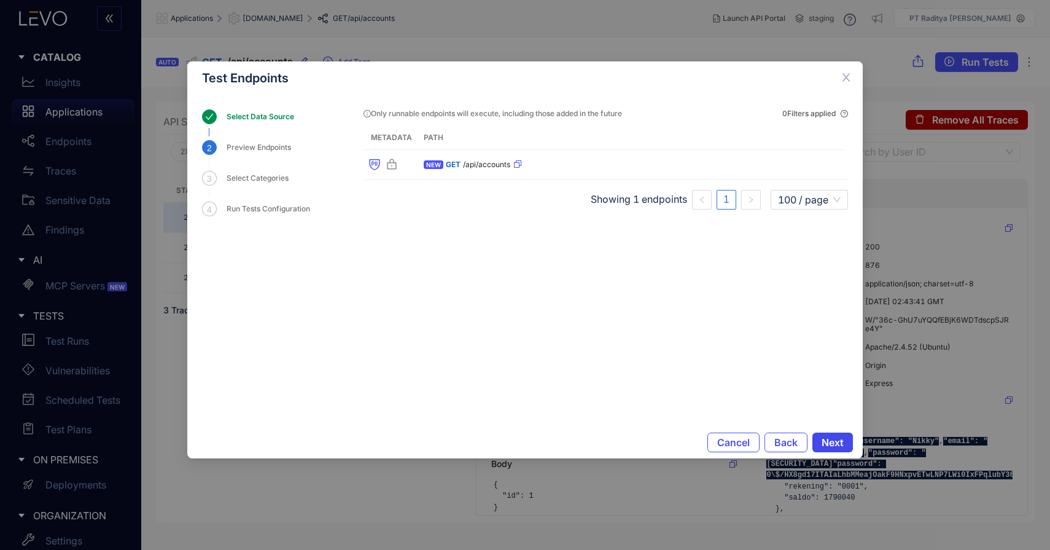
click at [833, 443] on span "Next" at bounding box center [833, 442] width 22 height 11
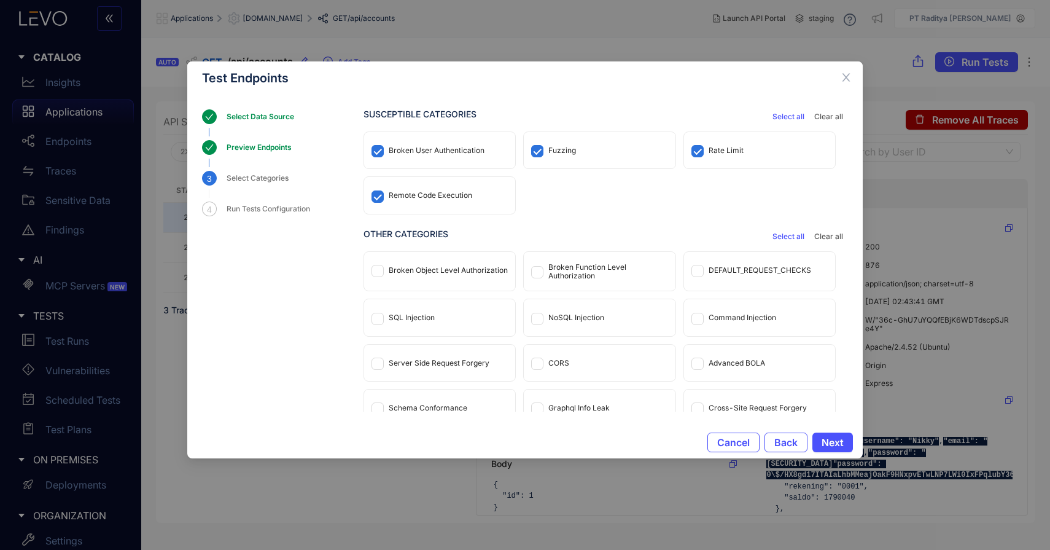
click at [794, 231] on button "Select all" at bounding box center [789, 236] width 42 height 15
click at [840, 439] on span "Next" at bounding box center [833, 442] width 22 height 11
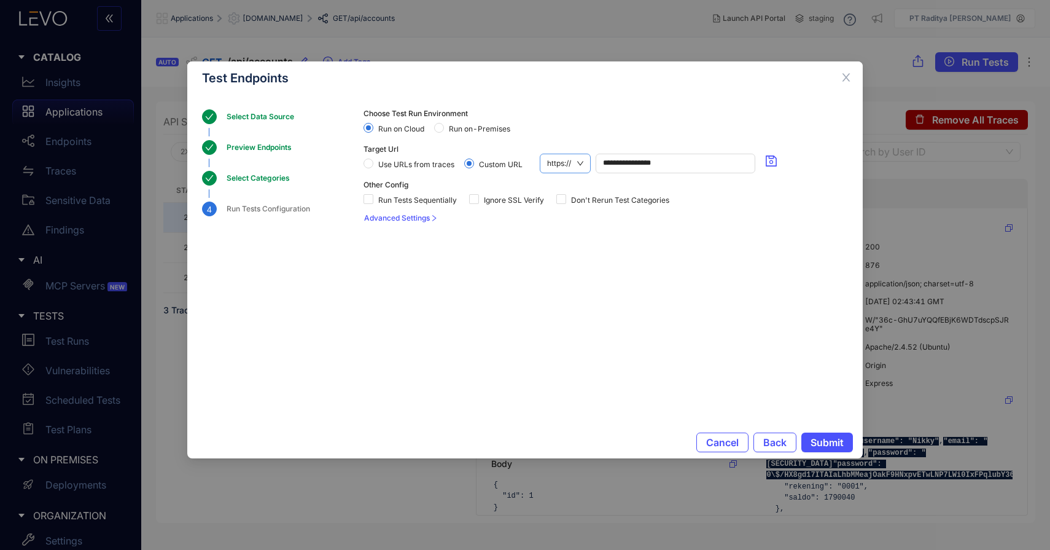
click at [570, 157] on span "https://" at bounding box center [565, 163] width 36 height 18
click at [568, 207] on div "http://" at bounding box center [565, 205] width 37 height 14
click at [428, 219] on span "Advanced Settings" at bounding box center [397, 218] width 66 height 9
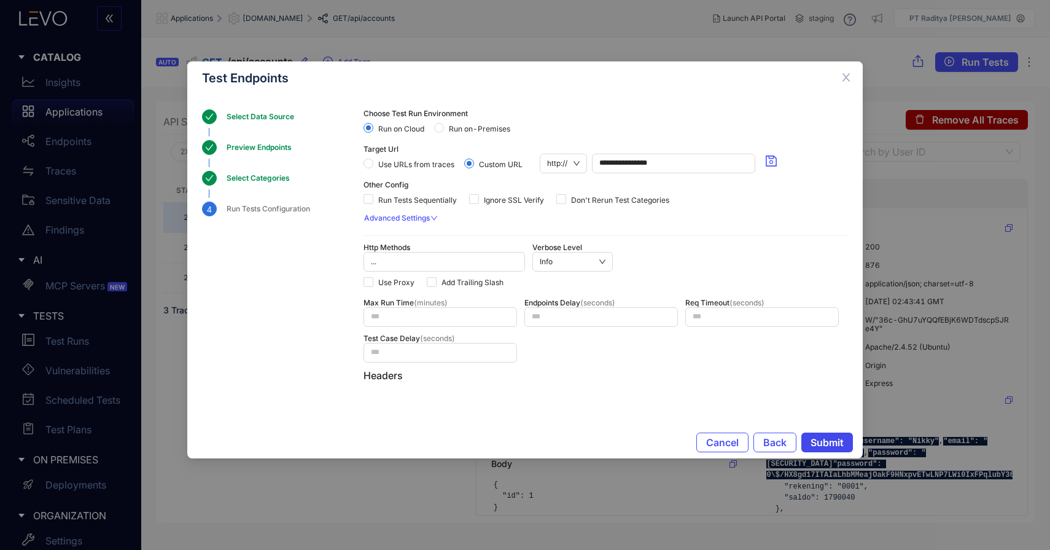
click at [840, 443] on span "Submit" at bounding box center [827, 442] width 33 height 11
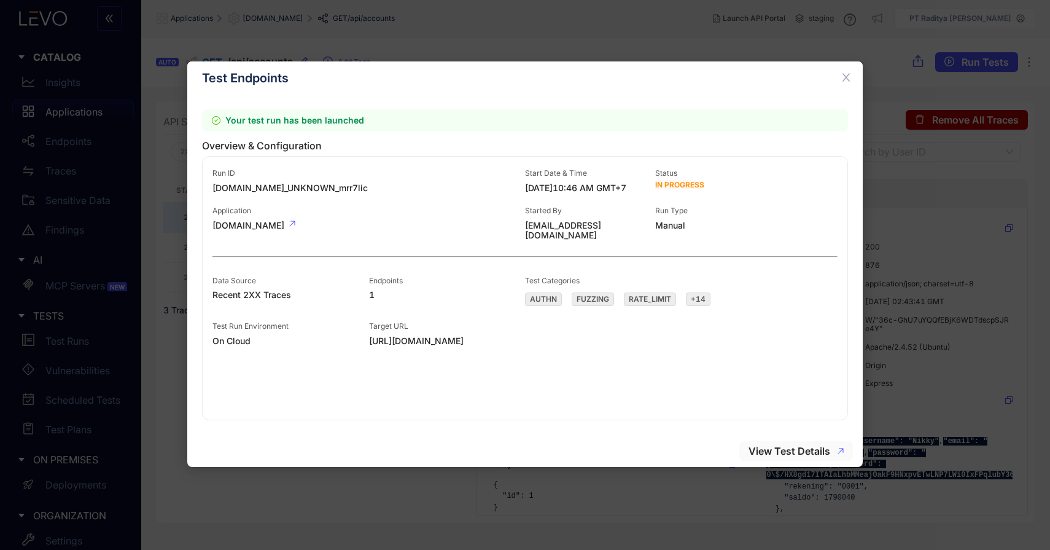
click at [781, 448] on span "View Test Details" at bounding box center [790, 450] width 82 height 11
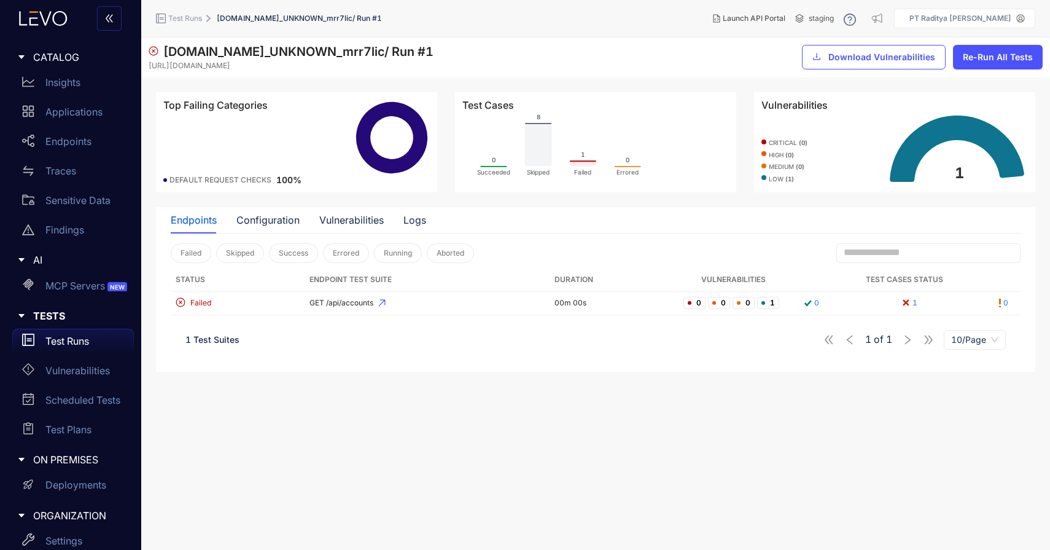
click at [288, 21] on span "[DOMAIN_NAME]_UNKNOWN_mrr7lic / Run # 1" at bounding box center [299, 18] width 165 height 9
click at [195, 17] on span "Test Runs" at bounding box center [185, 18] width 34 height 9
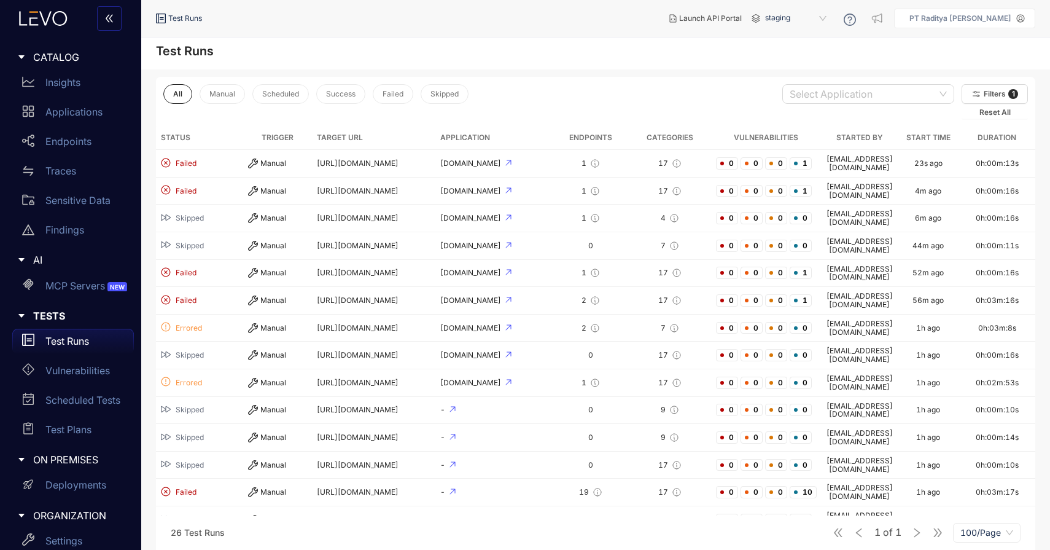
click at [60, 342] on p "Test Runs" at bounding box center [67, 340] width 44 height 11
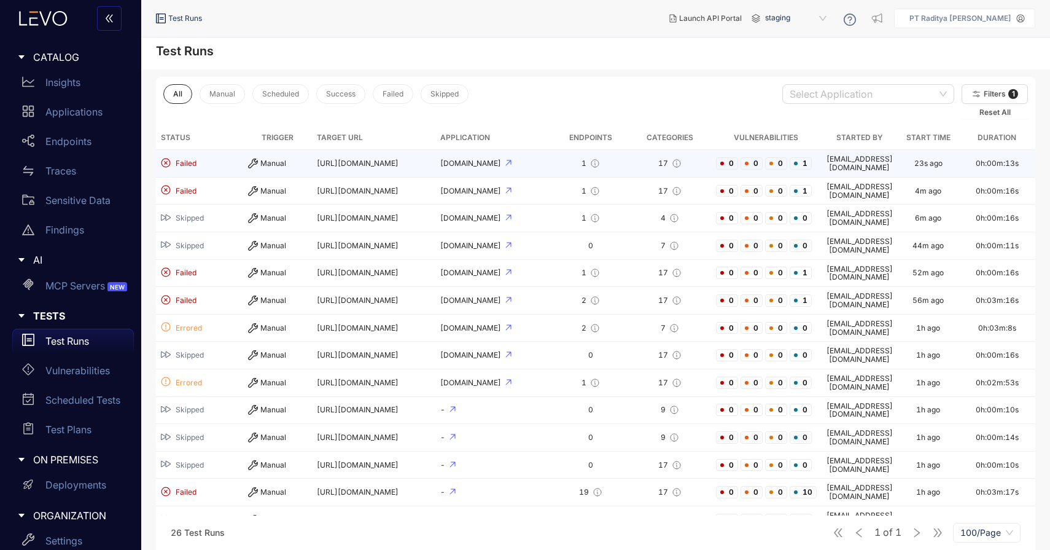
click at [577, 165] on div "1" at bounding box center [591, 163] width 66 height 10
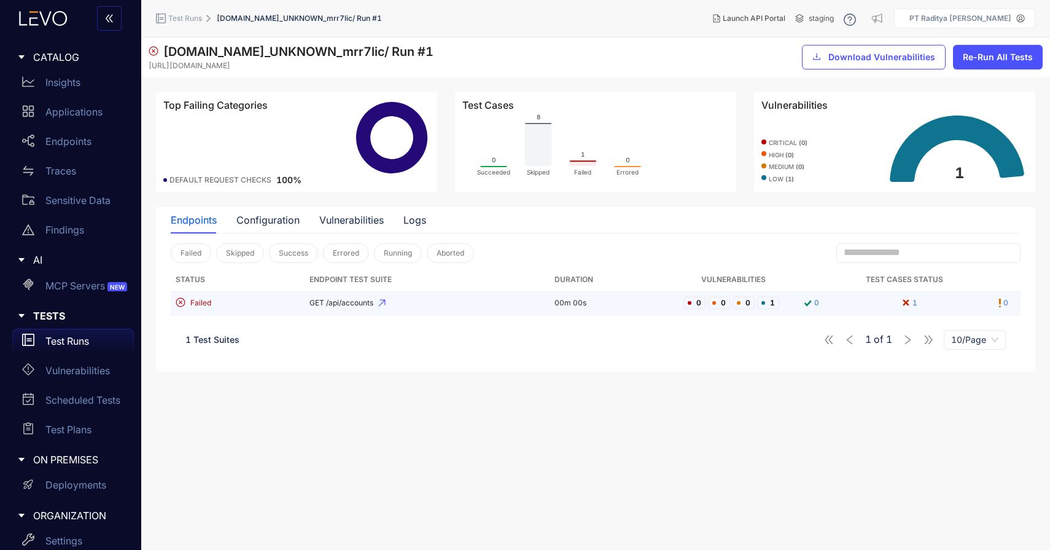
click at [429, 304] on span "GET /api/accounts" at bounding box center [427, 303] width 235 height 9
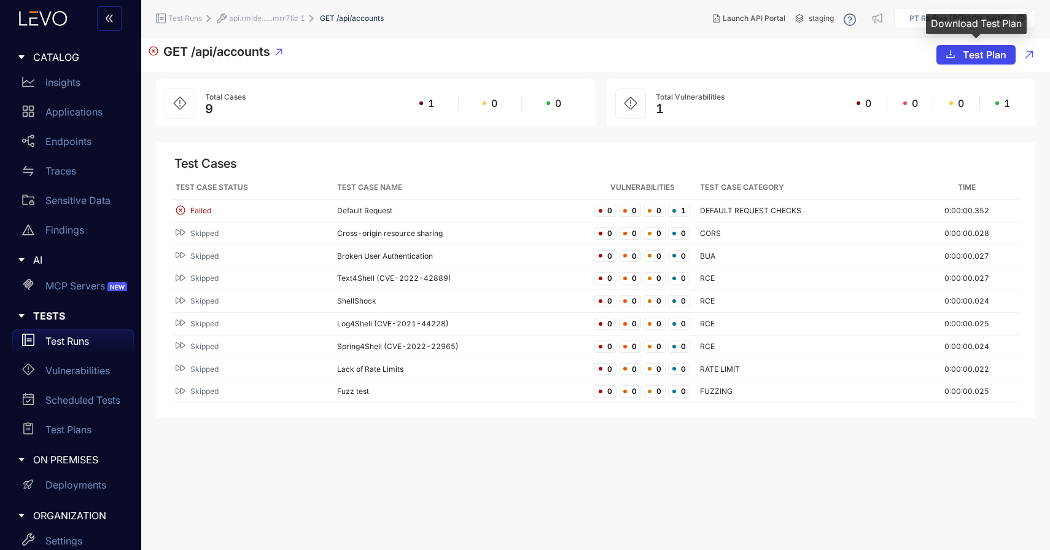
click at [983, 50] on span "Test Plan" at bounding box center [985, 54] width 44 height 11
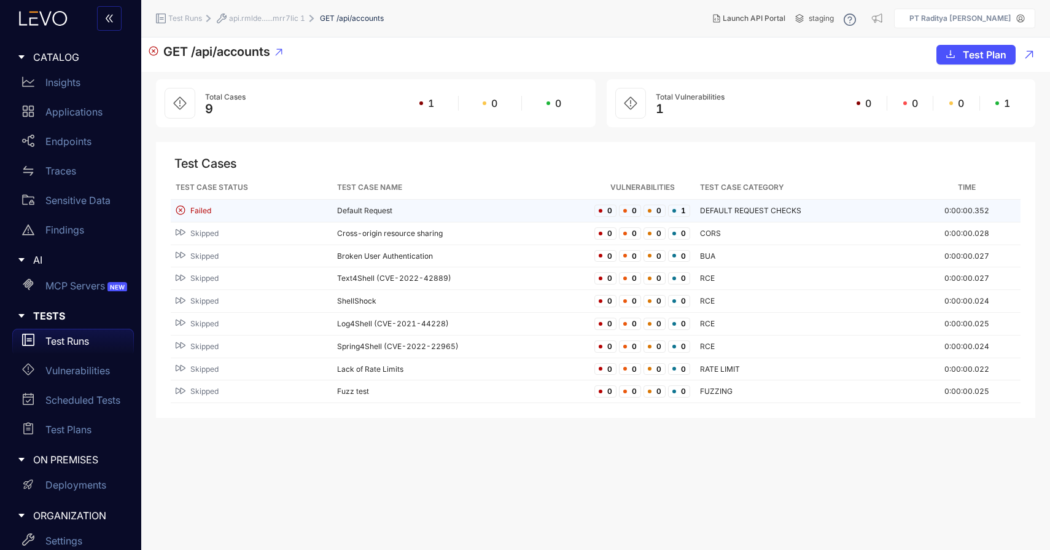
click at [292, 221] on td "Failed" at bounding box center [252, 211] width 162 height 23
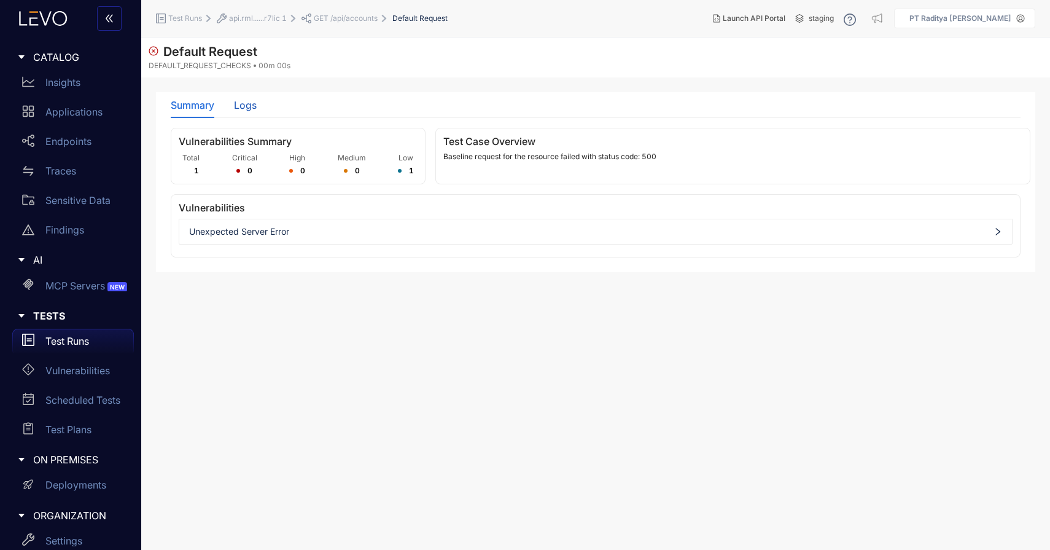
click at [244, 104] on div "Logs" at bounding box center [245, 105] width 23 height 11
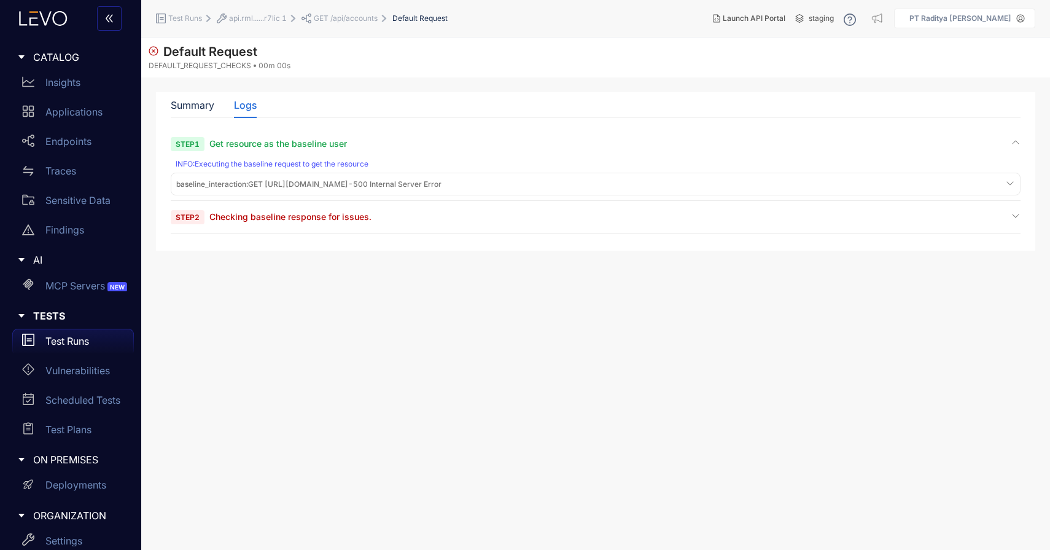
click at [285, 178] on div "baseline_interaction : GET [URL][DOMAIN_NAME] - 500 Internal Server Error" at bounding box center [596, 184] width 844 height 17
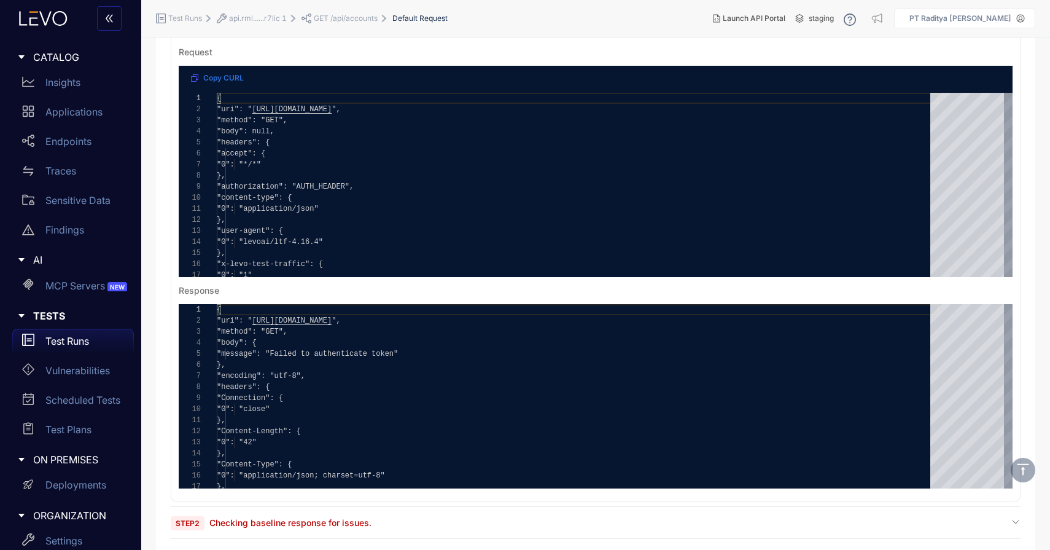
scroll to position [168, 0]
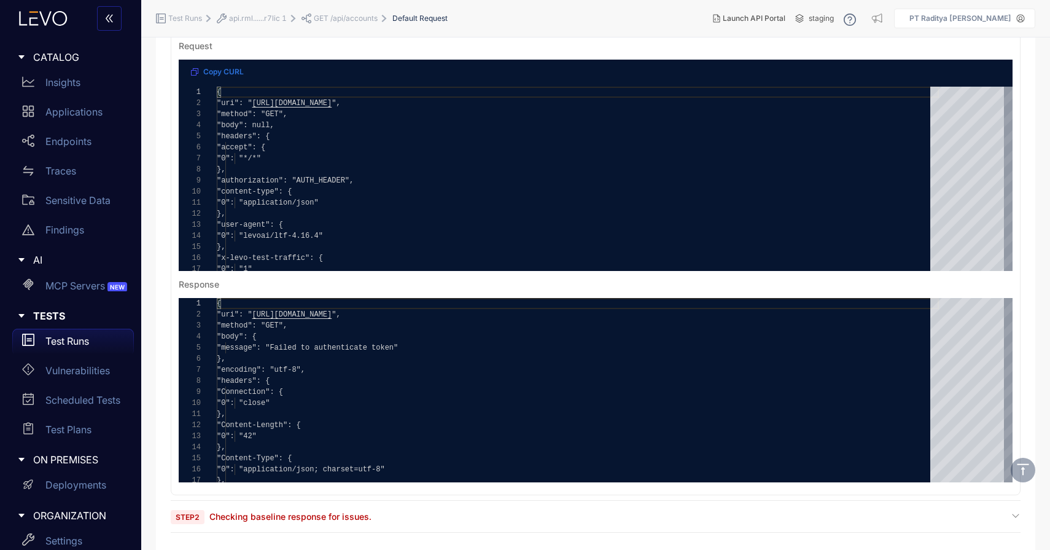
click at [385, 517] on div "Step 2 Checking baseline response for issues." at bounding box center [596, 516] width 850 height 12
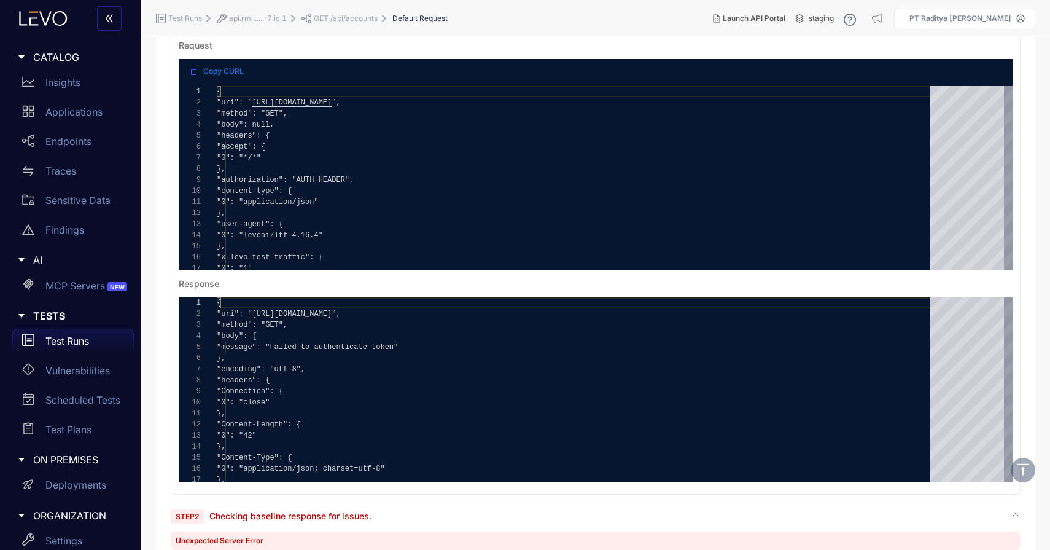
scroll to position [191, 0]
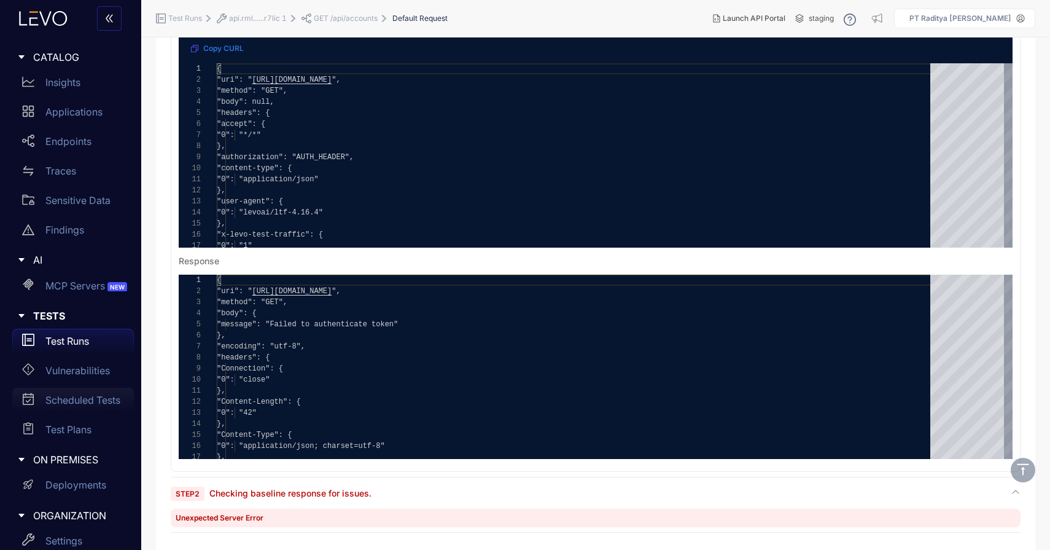
click at [94, 413] on link "Scheduled Tests" at bounding box center [73, 402] width 122 height 29
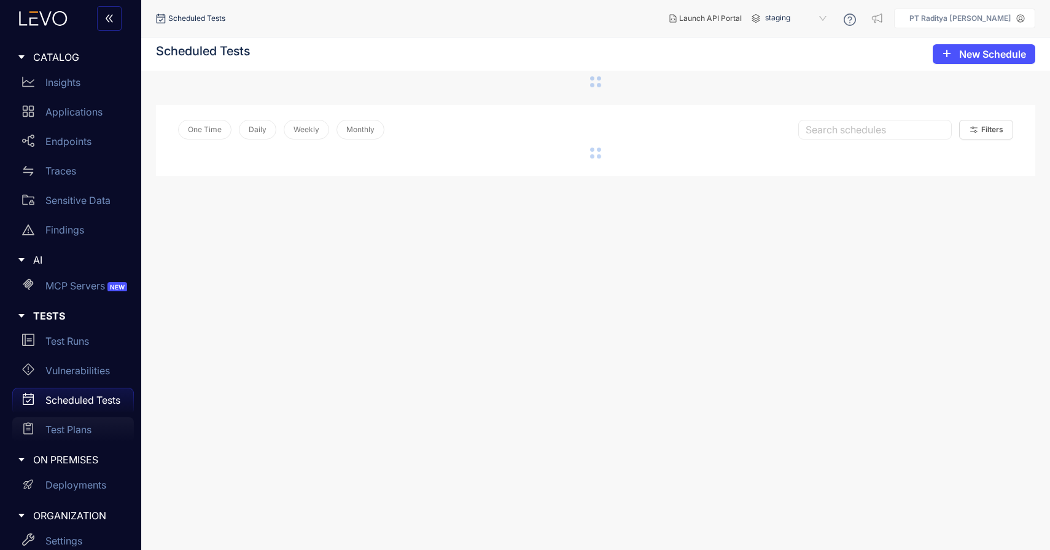
click at [93, 424] on div "Test Plans" at bounding box center [73, 429] width 122 height 25
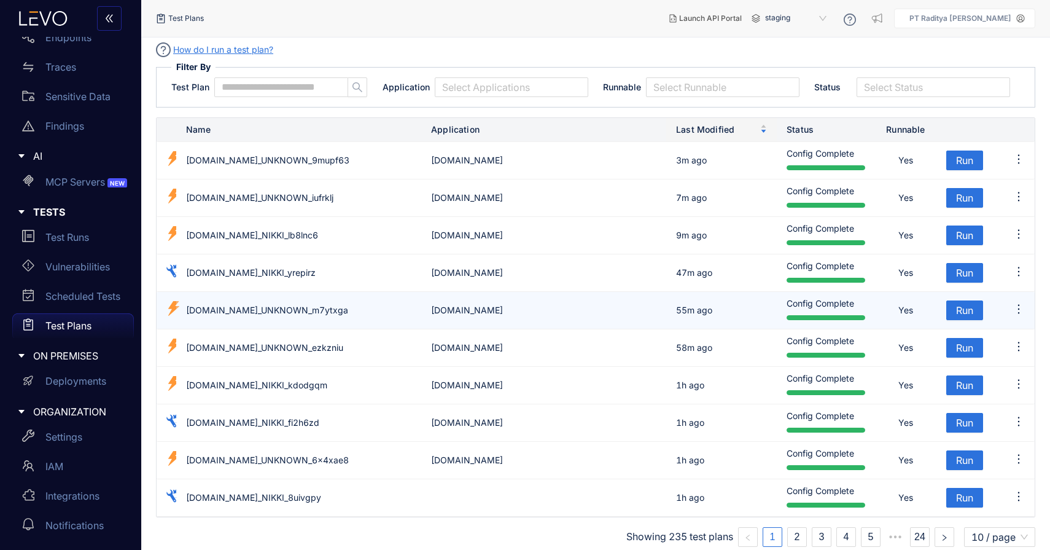
scroll to position [7, 0]
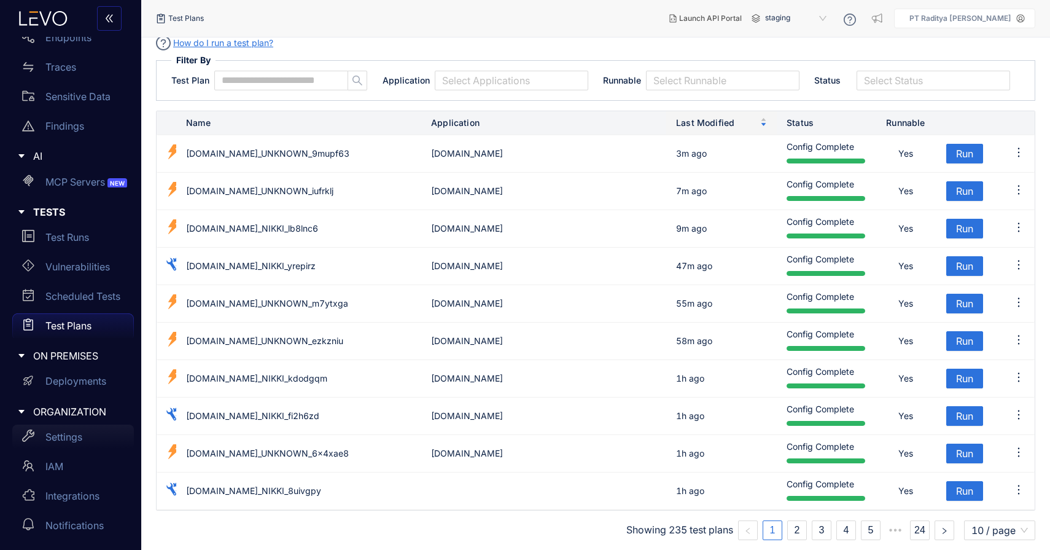
click at [95, 437] on div "Settings" at bounding box center [73, 436] width 122 height 25
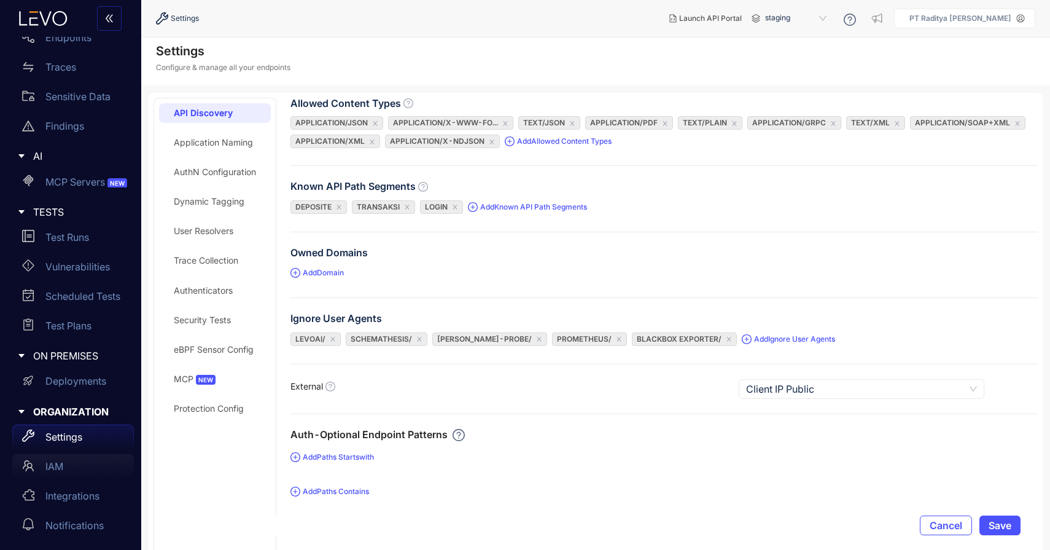
click at [60, 458] on div "IAM" at bounding box center [73, 466] width 122 height 25
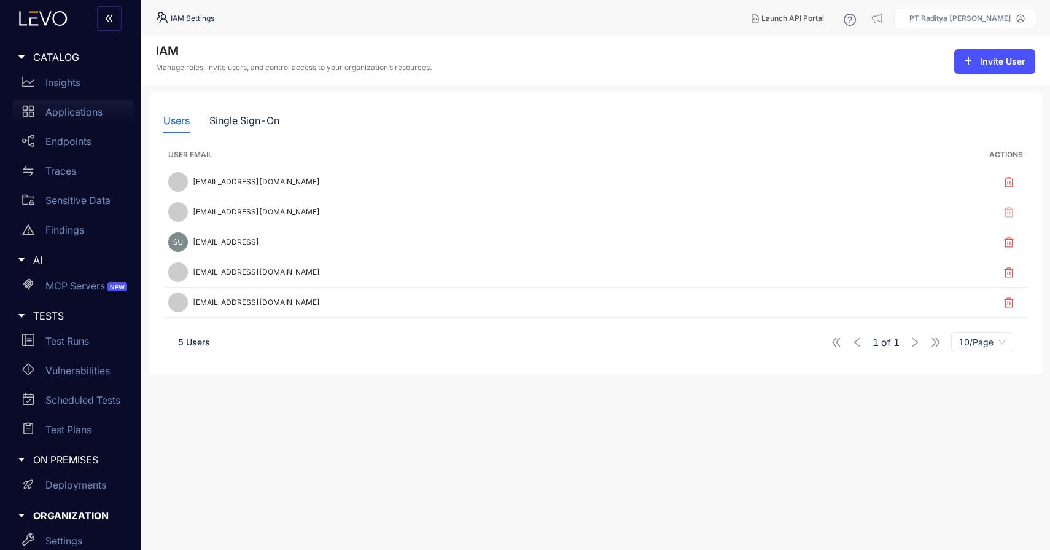
click at [61, 105] on div "Applications" at bounding box center [73, 112] width 122 height 25
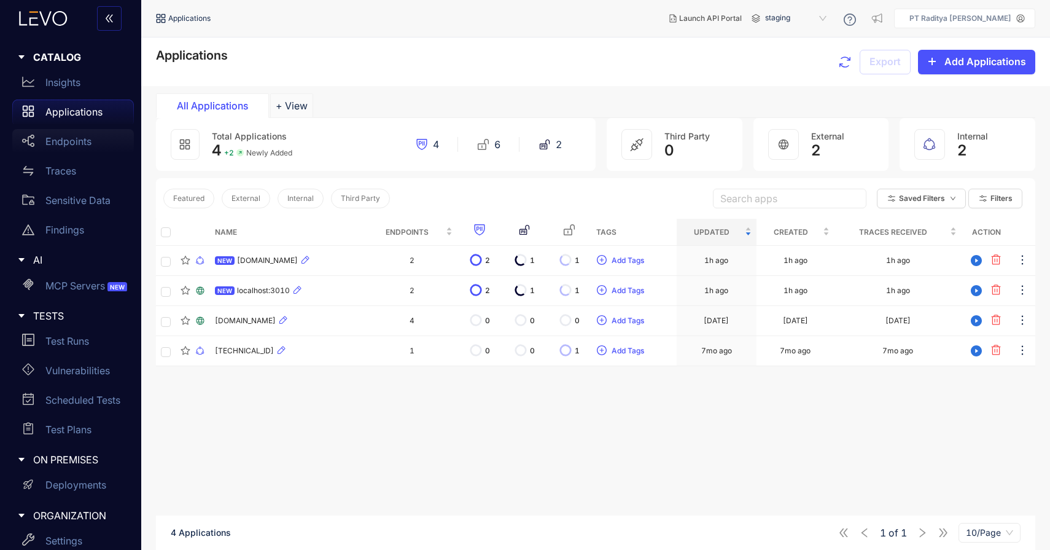
click at [69, 141] on p "Endpoints" at bounding box center [68, 141] width 46 height 11
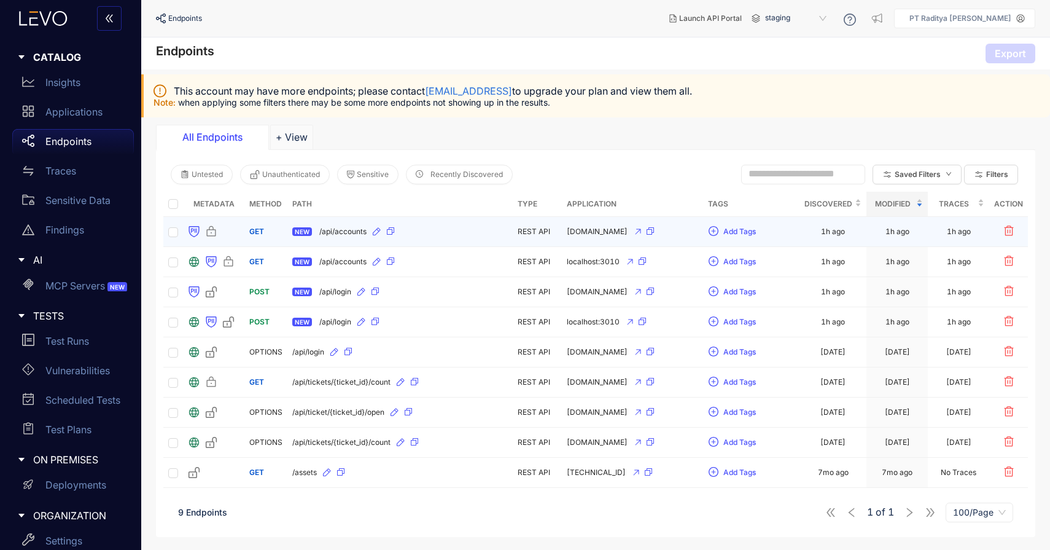
click at [452, 226] on div "NEW /api/accounts" at bounding box center [400, 232] width 216 height 20
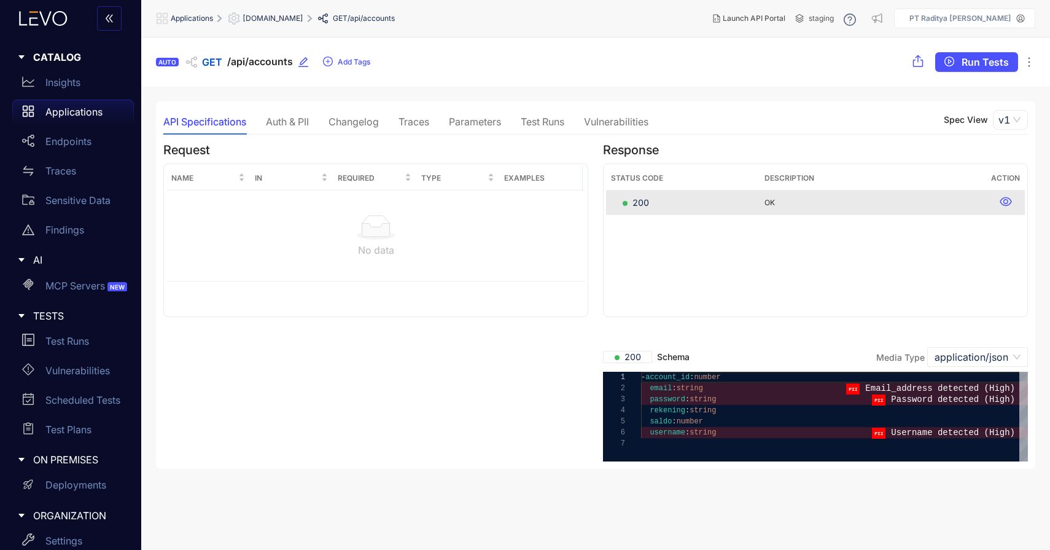
click at [295, 116] on div "Auth & PII" at bounding box center [287, 121] width 43 height 11
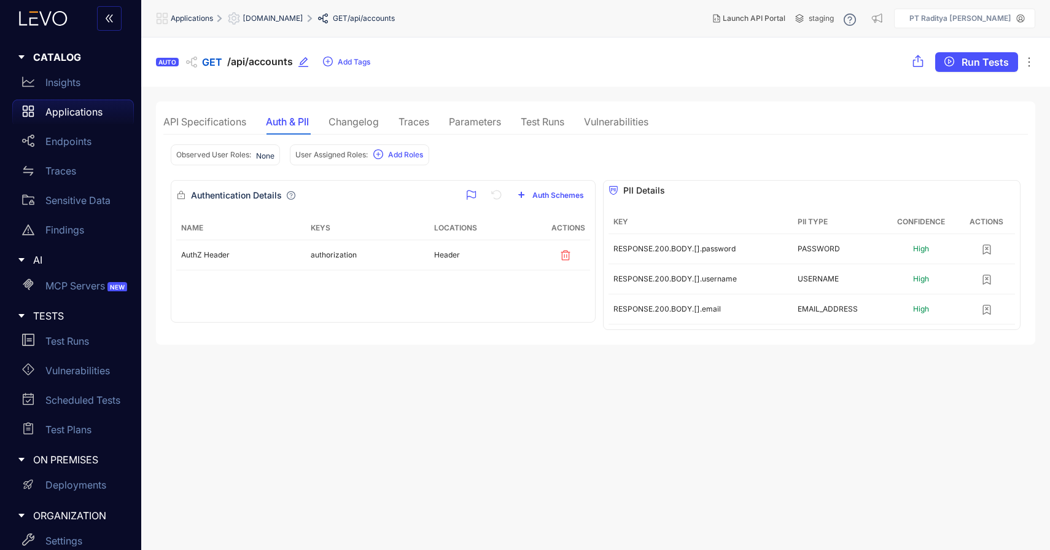
click at [388, 120] on div "API Specifications Auth & PII Changelog Traces Parameters Test Runs Vulnerabili…" at bounding box center [405, 122] width 485 height 26
click at [401, 121] on div "Traces" at bounding box center [414, 121] width 31 height 11
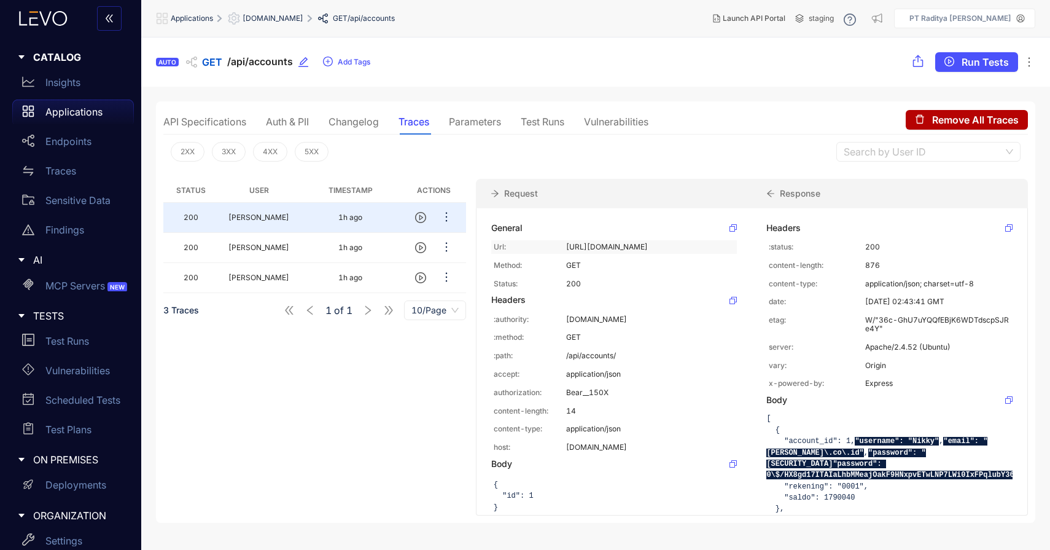
click at [670, 243] on p "[URL][DOMAIN_NAME]" at bounding box center [650, 247] width 169 height 9
click at [563, 115] on div "Test Runs" at bounding box center [543, 122] width 44 height 26
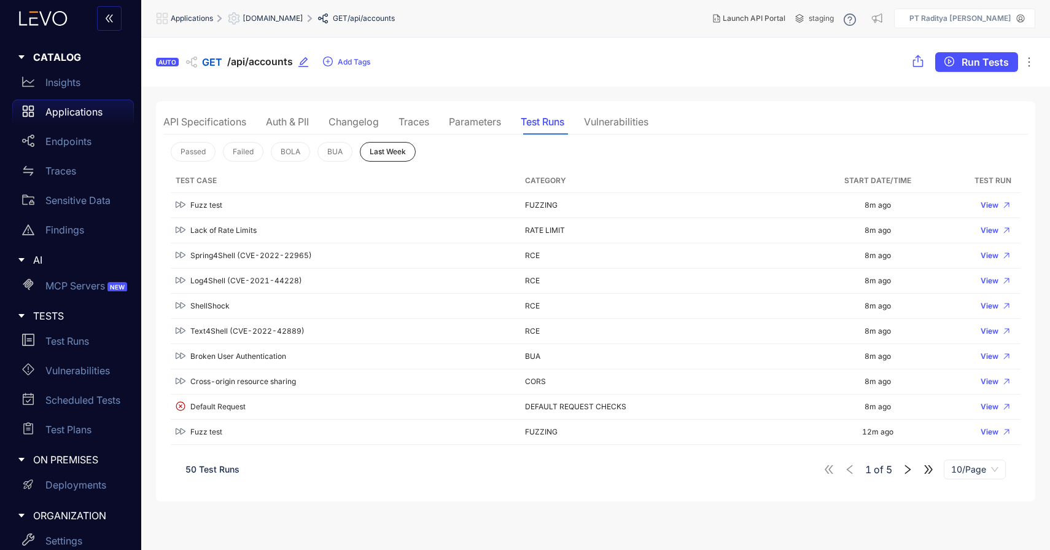
click at [493, 119] on div "Parameters" at bounding box center [475, 121] width 52 height 11
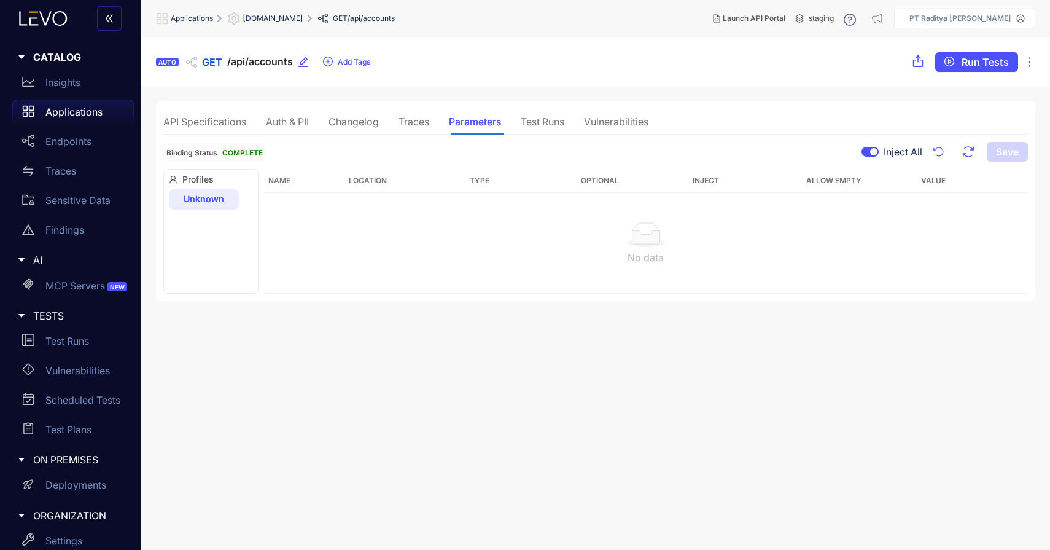
click at [180, 203] on div "Unknown" at bounding box center [204, 199] width 70 height 20
click at [210, 172] on div "Profiles Unknown" at bounding box center [210, 231] width 95 height 124
click at [196, 183] on span "Profiles" at bounding box center [211, 179] width 84 height 10
click at [491, 181] on th "Type" at bounding box center [502, 181] width 74 height 24
click at [548, 127] on div "Test Runs" at bounding box center [543, 122] width 44 height 26
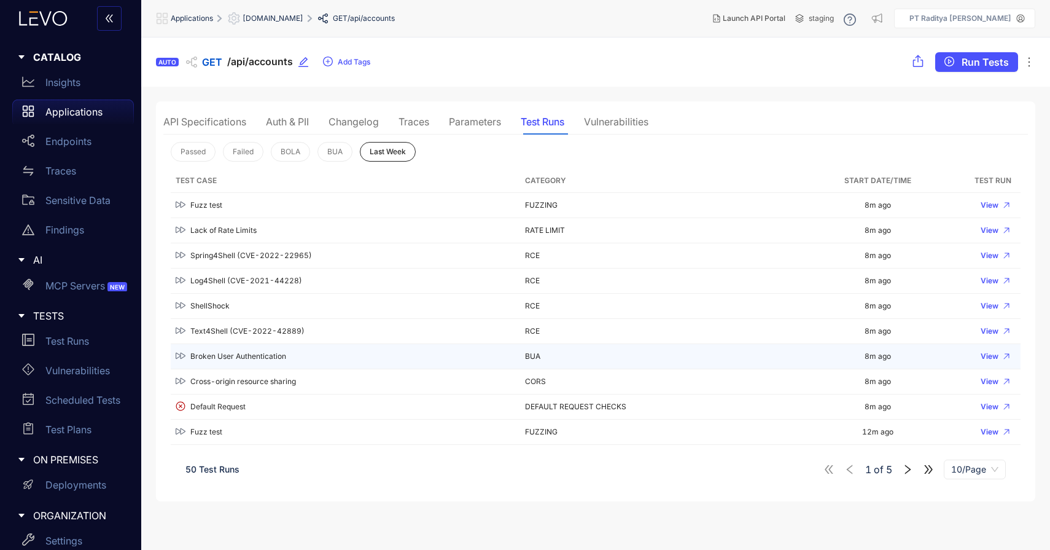
scroll to position [1, 0]
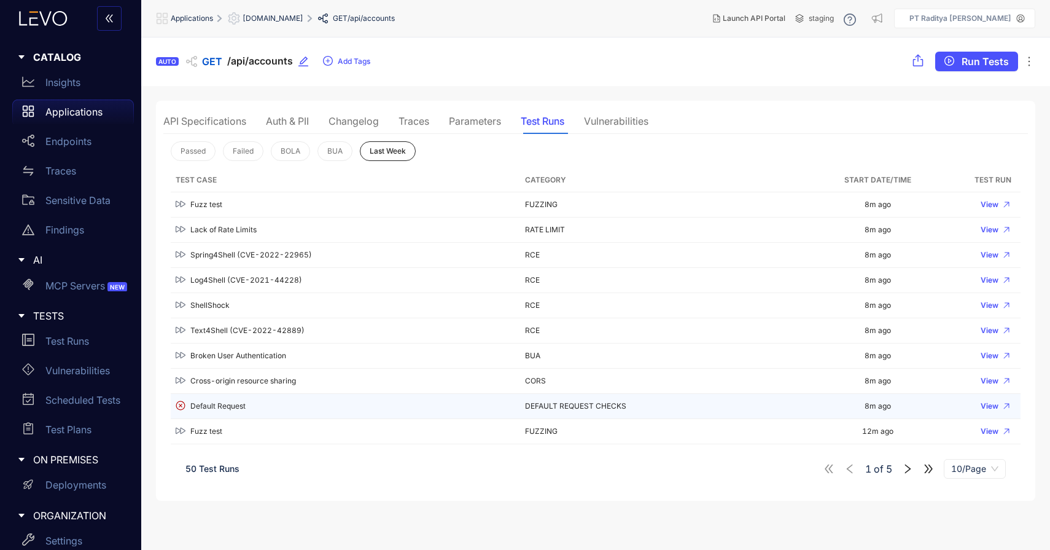
click at [490, 402] on div "Default Request" at bounding box center [346, 406] width 340 height 12
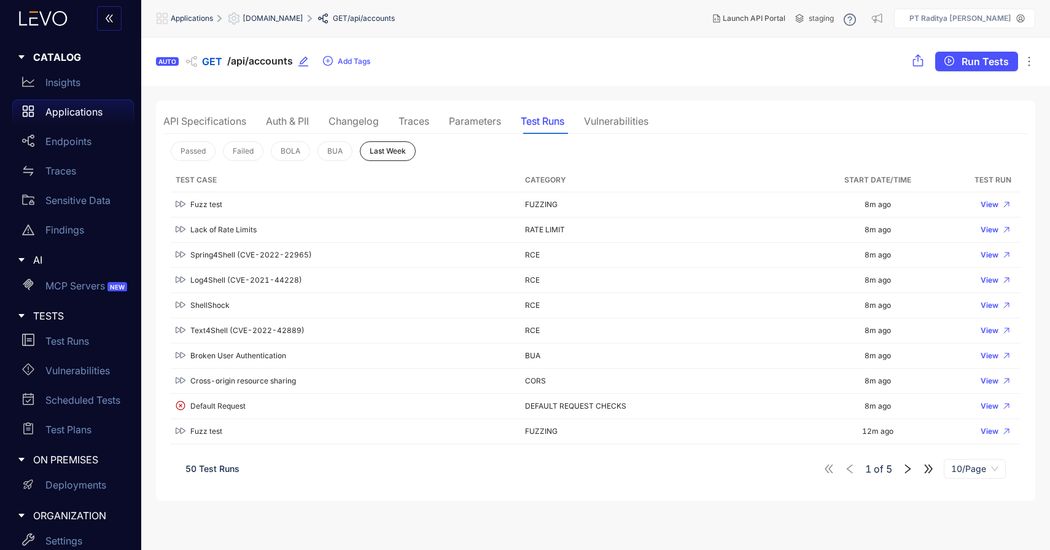
click at [461, 127] on div "Parameters" at bounding box center [475, 121] width 52 height 26
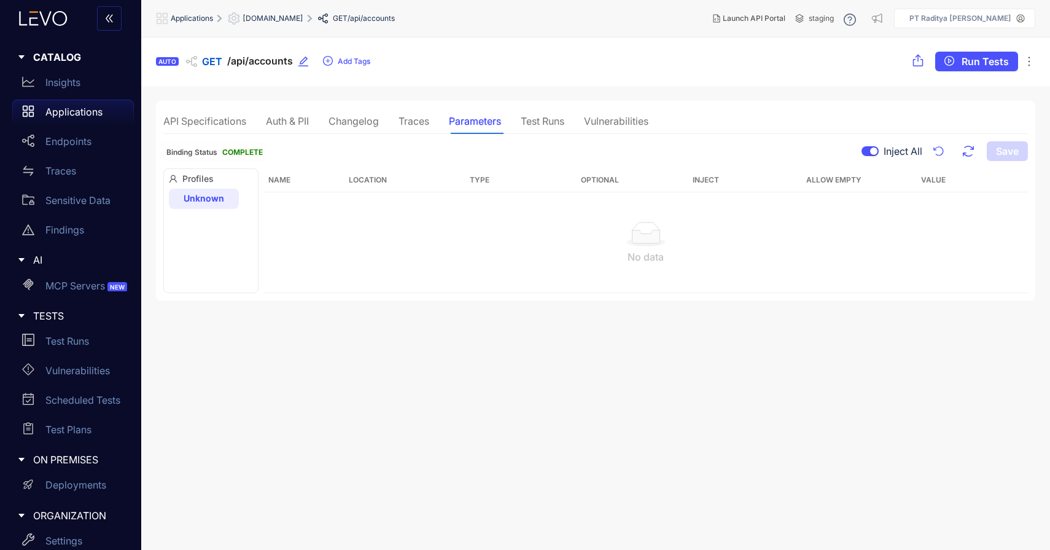
click at [415, 125] on div "Traces" at bounding box center [414, 120] width 31 height 11
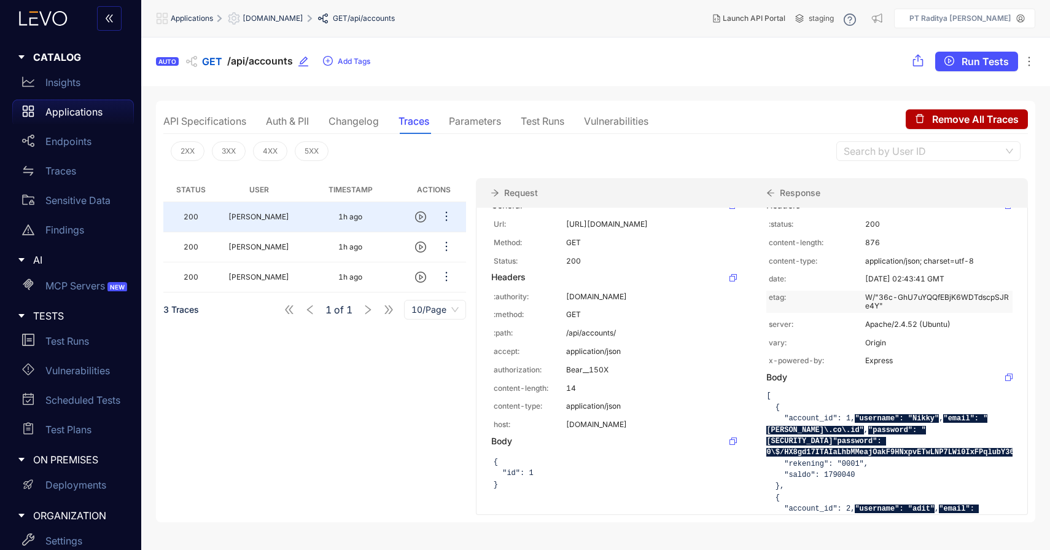
scroll to position [0, 0]
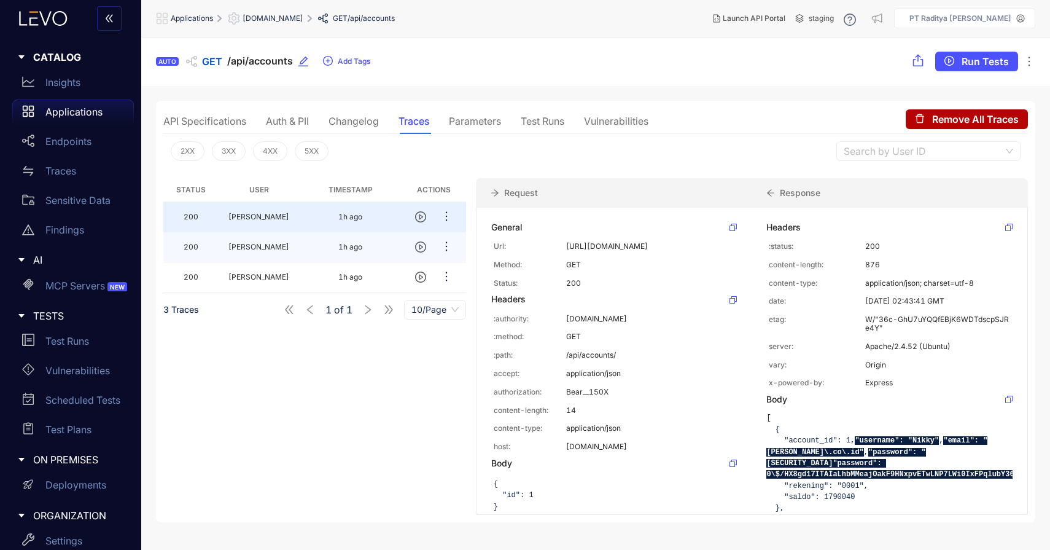
click at [402, 255] on td at bounding box center [434, 247] width 64 height 30
click at [467, 128] on div "Parameters" at bounding box center [475, 121] width 52 height 26
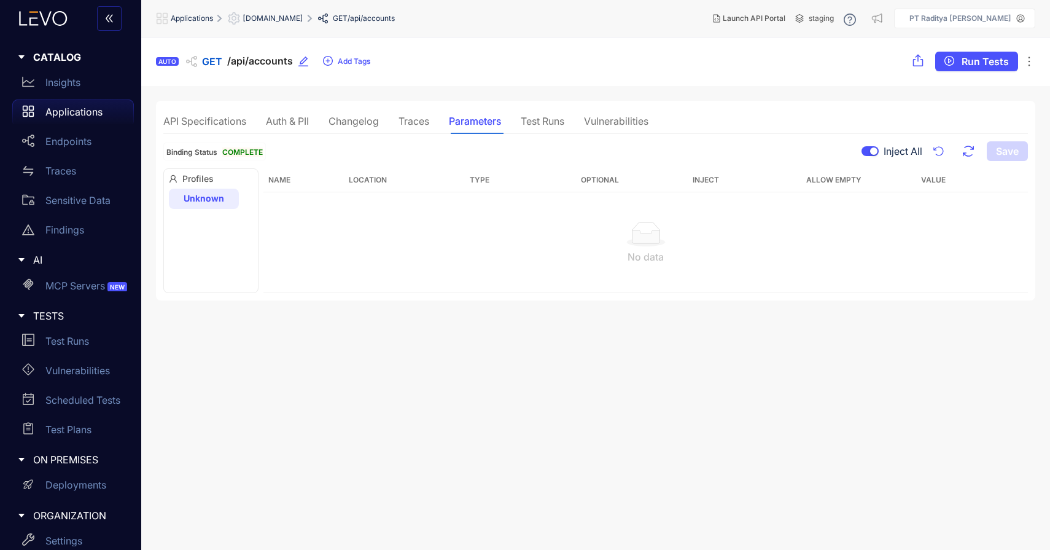
click at [386, 124] on div "API Specifications Auth & PII Changelog Traces Parameters Test Runs Vulnerabili…" at bounding box center [405, 121] width 485 height 26
click at [404, 125] on div "Traces" at bounding box center [414, 120] width 31 height 11
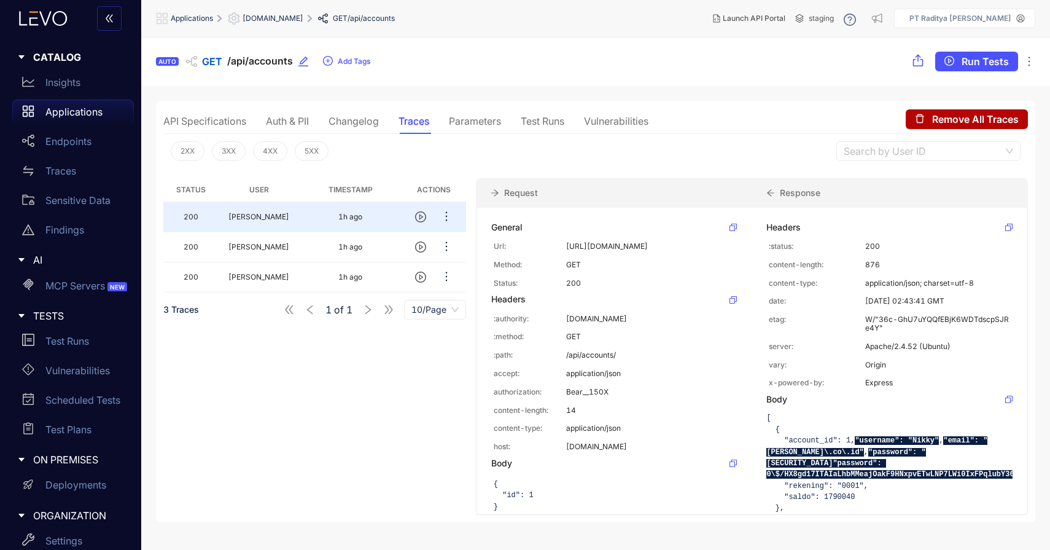
click at [307, 131] on div "Auth & PII" at bounding box center [287, 121] width 43 height 26
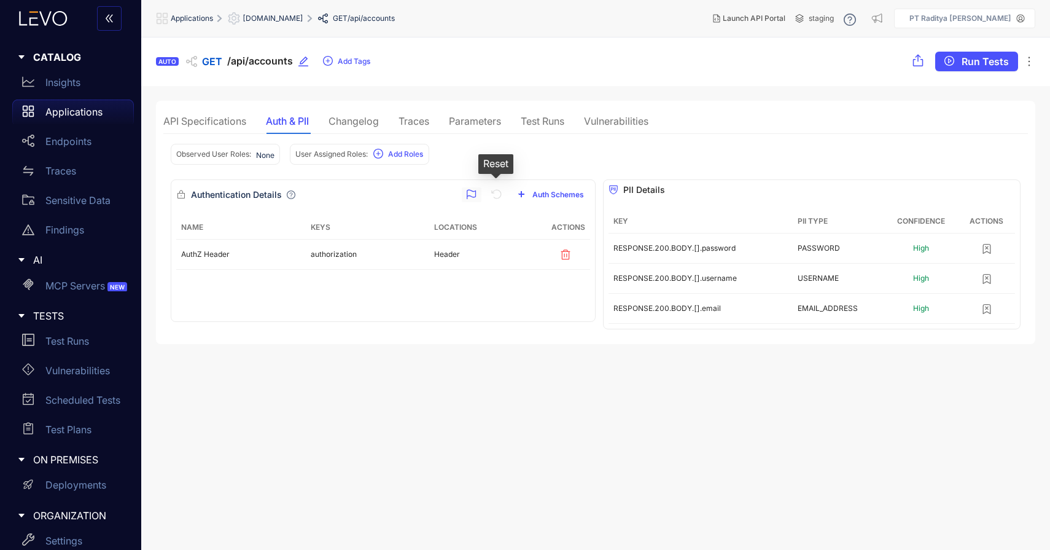
click at [475, 195] on icon "button" at bounding box center [471, 195] width 9 height 10
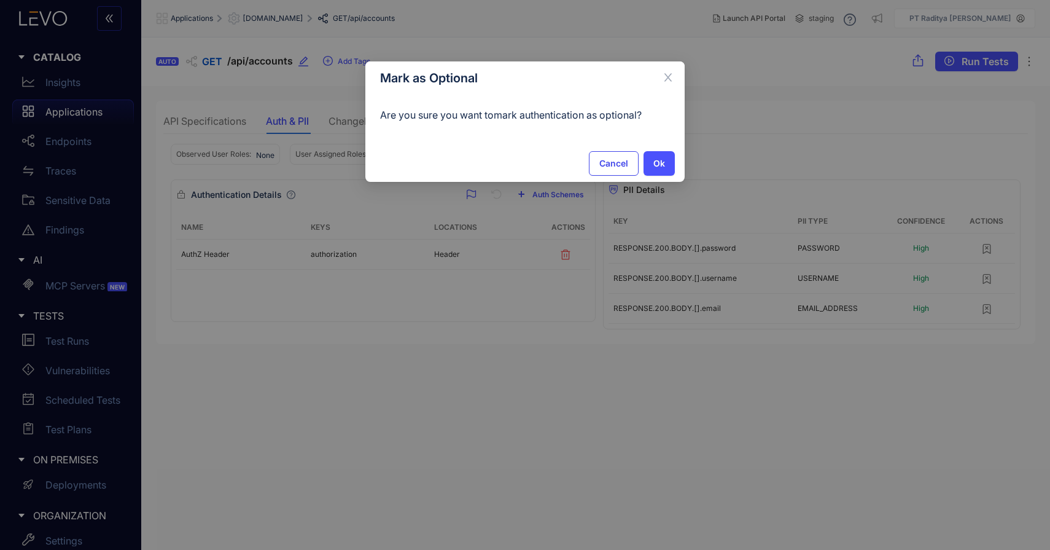
click at [590, 172] on button "Cancel" at bounding box center [614, 163] width 50 height 25
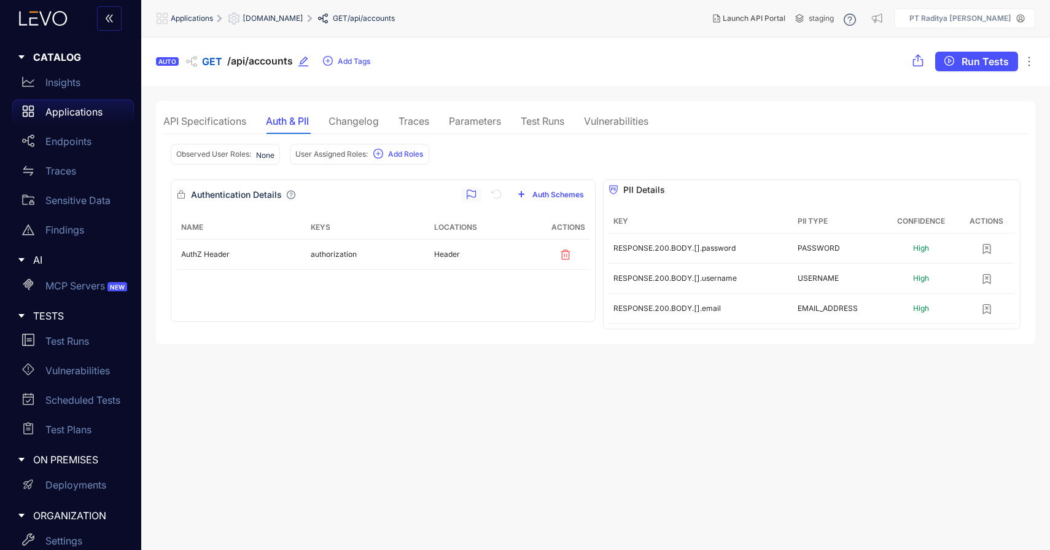
click at [475, 195] on icon "button" at bounding box center [472, 194] width 10 height 10
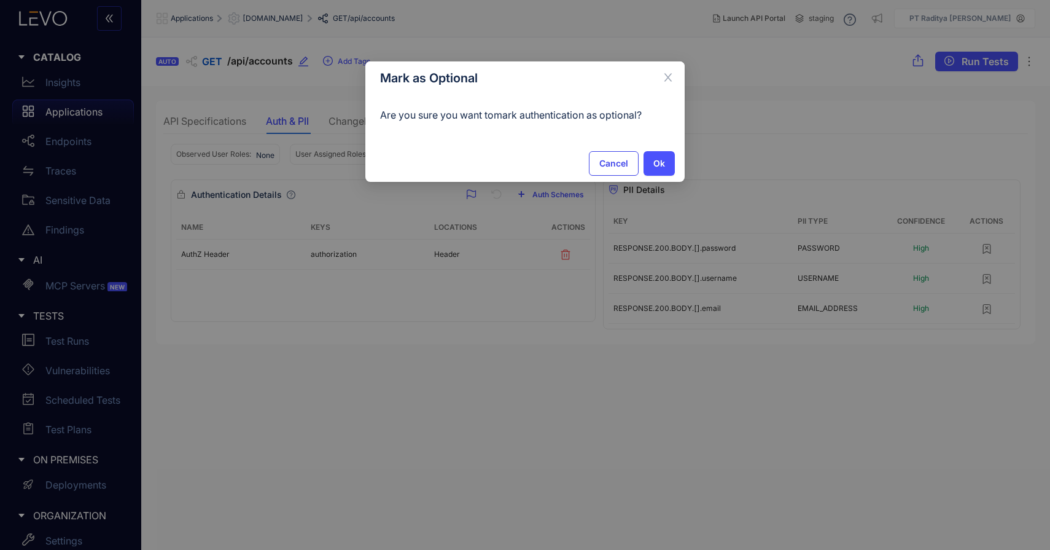
click at [615, 164] on span "Cancel" at bounding box center [614, 163] width 29 height 10
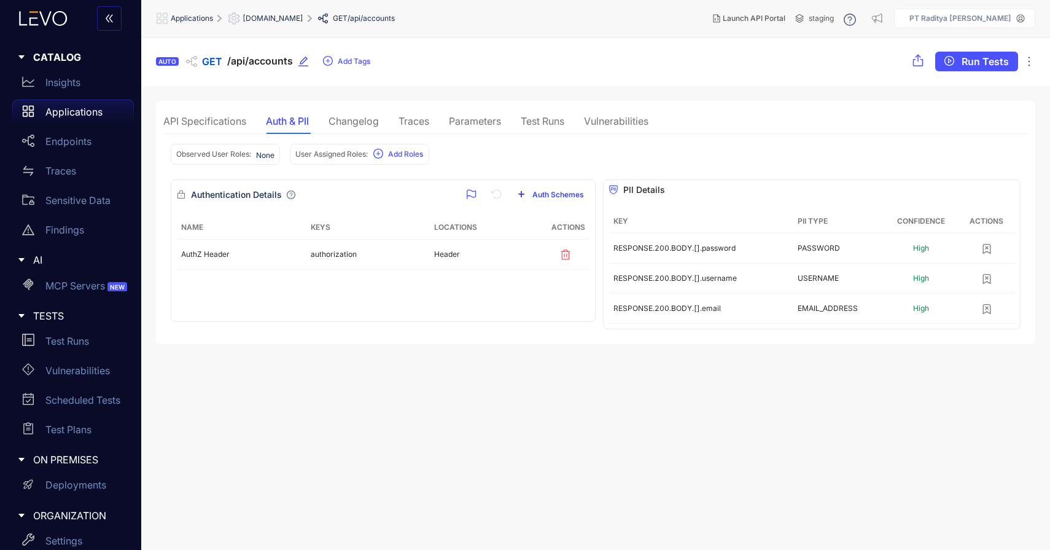
click at [563, 190] on span "Auth Schemes" at bounding box center [559, 194] width 52 height 9
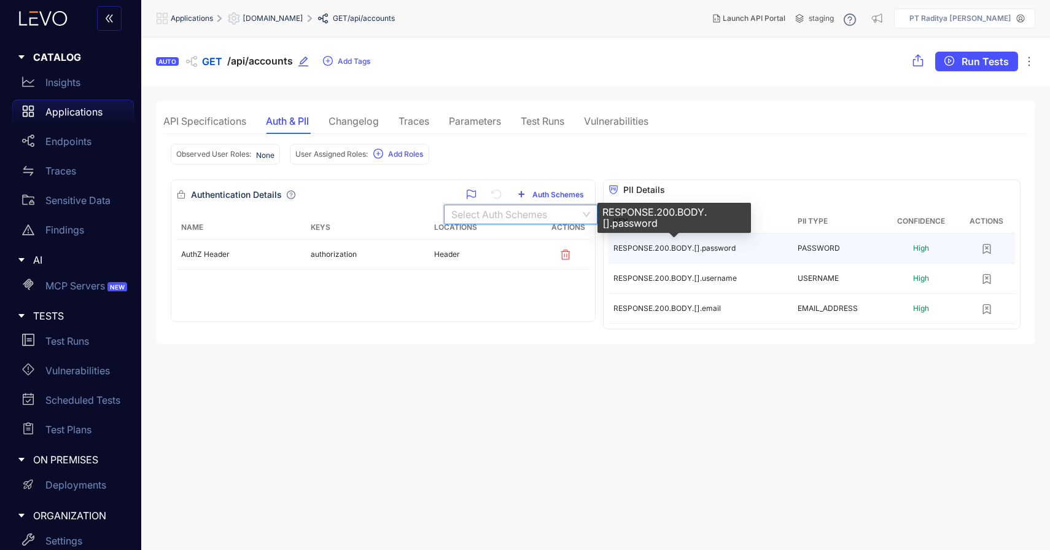
click at [698, 252] on td "RESPONSE.200.BODY.[].password" at bounding box center [701, 248] width 184 height 30
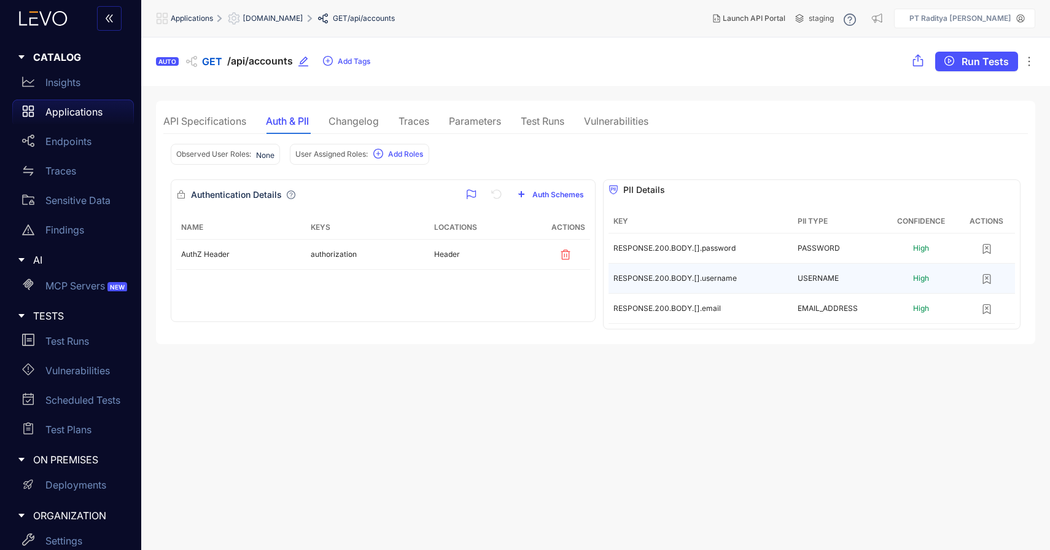
click at [727, 284] on td "RESPONSE.200.BODY.[].username" at bounding box center [701, 279] width 184 height 30
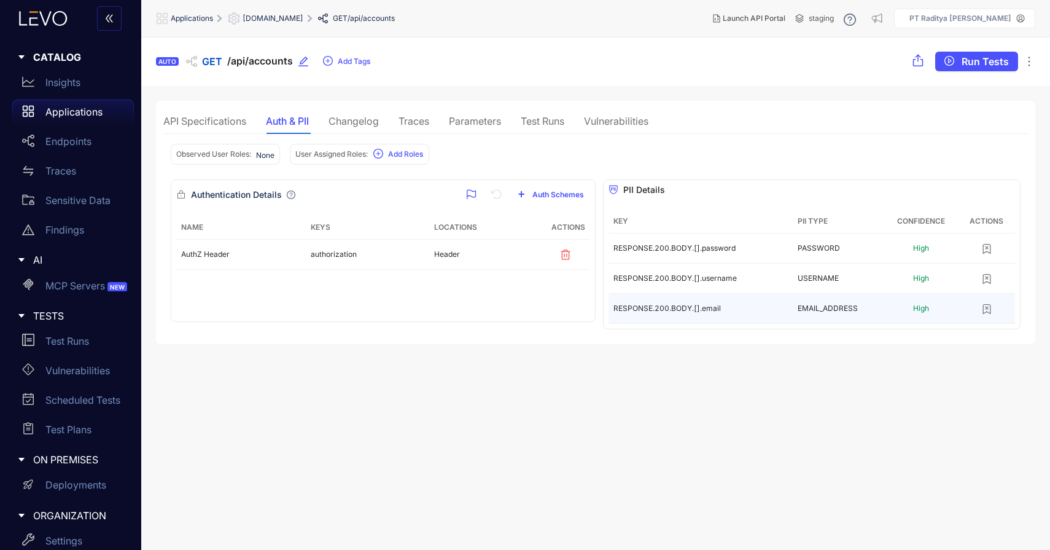
click at [738, 307] on td "RESPONSE.200.BODY.[].email" at bounding box center [701, 309] width 184 height 30
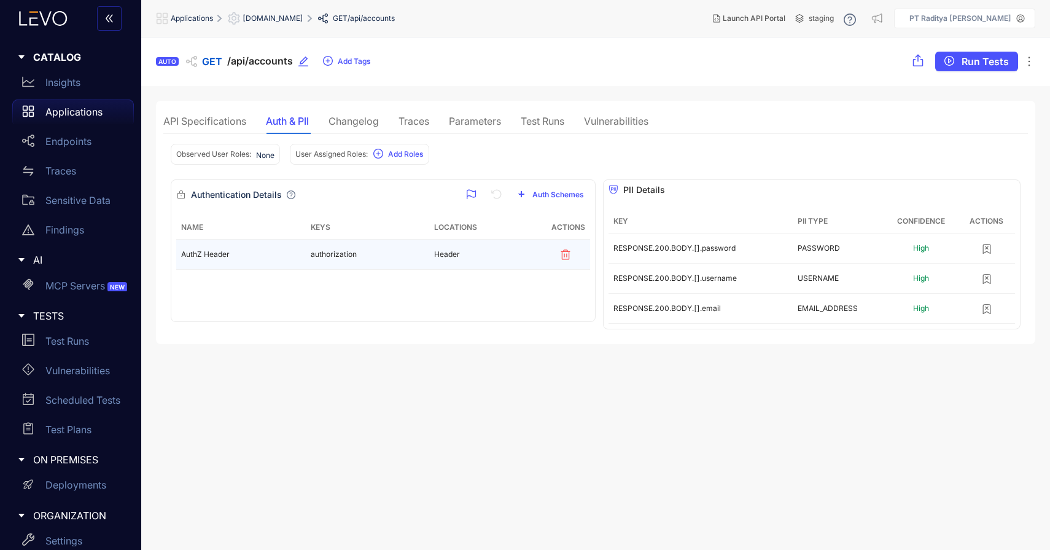
click at [426, 257] on td "authorization" at bounding box center [368, 255] width 124 height 30
click at [367, 120] on div "Changelog" at bounding box center [354, 120] width 50 height 11
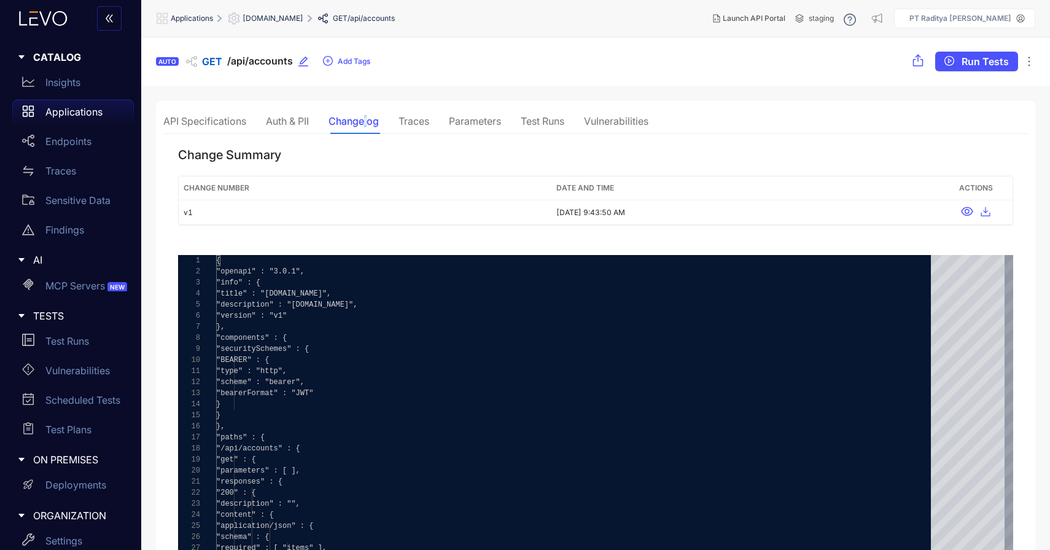
click at [305, 378] on span ""scheme" : "bearer"," at bounding box center [260, 382] width 88 height 9
type textarea "**********"
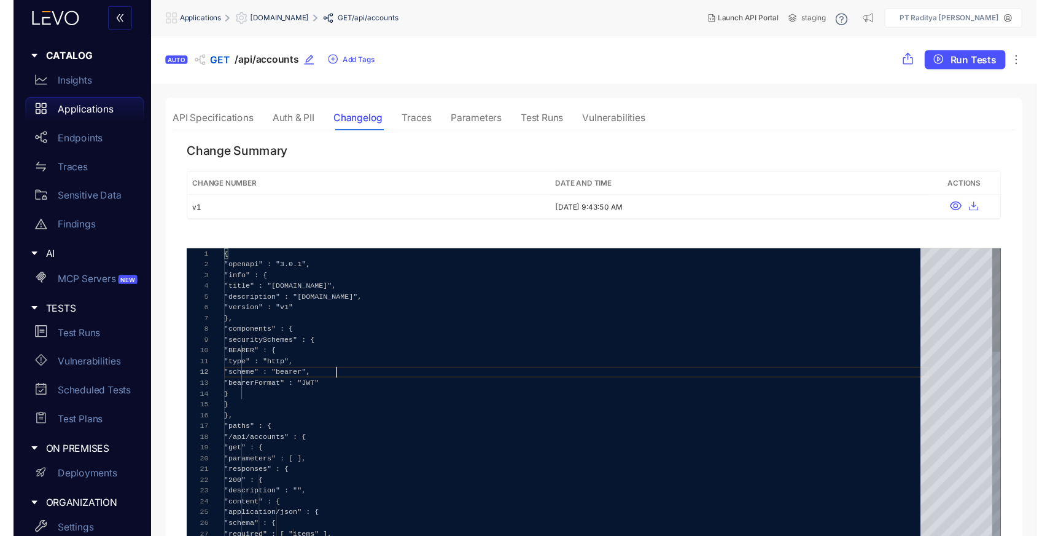
scroll to position [0, 4]
